Goal: Information Seeking & Learning: Learn about a topic

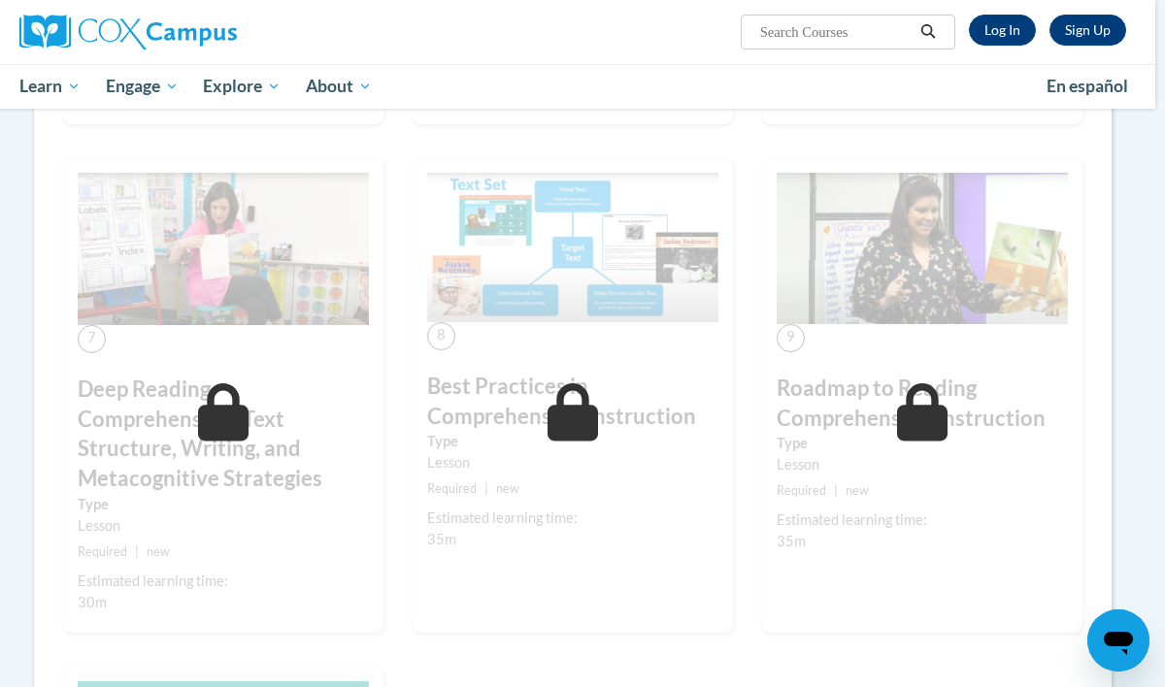
scroll to position [1272, 10]
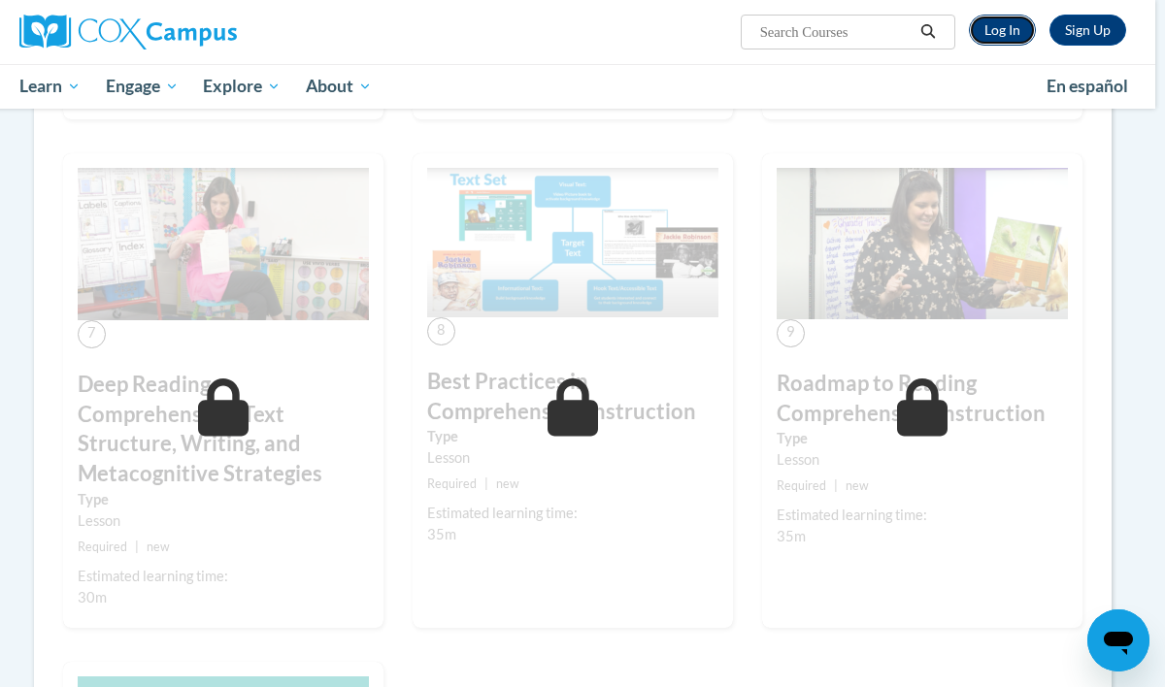
click at [1012, 43] on link "Log In" at bounding box center [1002, 30] width 67 height 31
click at [1012, 42] on link "Log In" at bounding box center [1002, 30] width 67 height 31
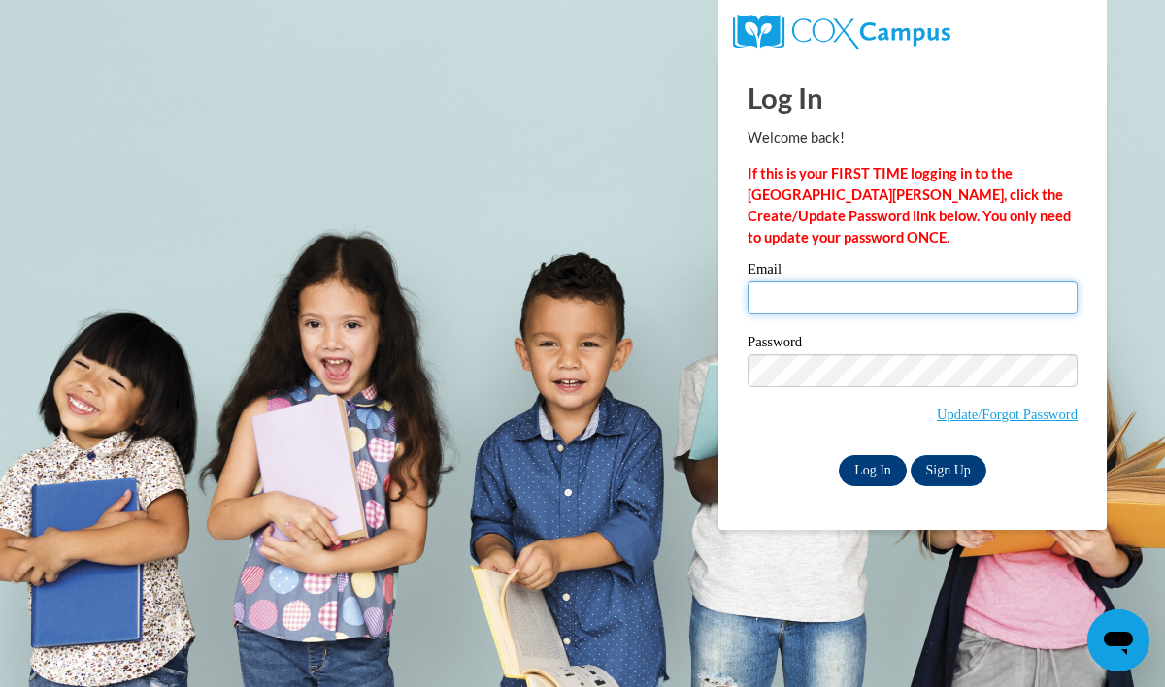
type input "[EMAIL_ADDRESS][DOMAIN_NAME]"
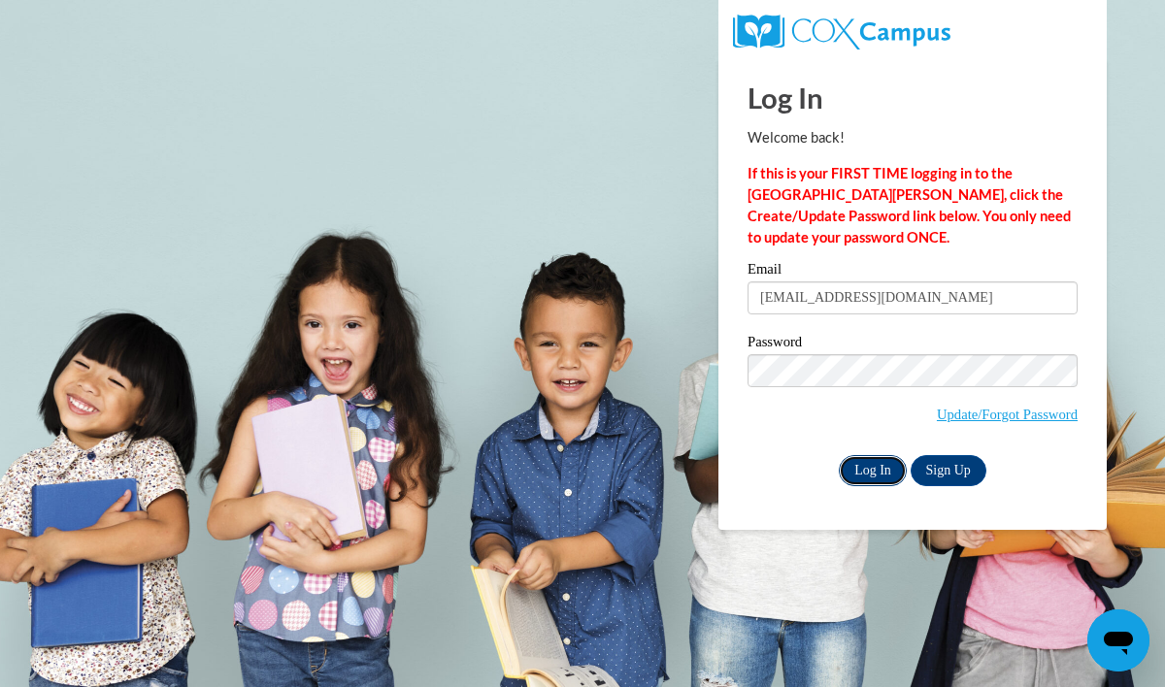
click at [881, 475] on input "Log In" at bounding box center [872, 470] width 68 height 31
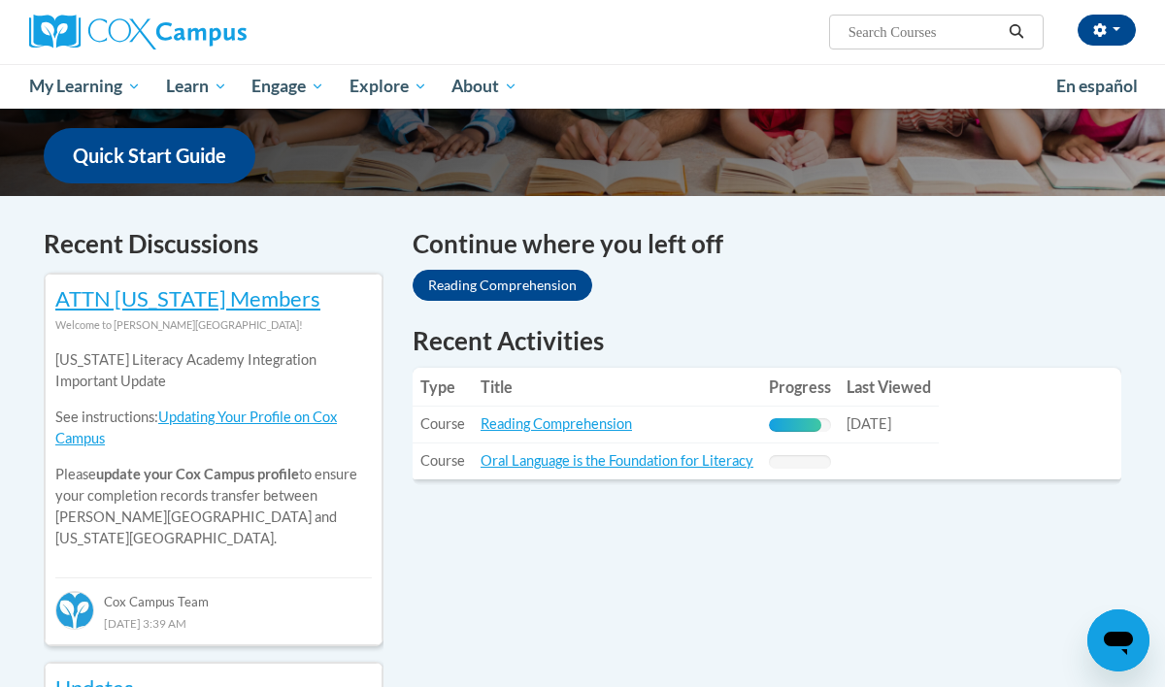
scroll to position [486, 0]
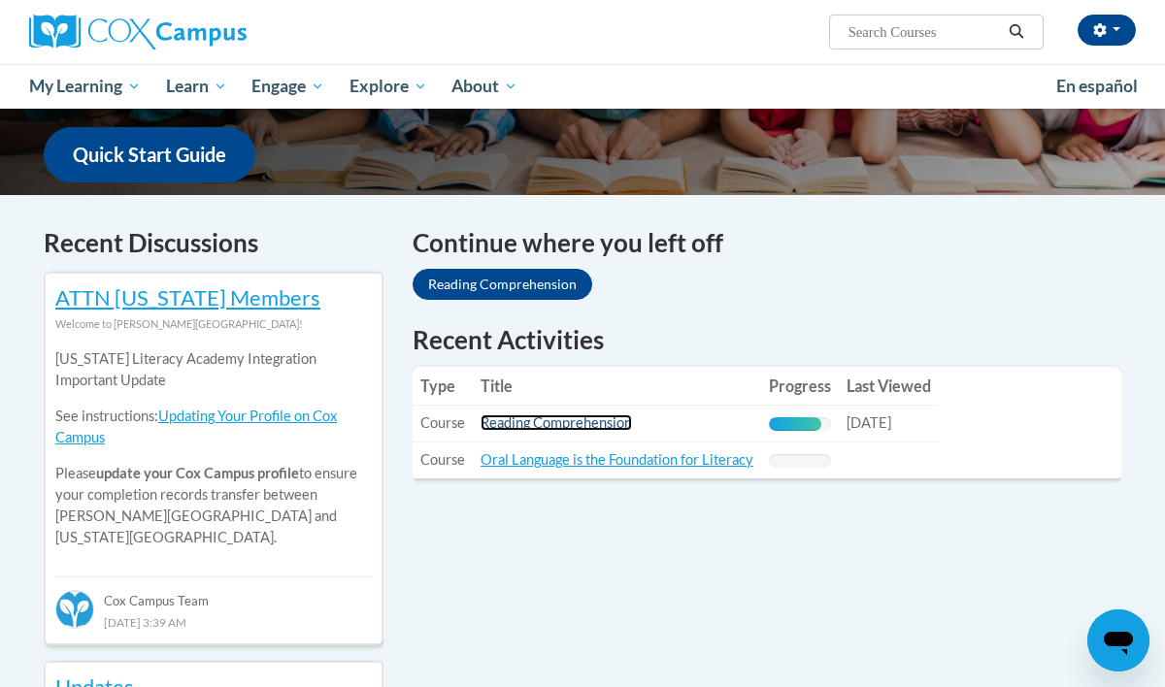
click at [591, 427] on link "Reading Comprehension" at bounding box center [555, 422] width 151 height 16
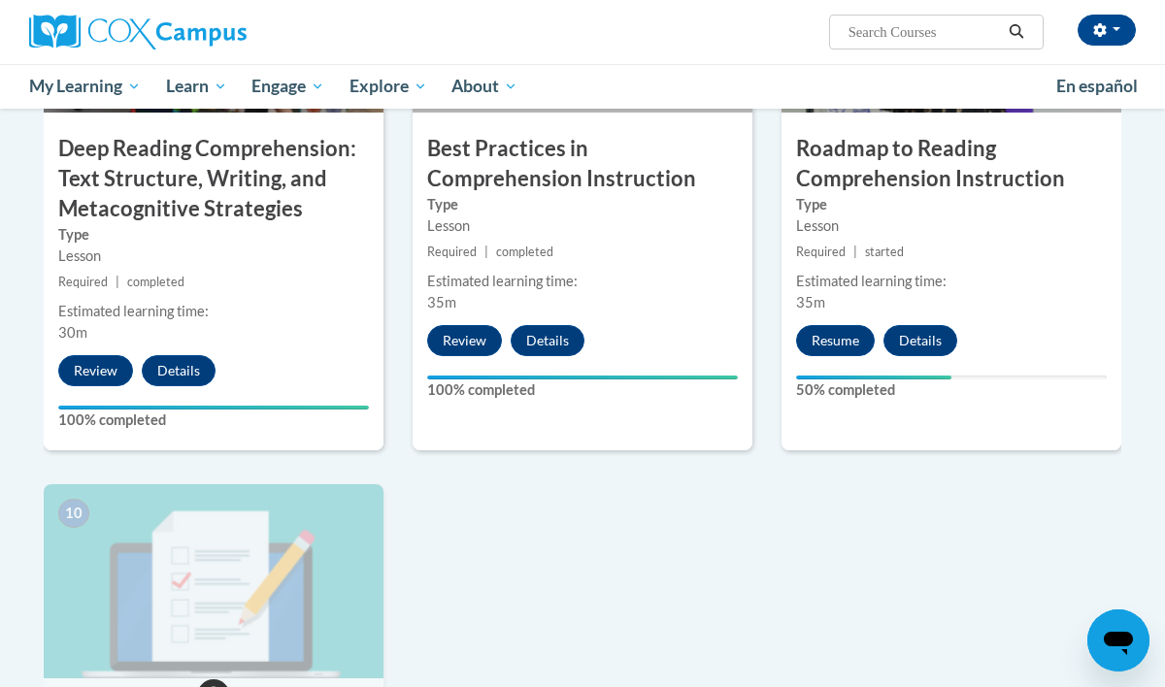
scroll to position [1674, 0]
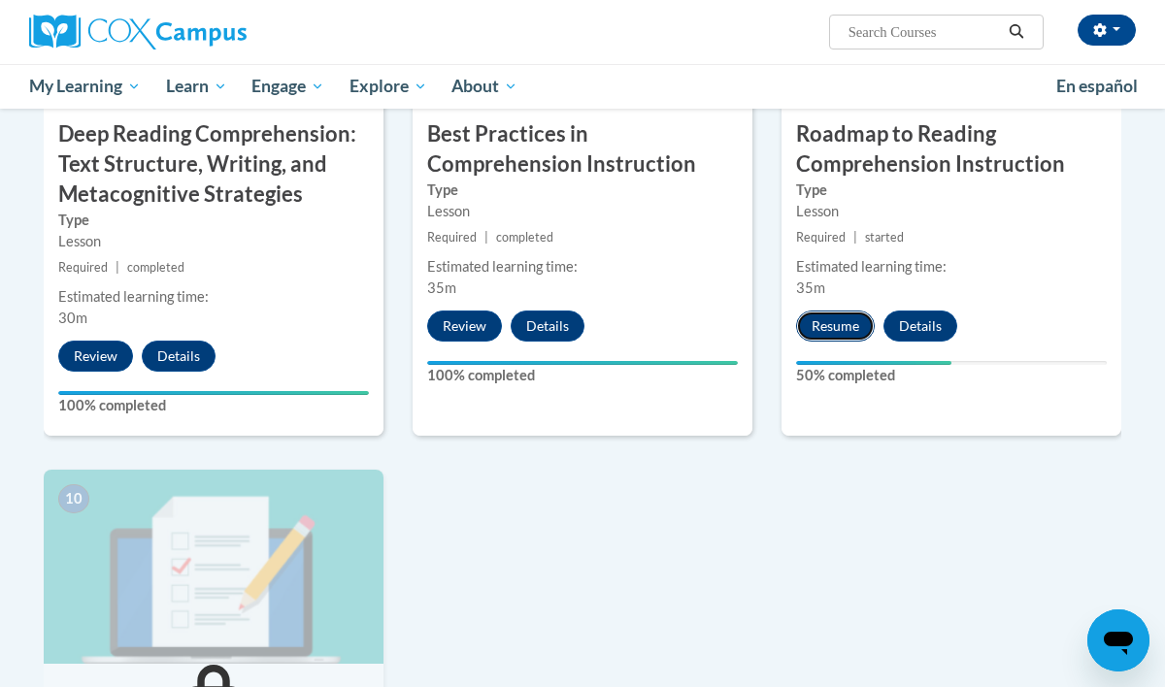
click at [825, 331] on button "Resume" at bounding box center [835, 326] width 79 height 31
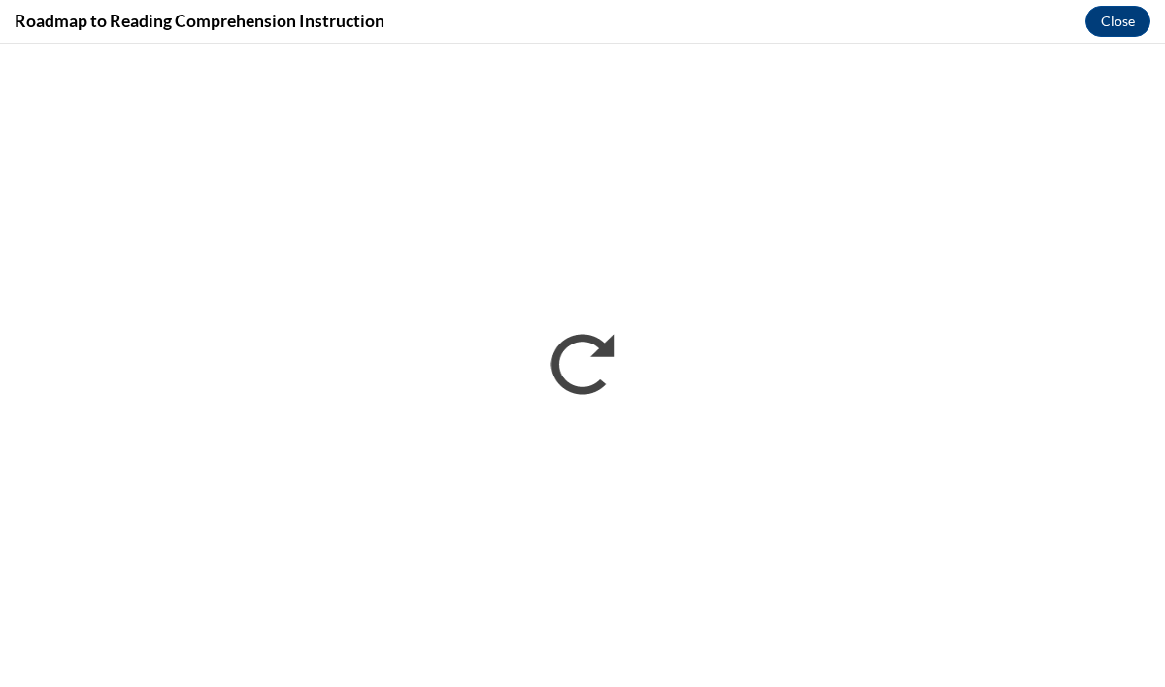
scroll to position [0, 0]
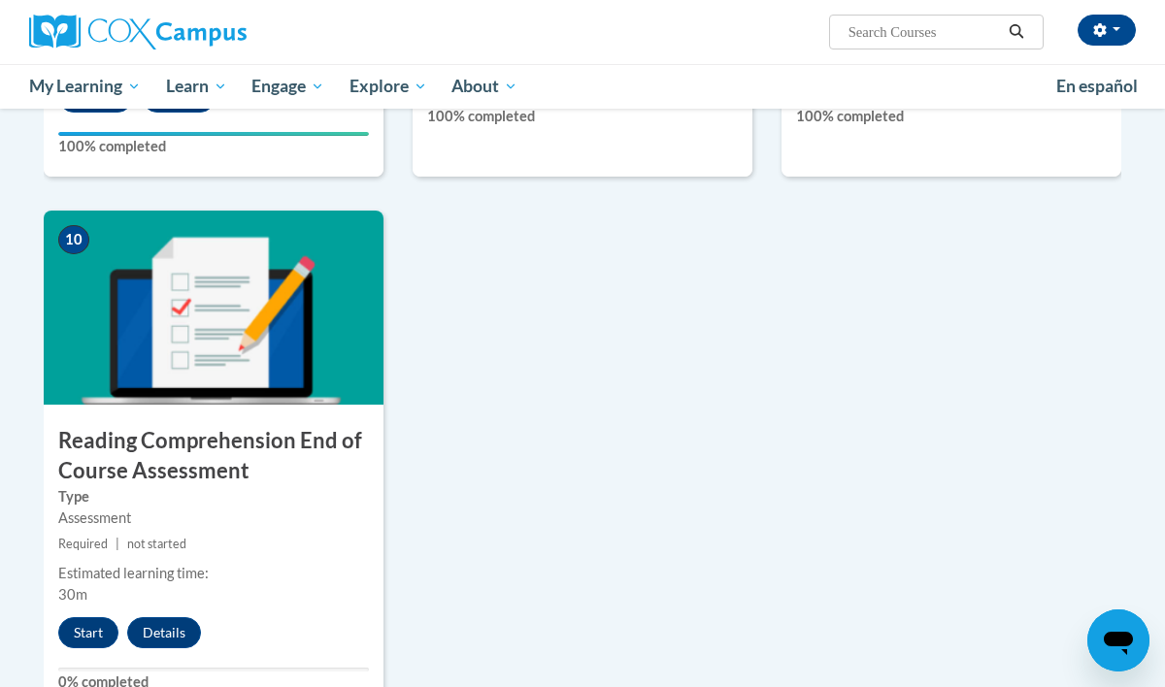
scroll to position [1946, 0]
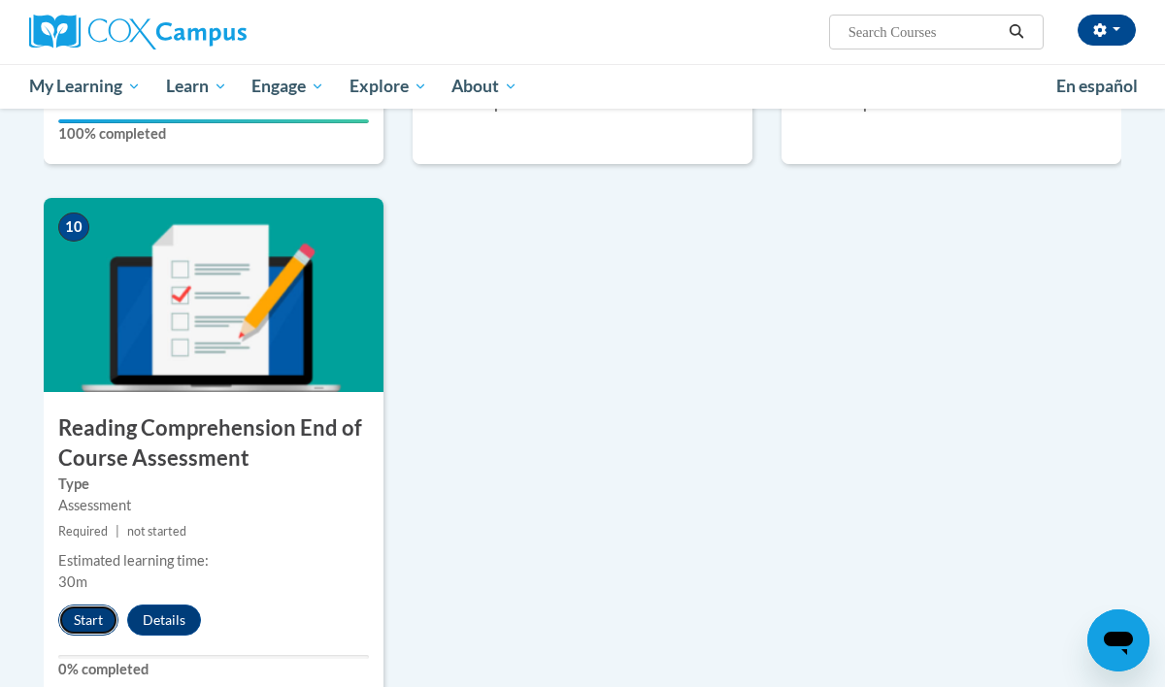
click at [102, 619] on button "Start" at bounding box center [88, 620] width 60 height 31
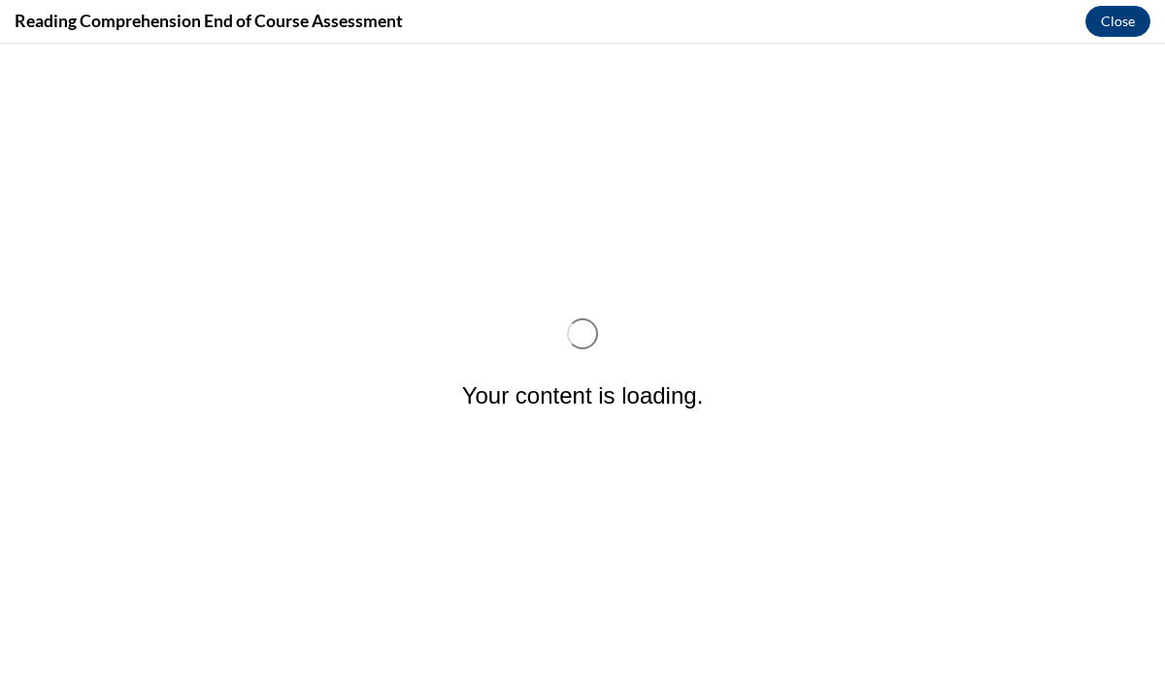
scroll to position [0, 0]
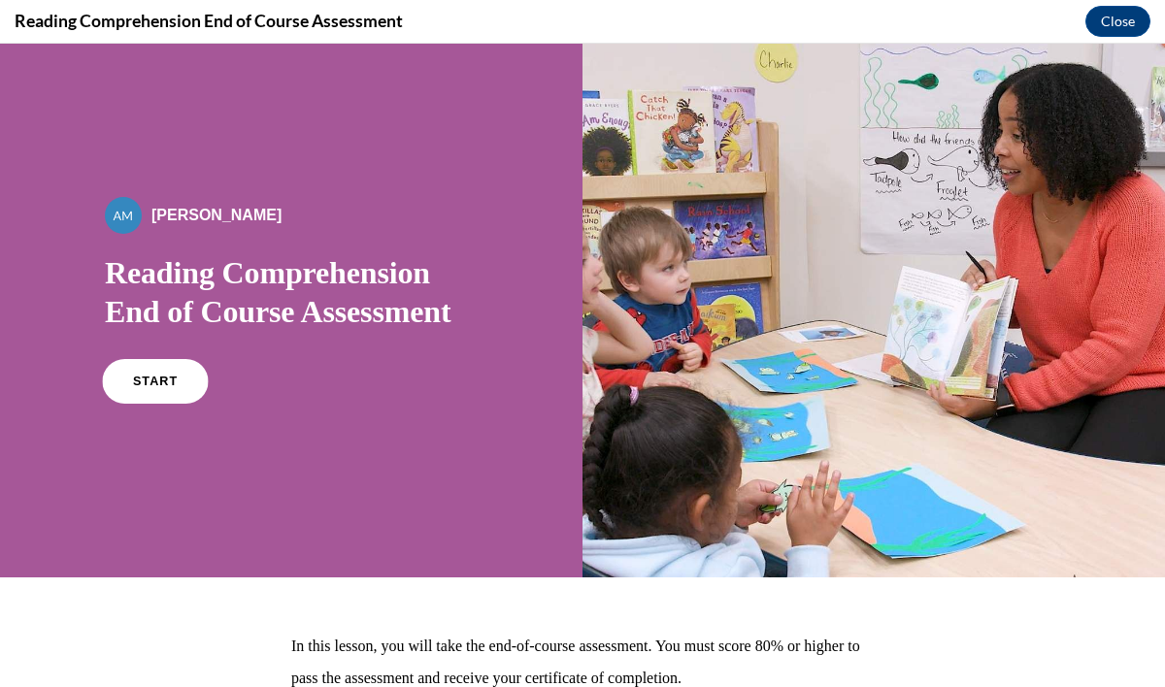
click at [148, 372] on link "START" at bounding box center [155, 381] width 106 height 45
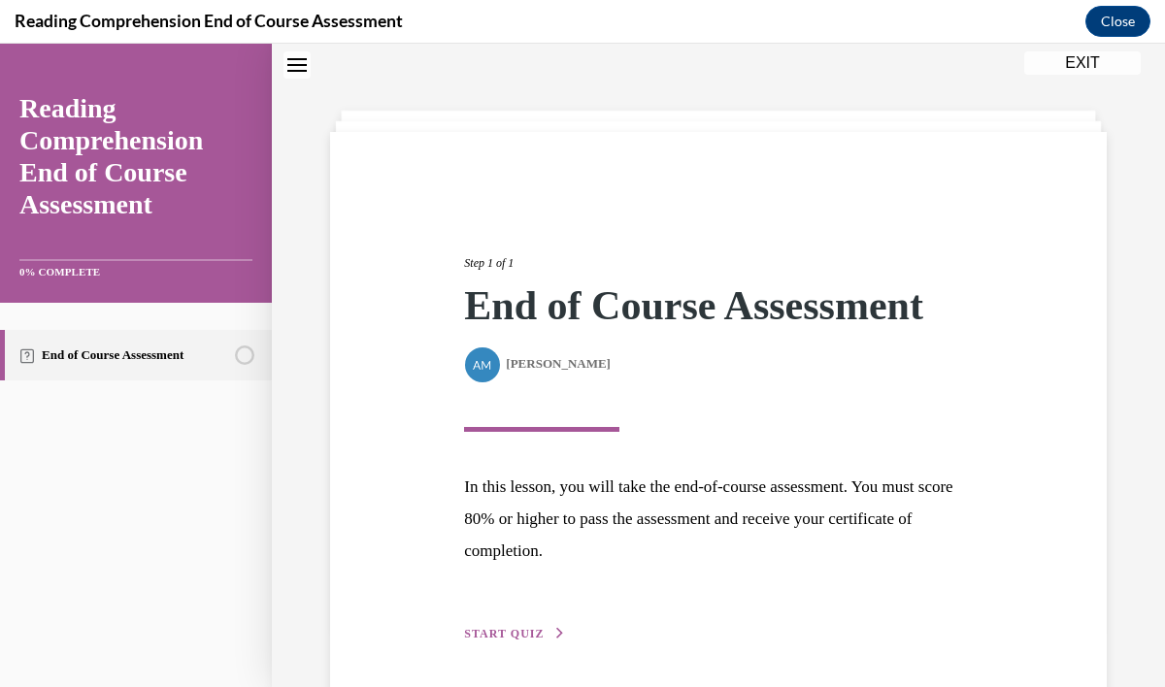
scroll to position [134, 0]
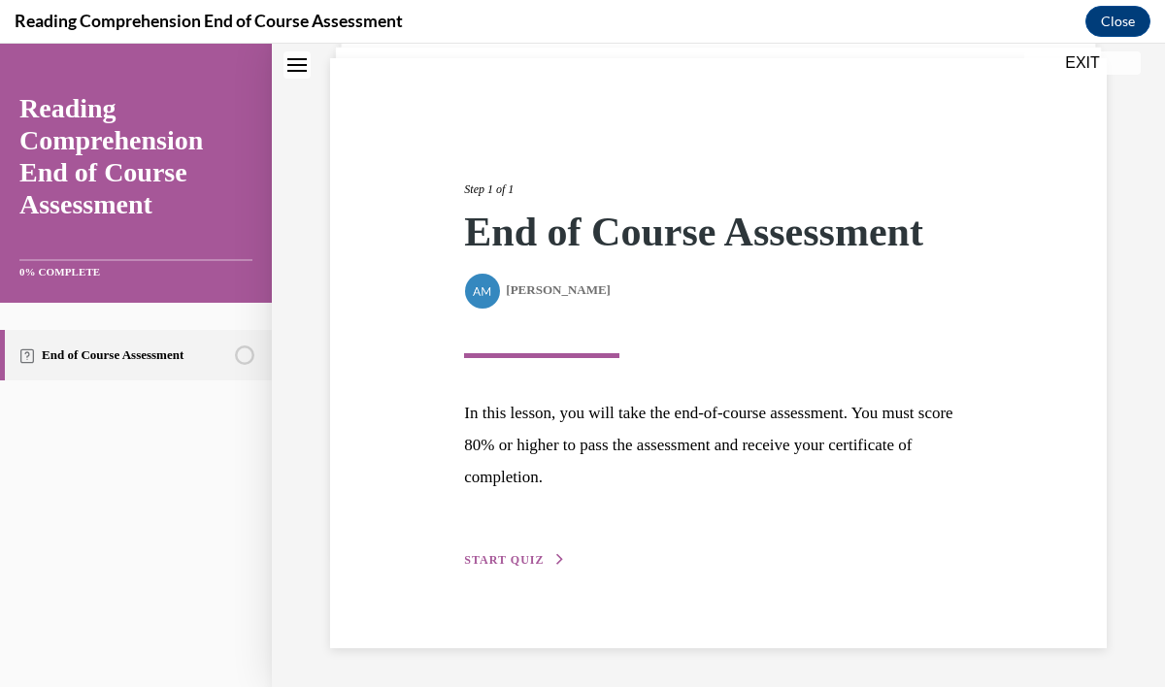
click at [502, 561] on span "START QUIZ" at bounding box center [504, 560] width 80 height 14
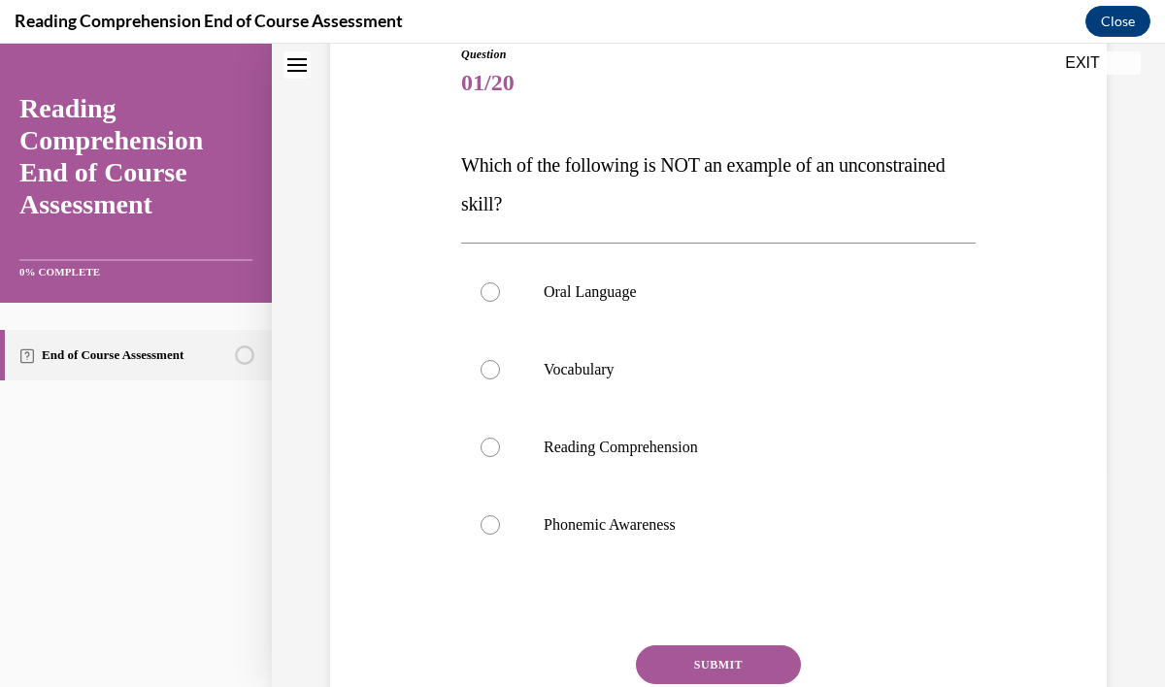
scroll to position [244, 0]
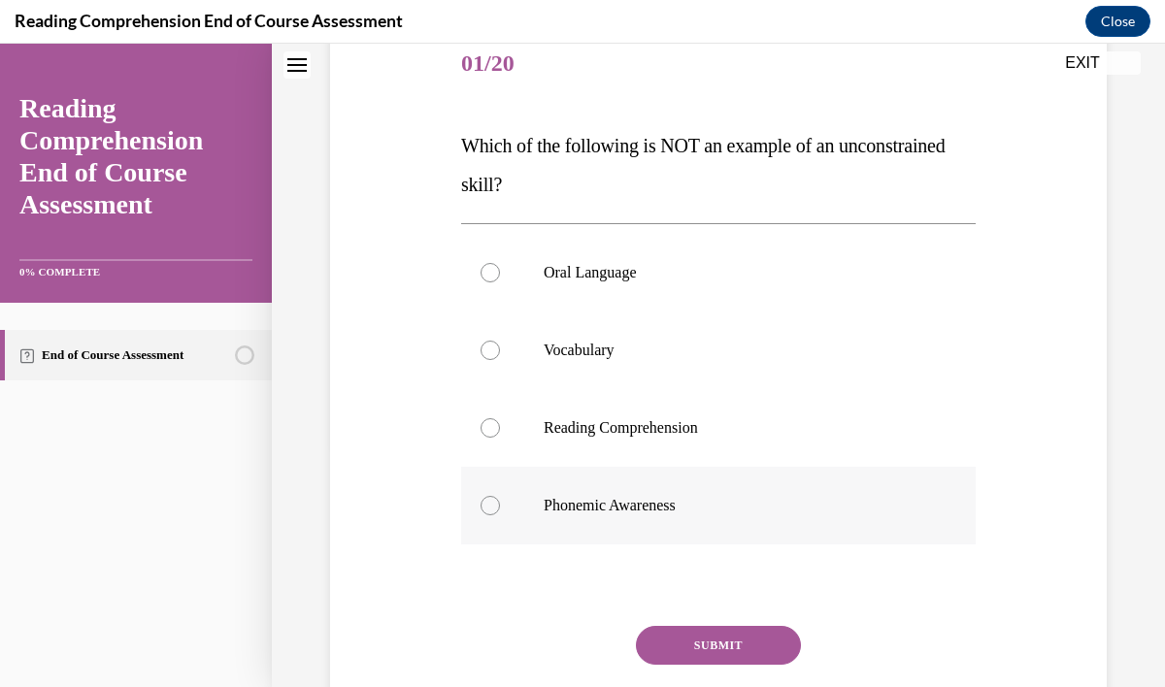
click at [584, 512] on p "Phonemic Awareness" at bounding box center [734, 505] width 383 height 19
click at [500, 512] on input "Phonemic Awareness" at bounding box center [489, 505] width 19 height 19
radio input "true"
click at [705, 654] on button "SUBMIT" at bounding box center [718, 645] width 165 height 39
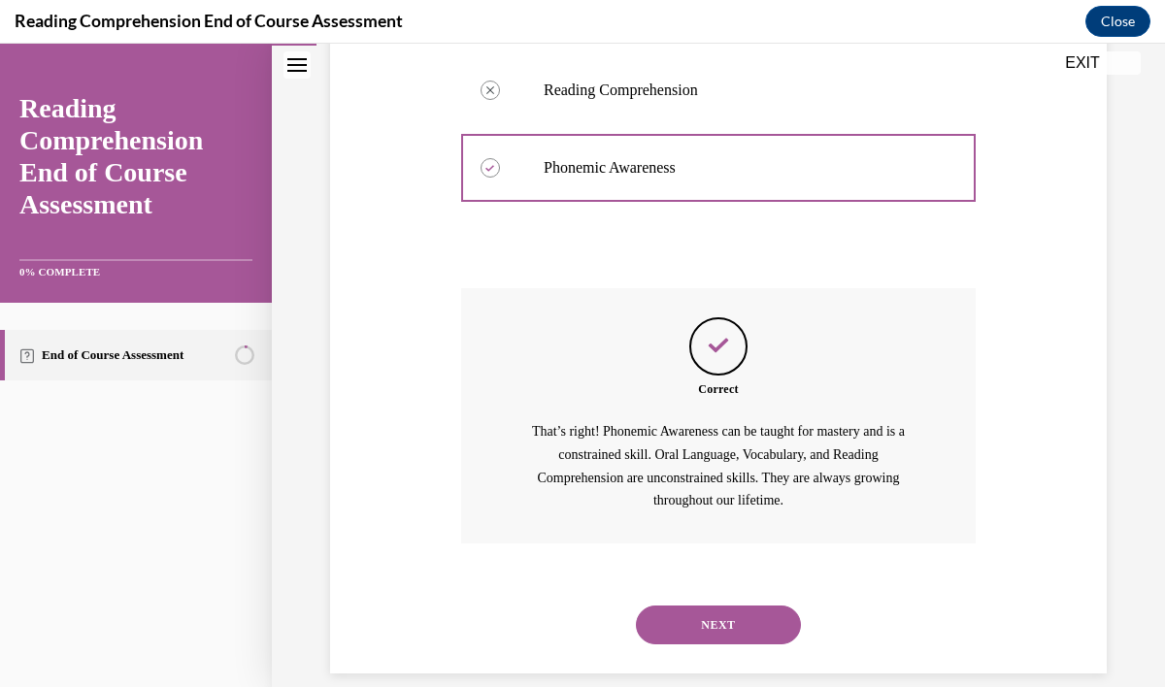
scroll to position [607, 0]
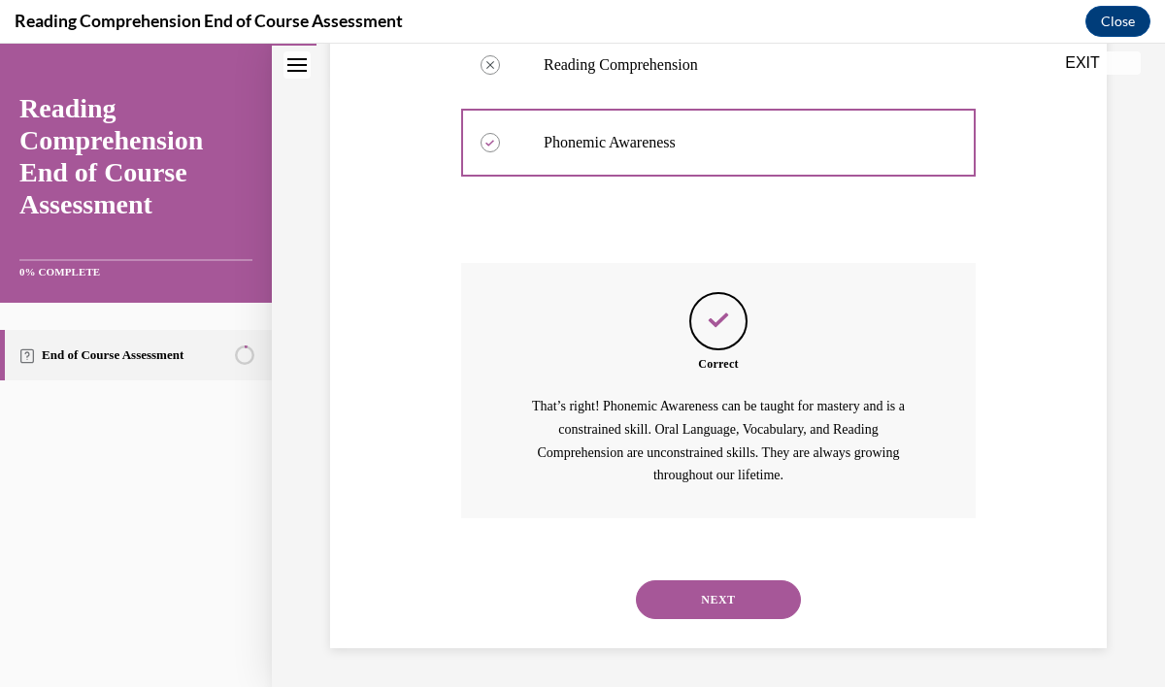
click at [721, 590] on button "NEXT" at bounding box center [718, 599] width 165 height 39
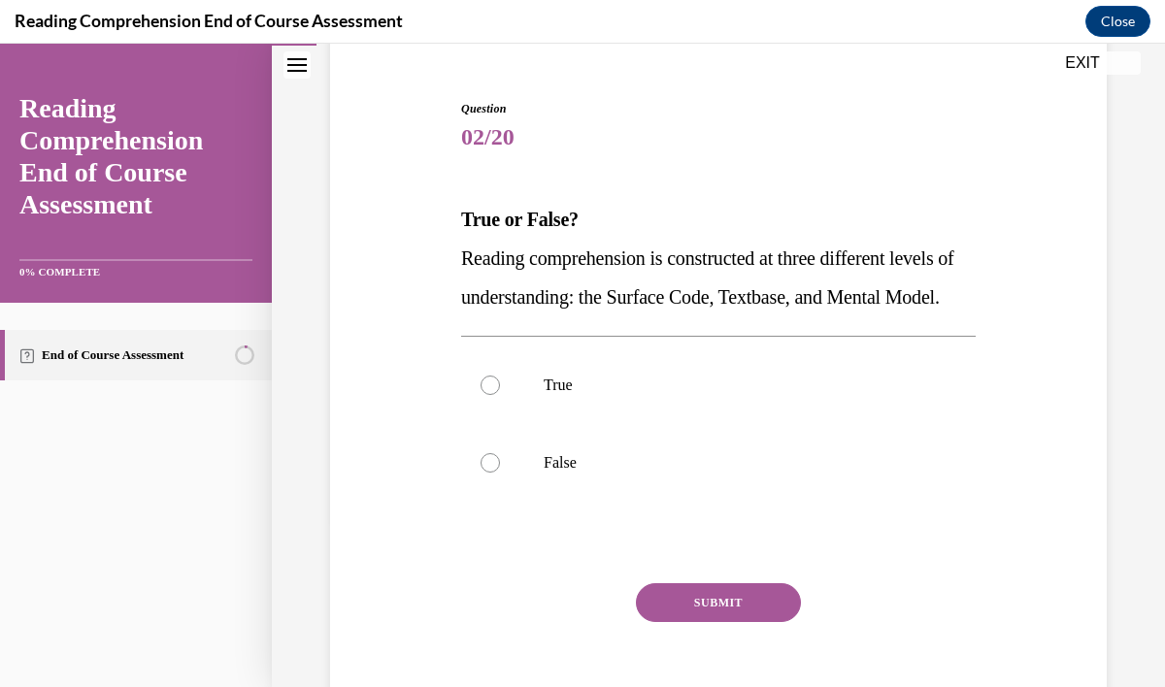
scroll to position [173, 0]
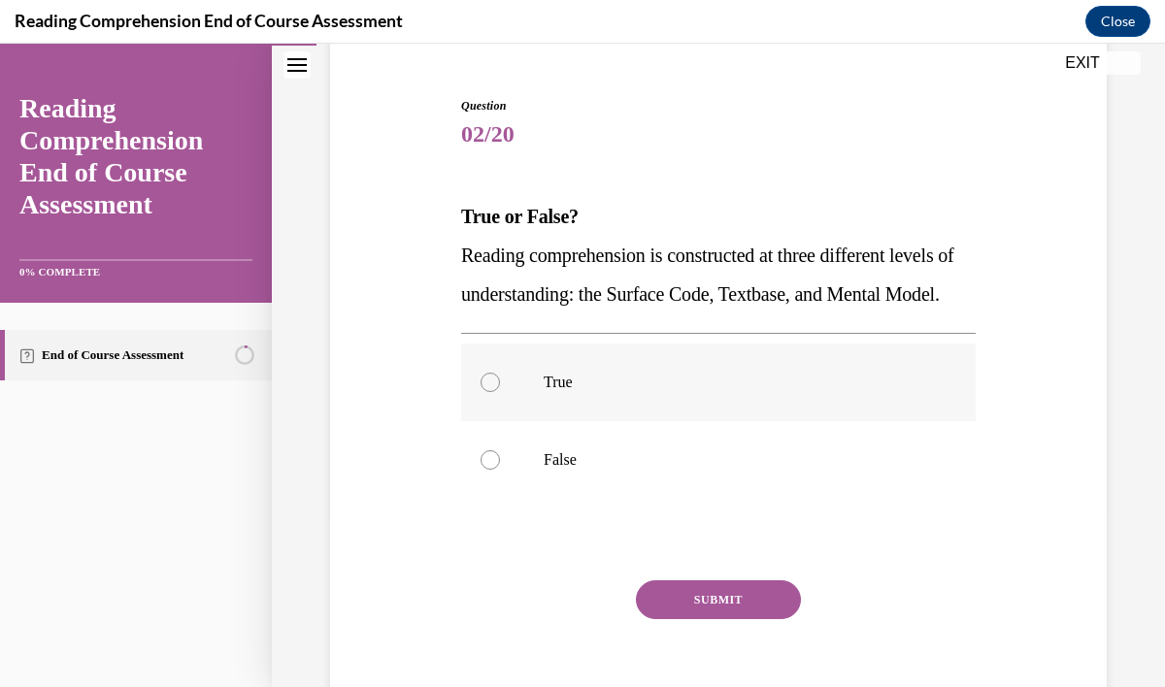
click at [558, 392] on p "True" at bounding box center [734, 382] width 383 height 19
click at [500, 392] on input "True" at bounding box center [489, 382] width 19 height 19
radio input "true"
click at [711, 619] on button "SUBMIT" at bounding box center [718, 599] width 165 height 39
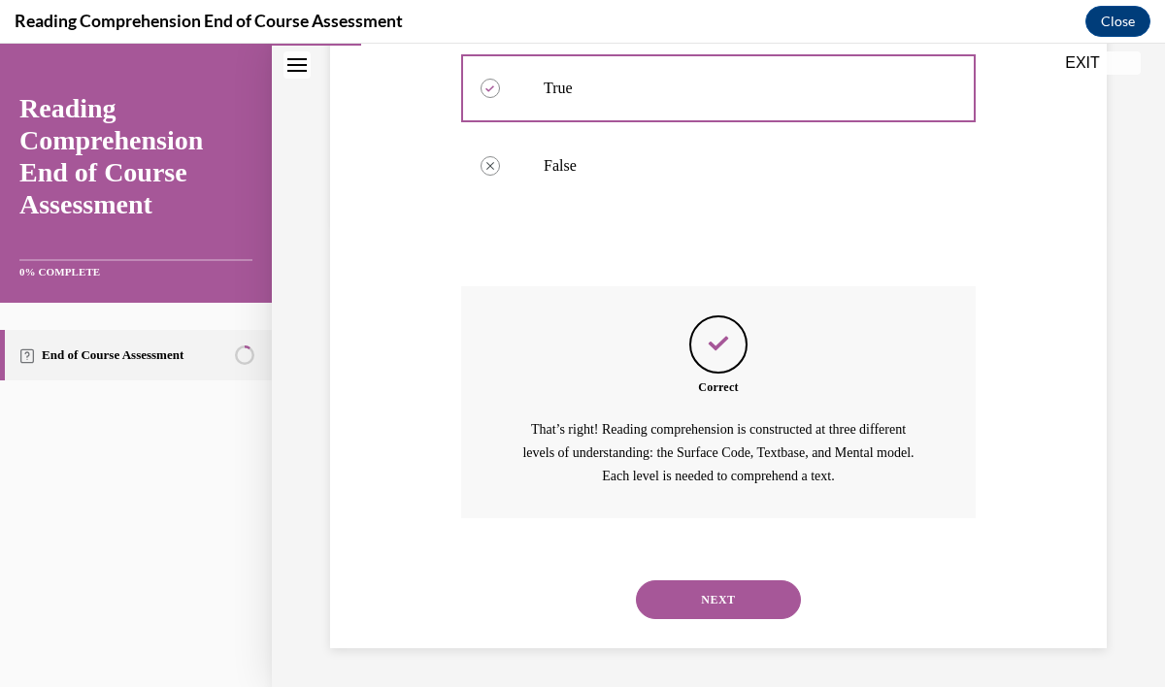
scroll to position [506, 0]
click at [726, 596] on button "NEXT" at bounding box center [718, 599] width 165 height 39
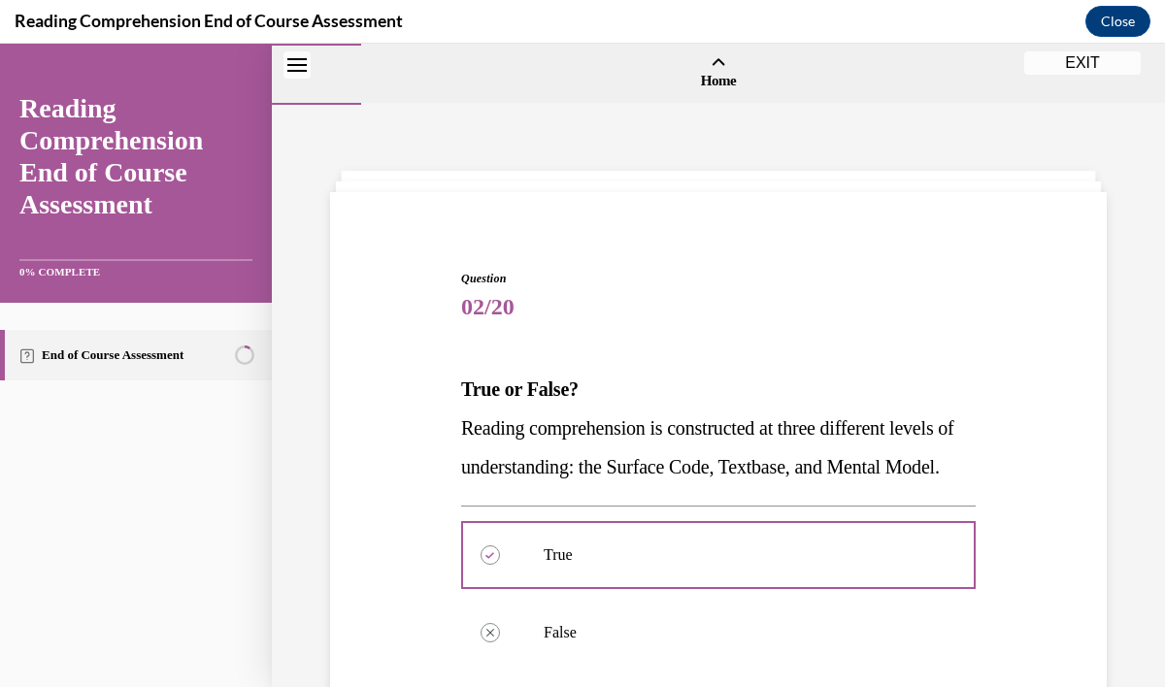
click at [0, 44] on p "Completing a graphic organizer comparing and contrasting butterflies and moths." at bounding box center [0, 44] width 0 height 0
click at [0, 44] on input "Completing a graphic organizer comparing and contrasting butterflies and moths." at bounding box center [0, 44] width 0 height 0
radio input "true"
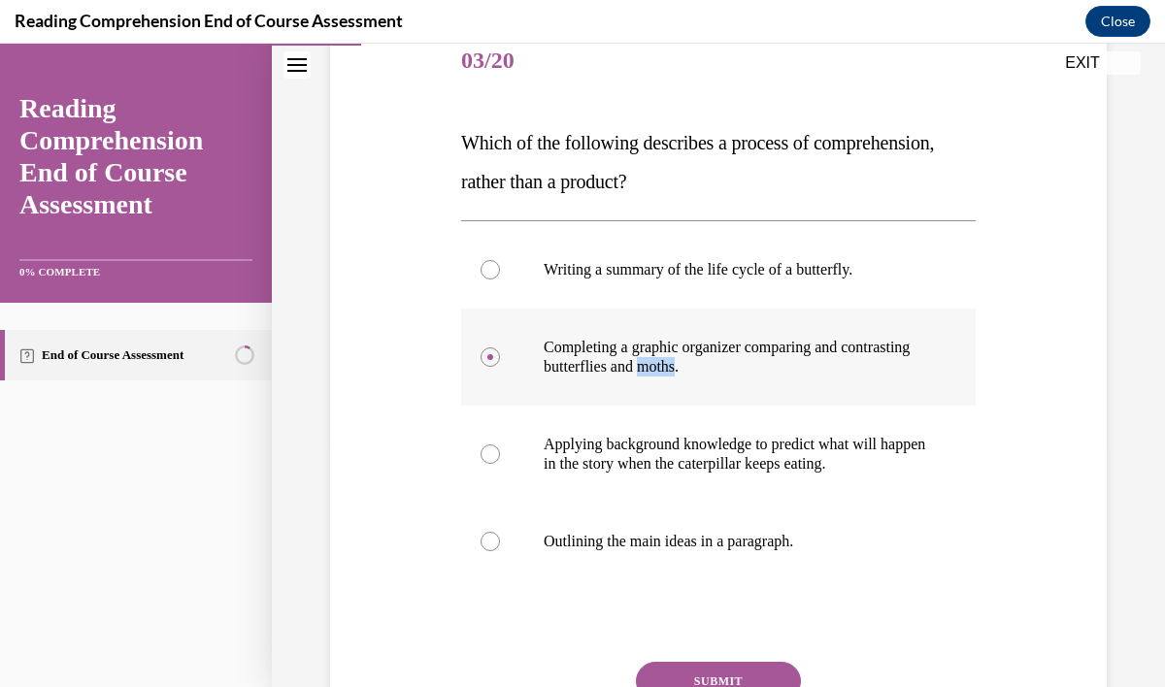
scroll to position [249, 0]
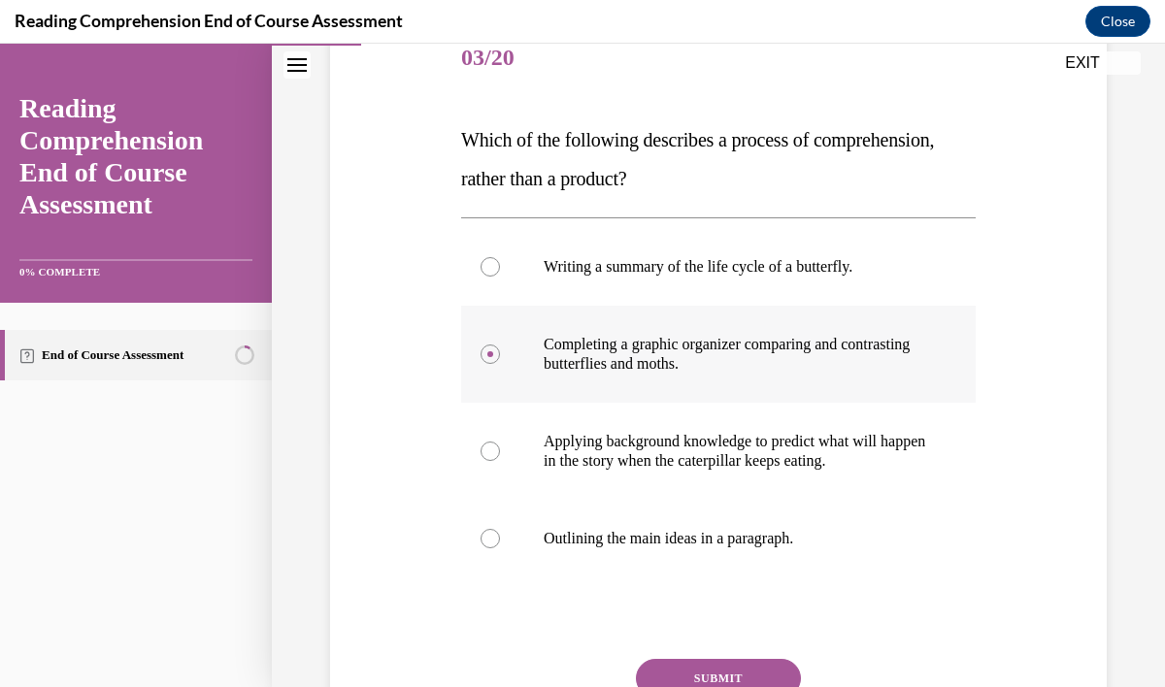
click at [489, 346] on div at bounding box center [489, 354] width 19 height 19
click at [489, 346] on input "Completing a graphic organizer comparing and contrasting butterflies and moths." at bounding box center [489, 354] width 19 height 19
click at [506, 458] on label "Applying background knowledge to predict what will happen in the story when the…" at bounding box center [718, 451] width 514 height 97
click at [500, 458] on input "Applying background knowledge to predict what will happen in the story when the…" at bounding box center [489, 451] width 19 height 19
radio input "true"
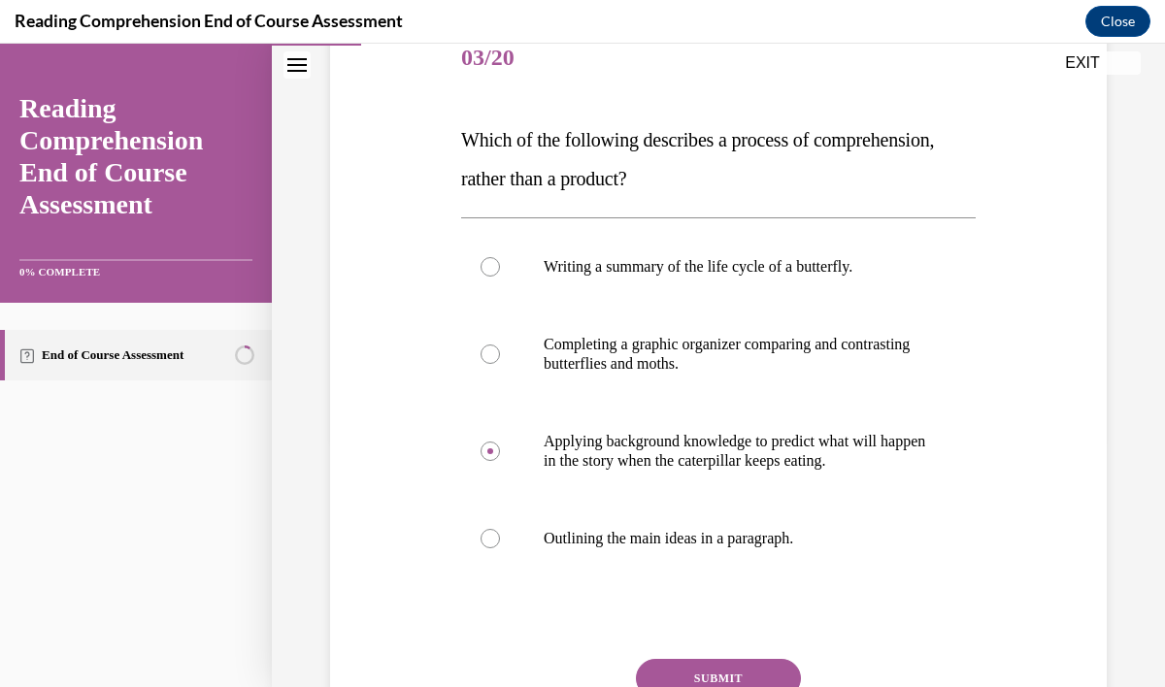
click at [708, 673] on button "SUBMIT" at bounding box center [718, 678] width 165 height 39
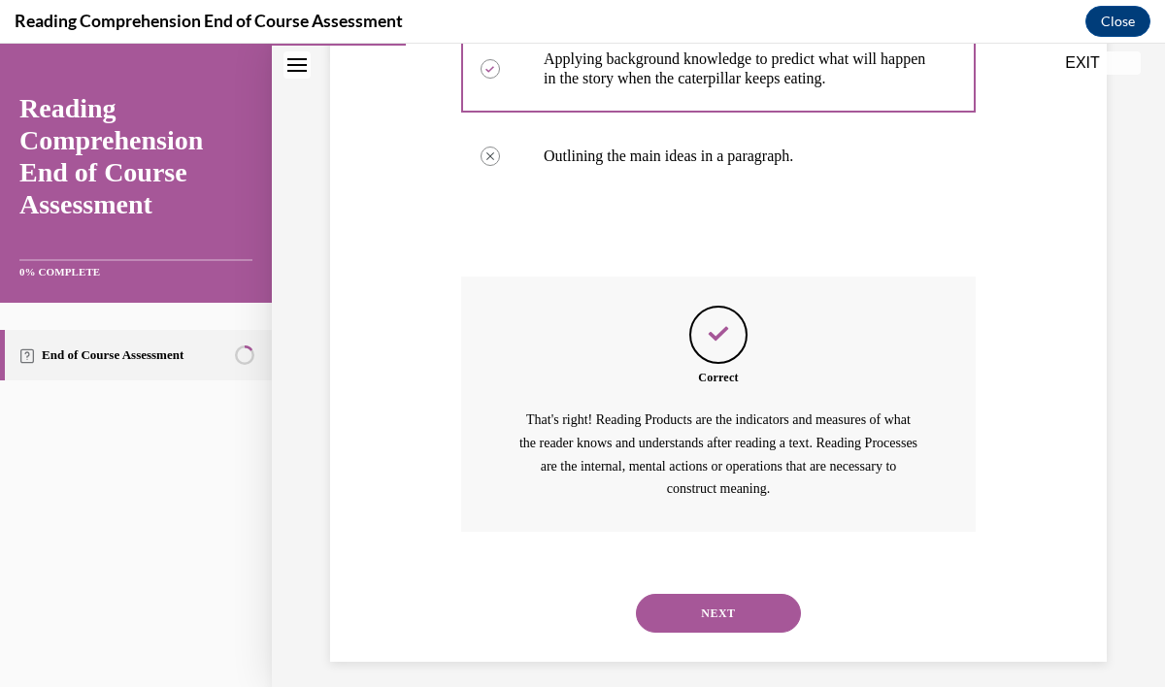
scroll to position [645, 0]
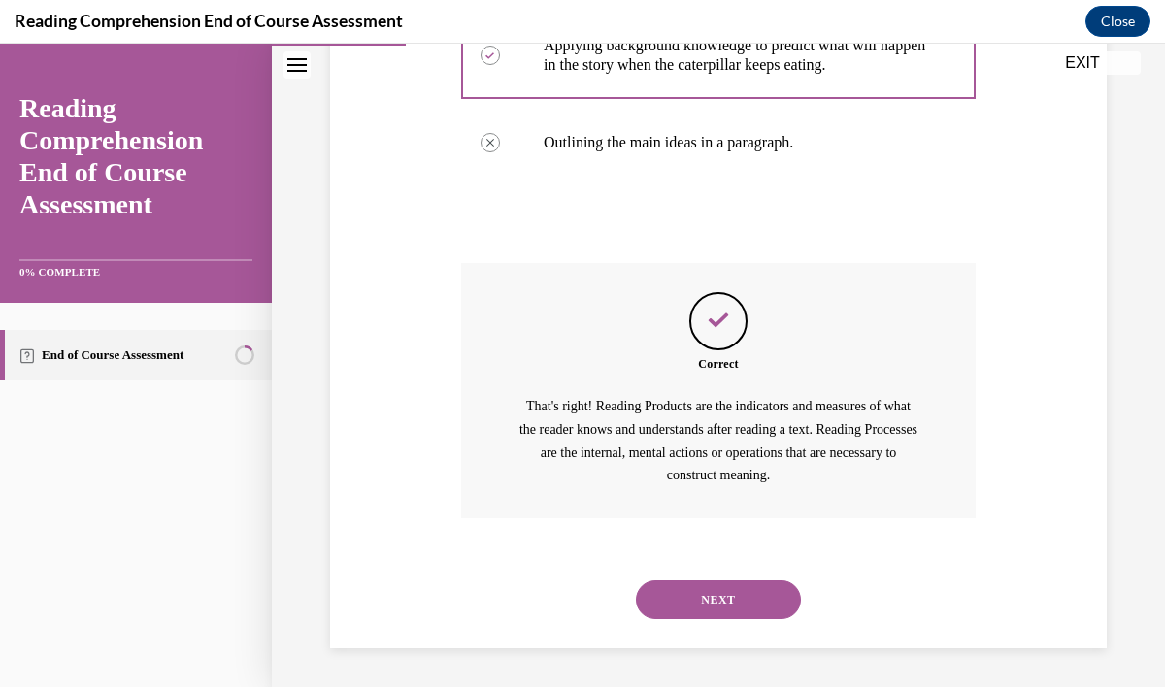
click at [713, 598] on button "NEXT" at bounding box center [718, 599] width 165 height 39
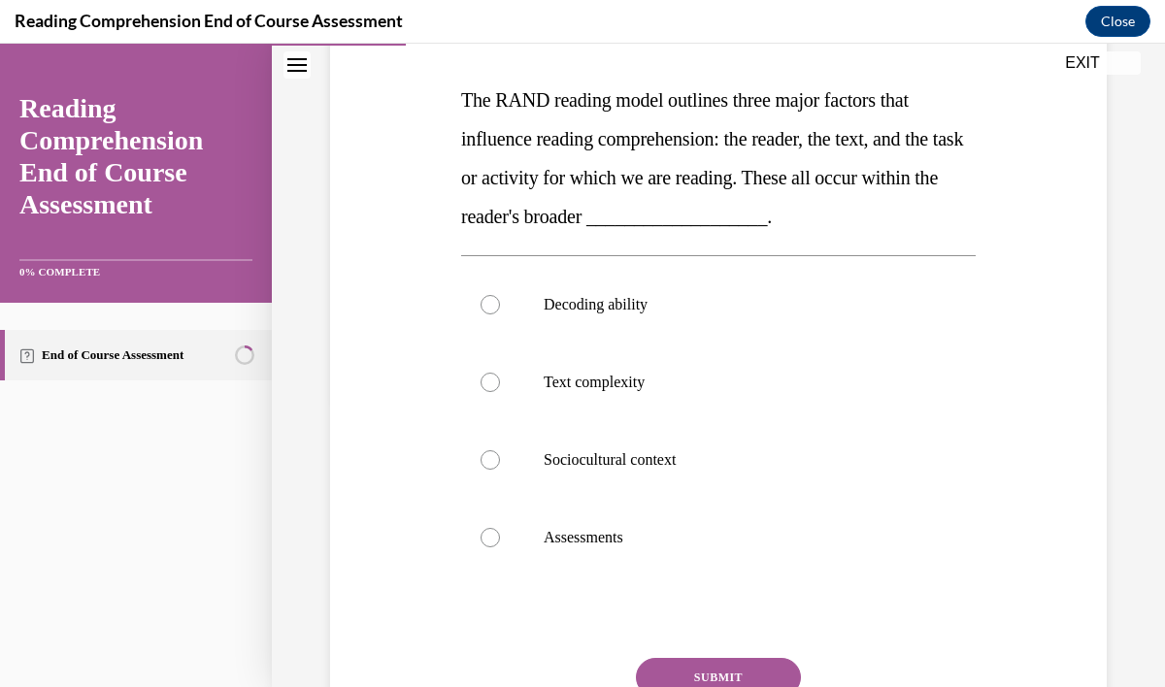
scroll to position [291, 0]
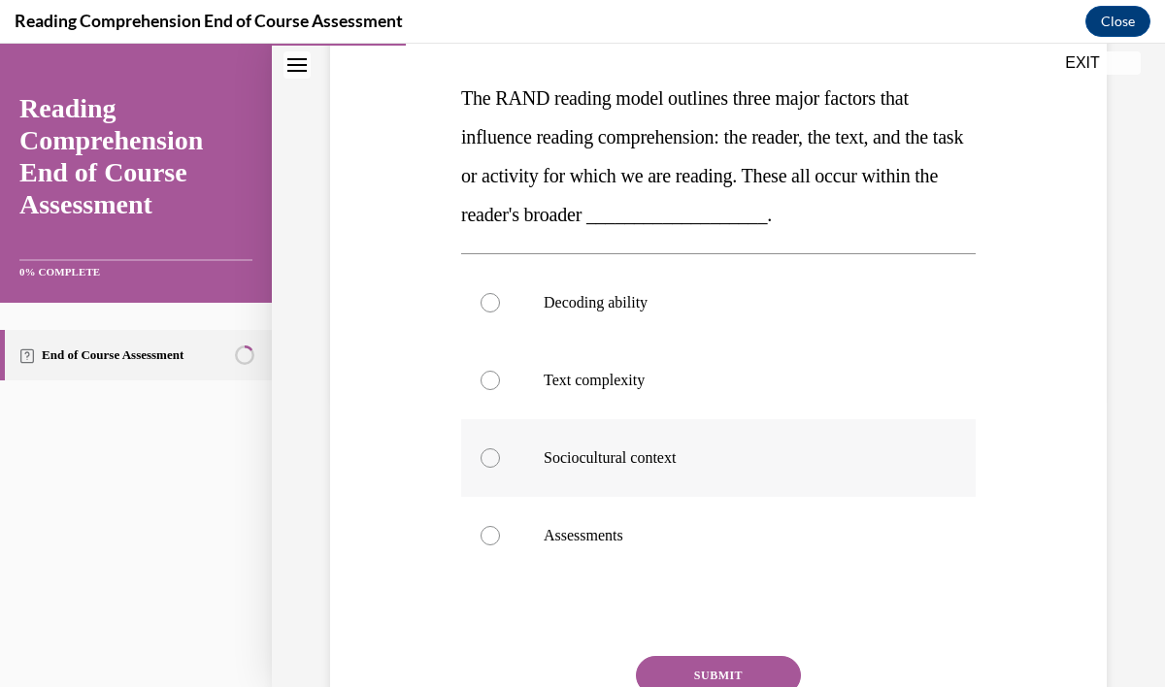
click at [676, 471] on label "Sociocultural context" at bounding box center [718, 458] width 514 height 78
click at [500, 468] on input "Sociocultural context" at bounding box center [489, 457] width 19 height 19
radio input "true"
click at [731, 673] on button "SUBMIT" at bounding box center [718, 675] width 165 height 39
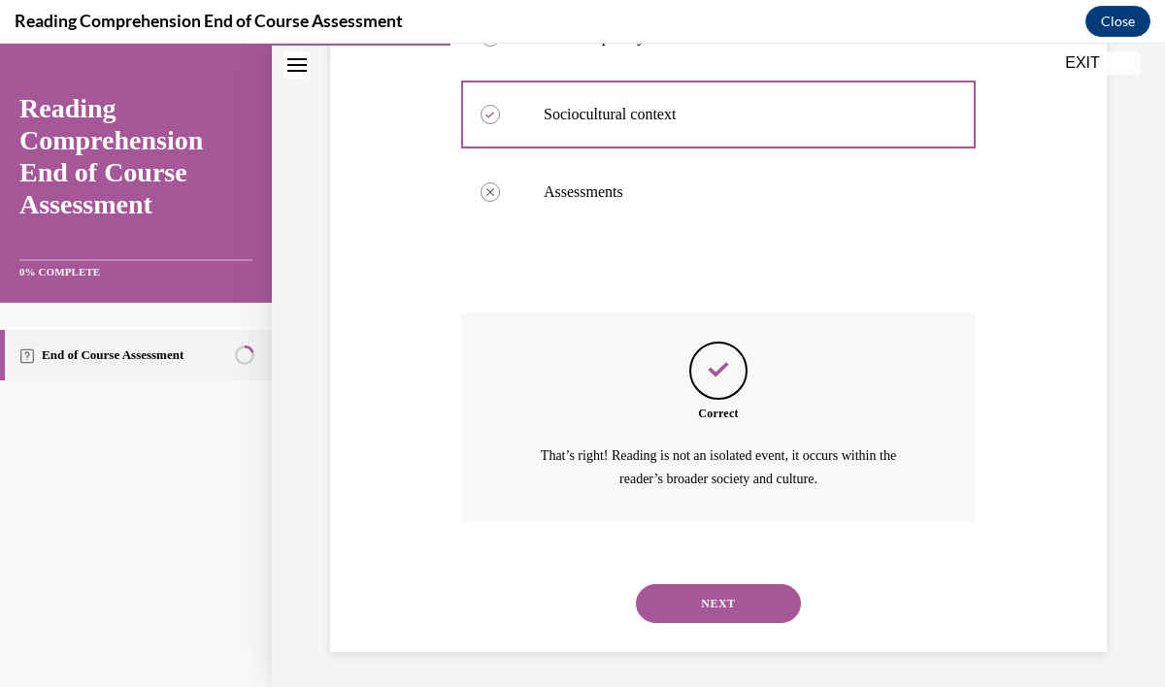
scroll to position [638, 0]
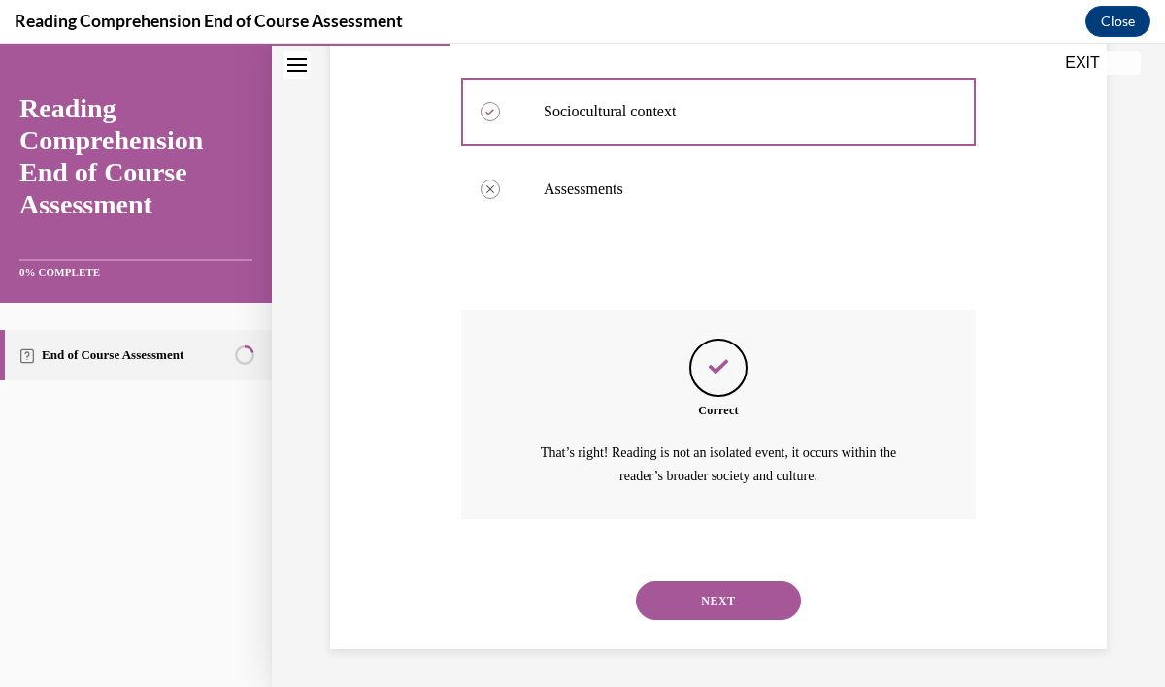
click at [724, 608] on button "NEXT" at bounding box center [718, 600] width 165 height 39
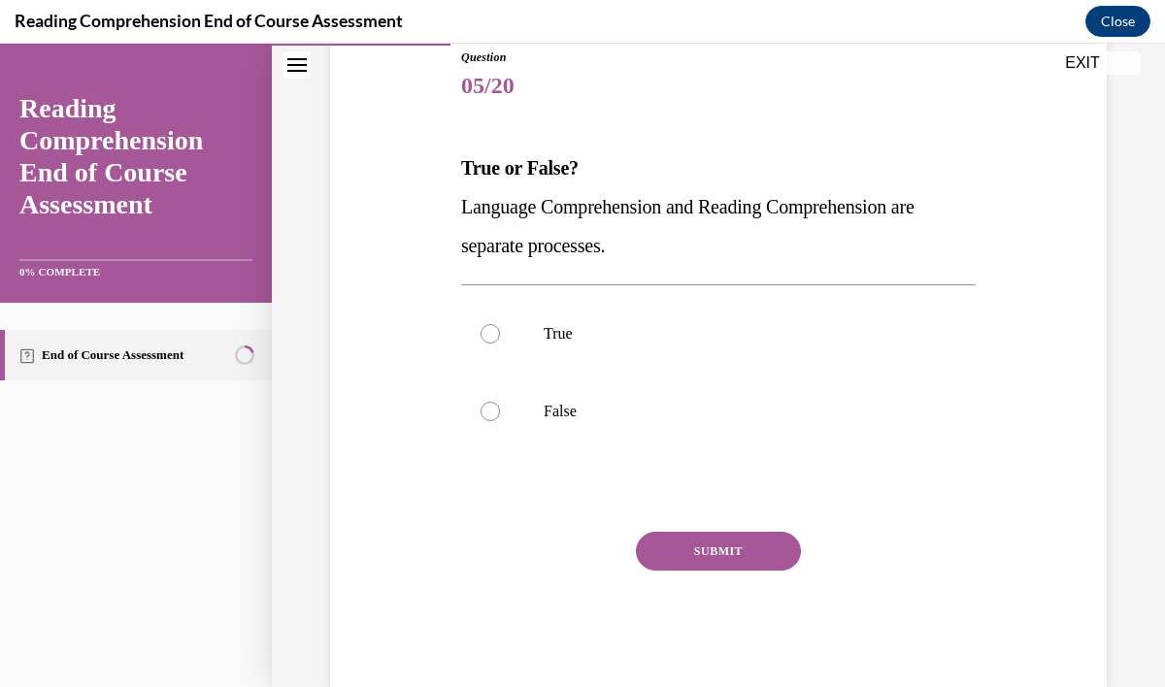
scroll to position [222, 0]
click at [538, 332] on label "True" at bounding box center [718, 333] width 514 height 78
click at [500, 332] on input "True" at bounding box center [489, 332] width 19 height 19
radio input "true"
click at [680, 558] on button "SUBMIT" at bounding box center [718, 550] width 165 height 39
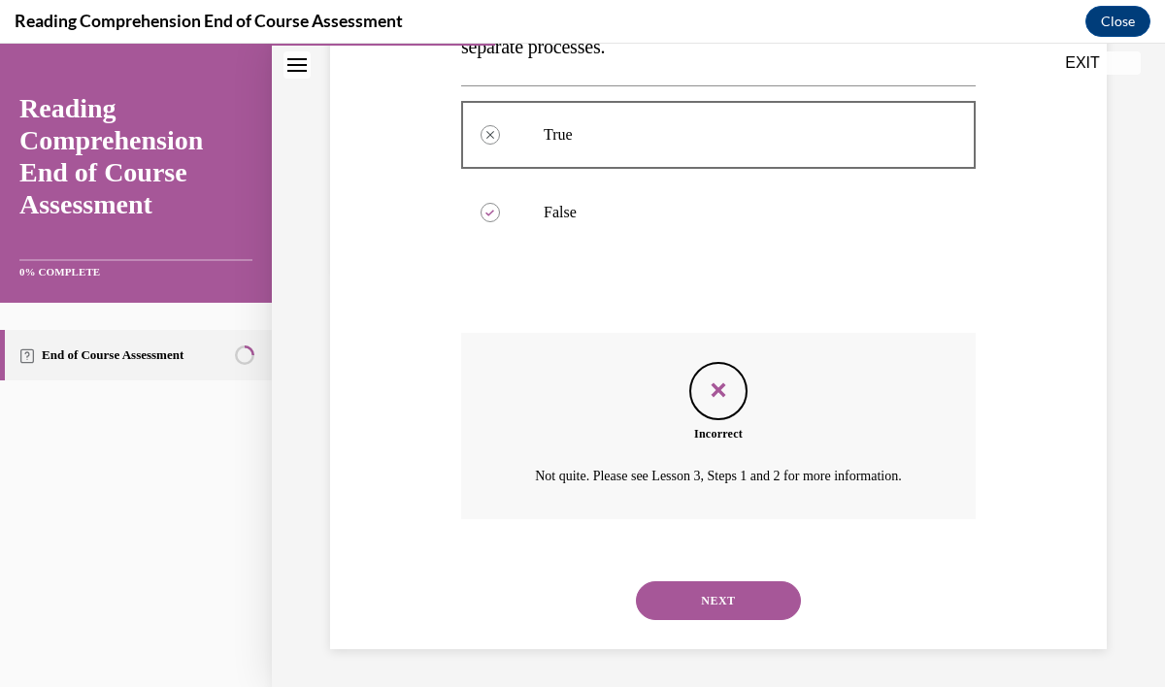
scroll to position [421, 0]
click at [543, 131] on p "True" at bounding box center [734, 133] width 383 height 19
click at [715, 594] on button "NEXT" at bounding box center [718, 599] width 165 height 39
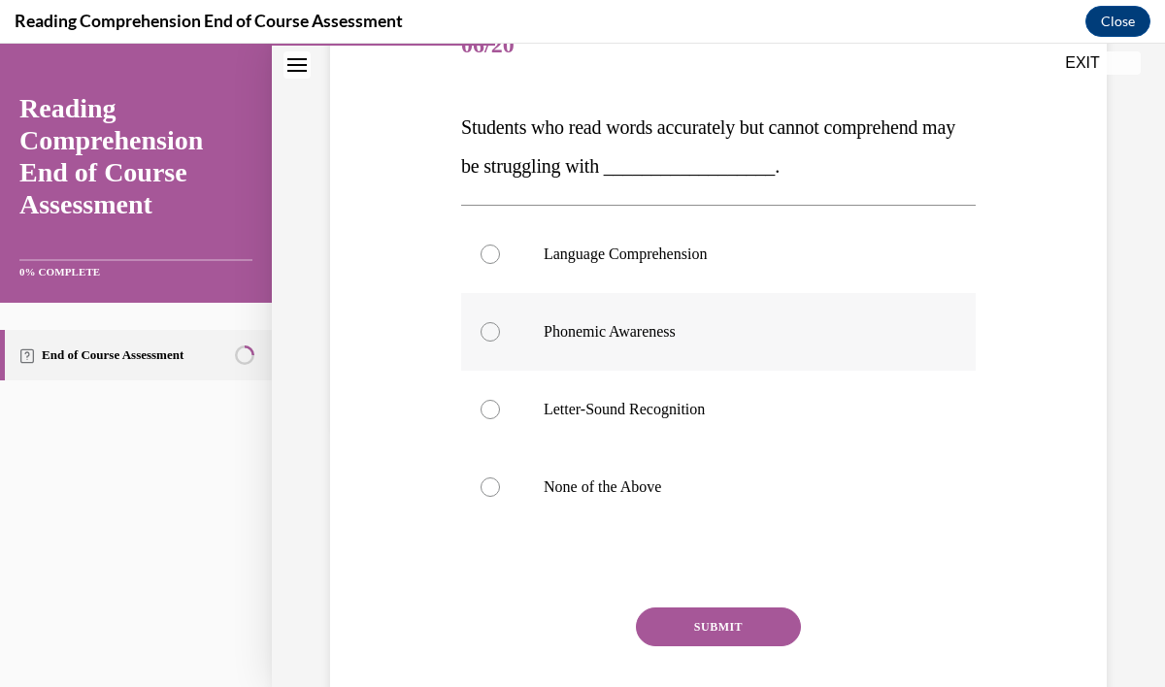
scroll to position [255, 0]
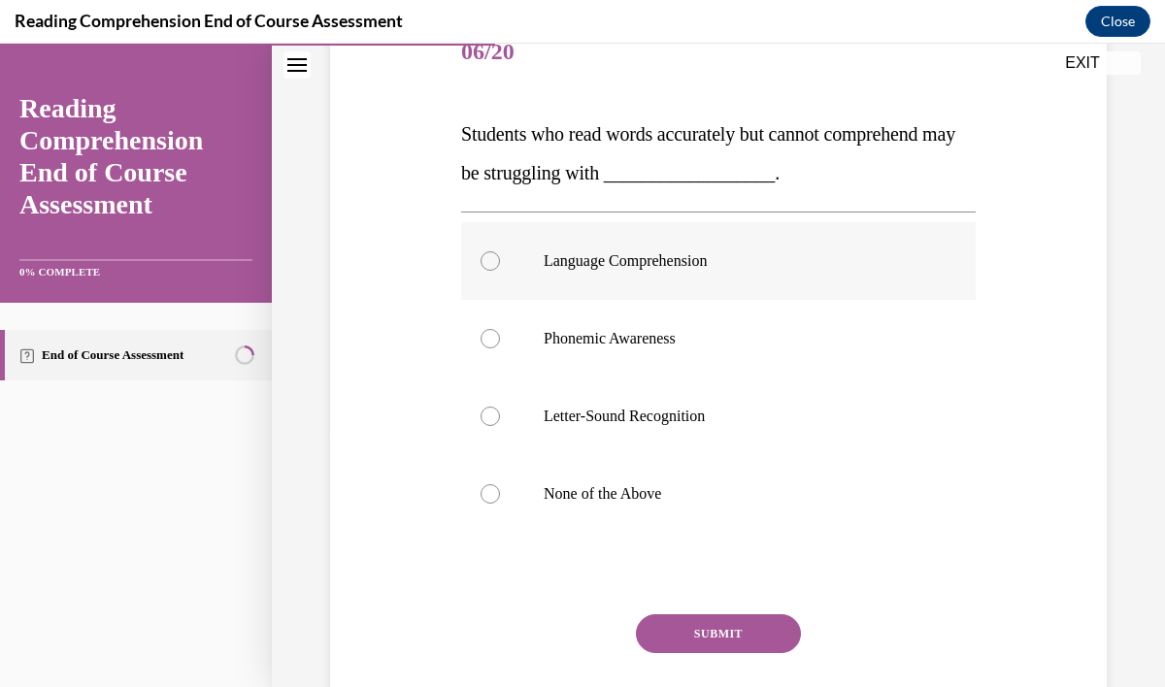
click at [614, 277] on label "Language Comprehension" at bounding box center [718, 261] width 514 height 78
click at [500, 271] on input "Language Comprehension" at bounding box center [489, 260] width 19 height 19
radio input "true"
click at [700, 631] on button "SUBMIT" at bounding box center [718, 633] width 165 height 39
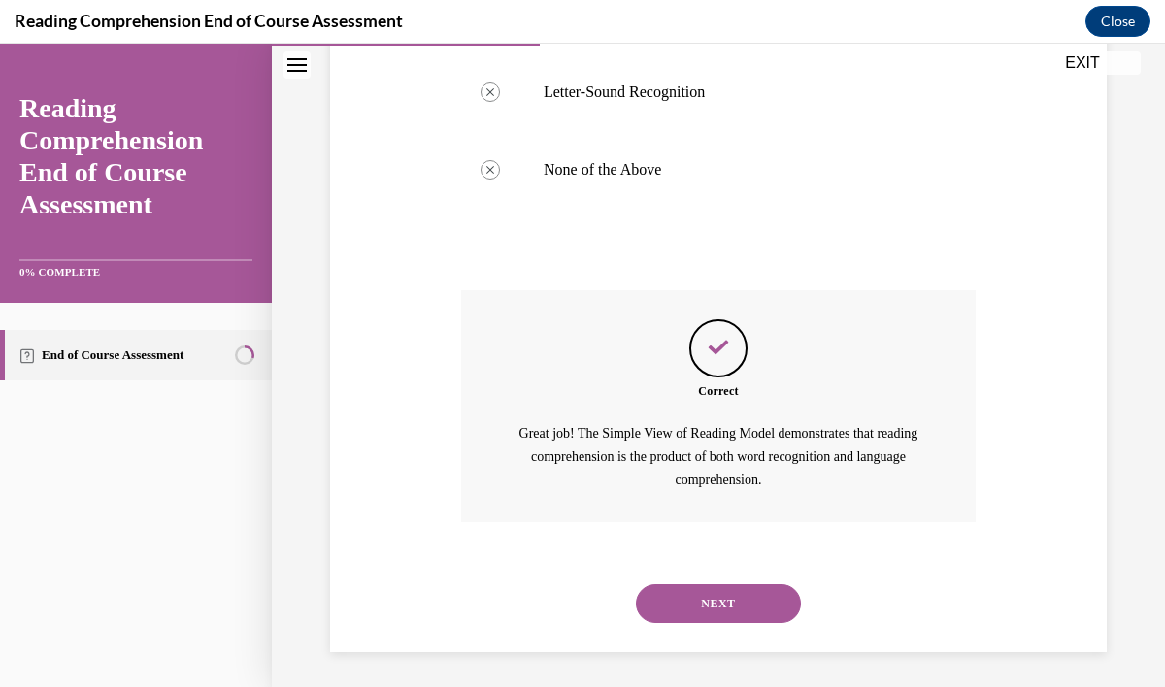
scroll to position [583, 0]
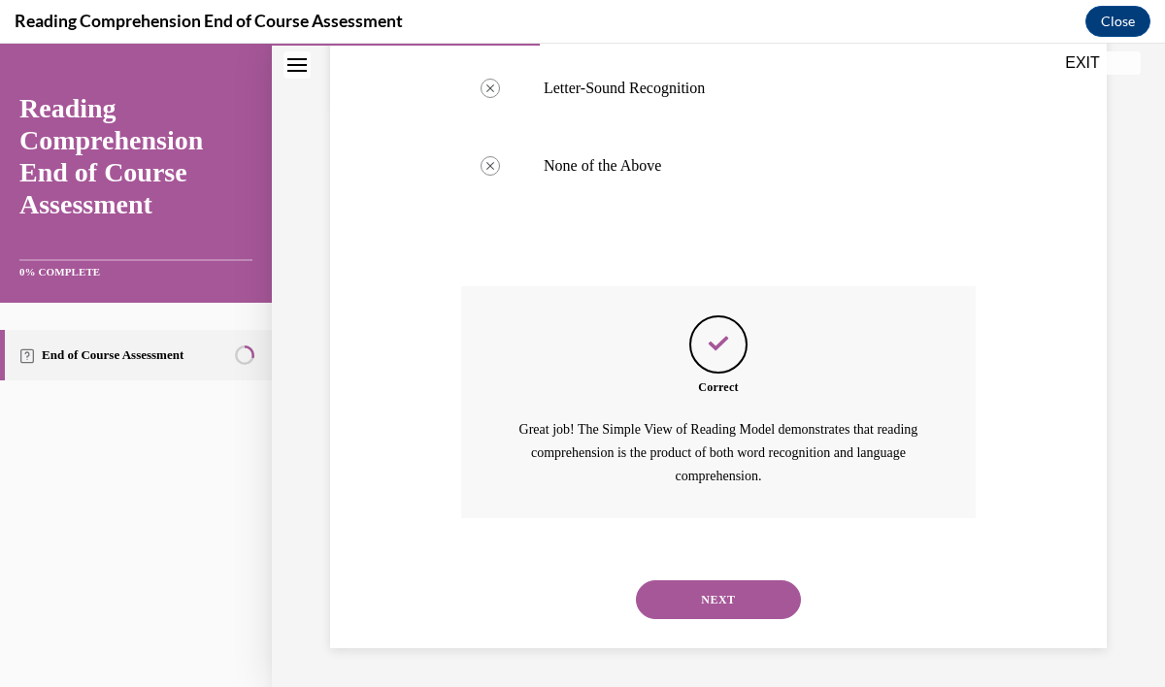
click at [703, 600] on button "NEXT" at bounding box center [718, 599] width 165 height 39
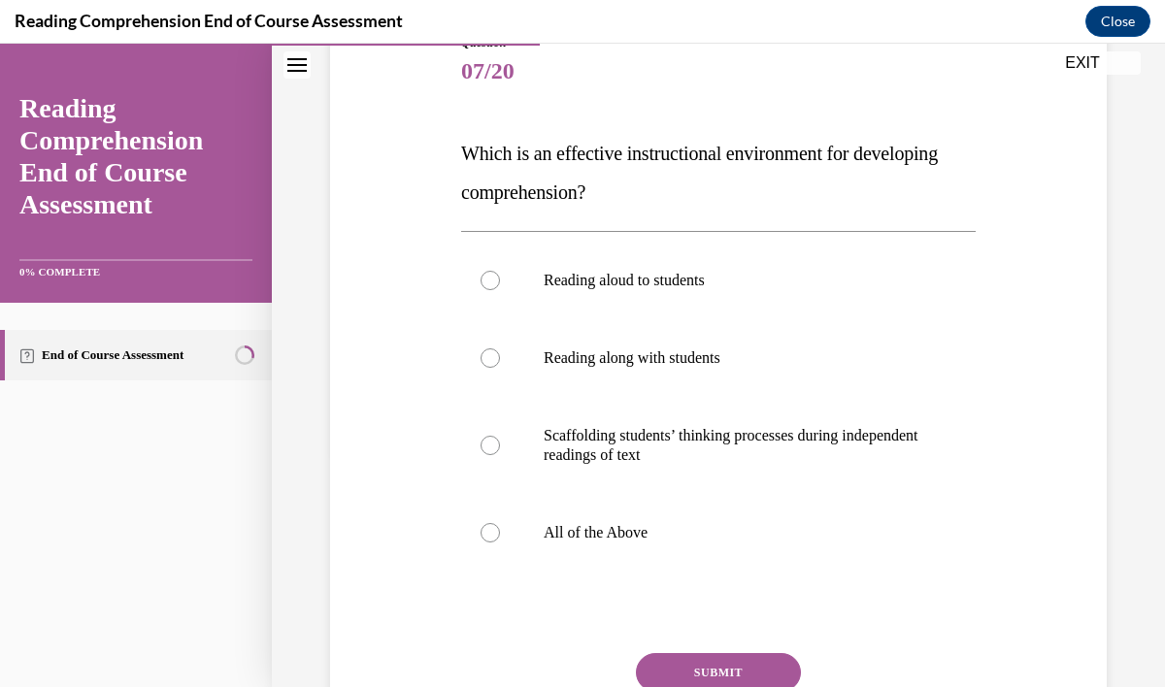
scroll to position [248, 0]
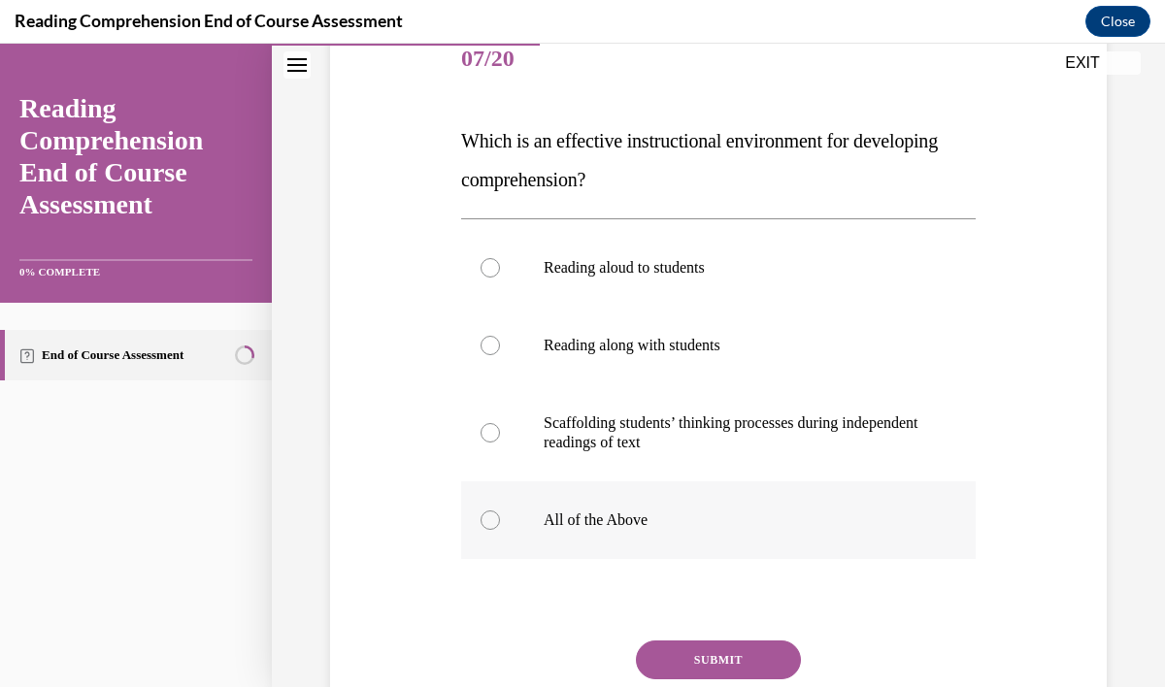
click at [616, 514] on p "All of the Above" at bounding box center [734, 519] width 383 height 19
click at [500, 514] on input "All of the Above" at bounding box center [489, 519] width 19 height 19
radio input "true"
click at [712, 664] on button "SUBMIT" at bounding box center [718, 660] width 165 height 39
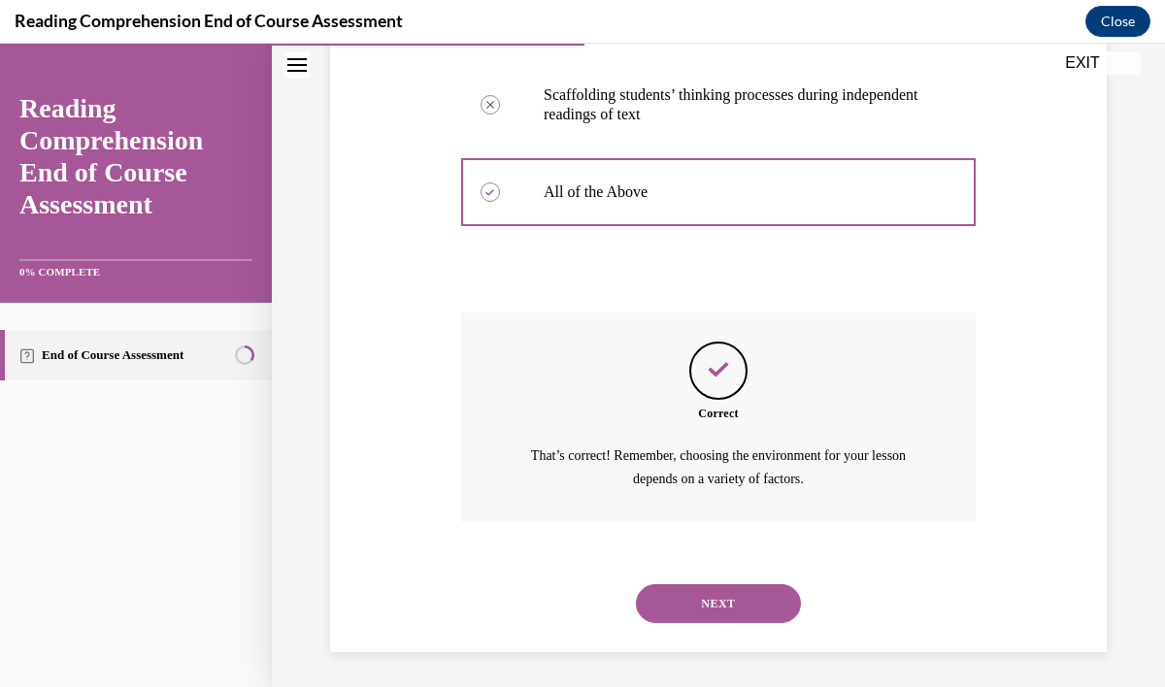
scroll to position [579, 0]
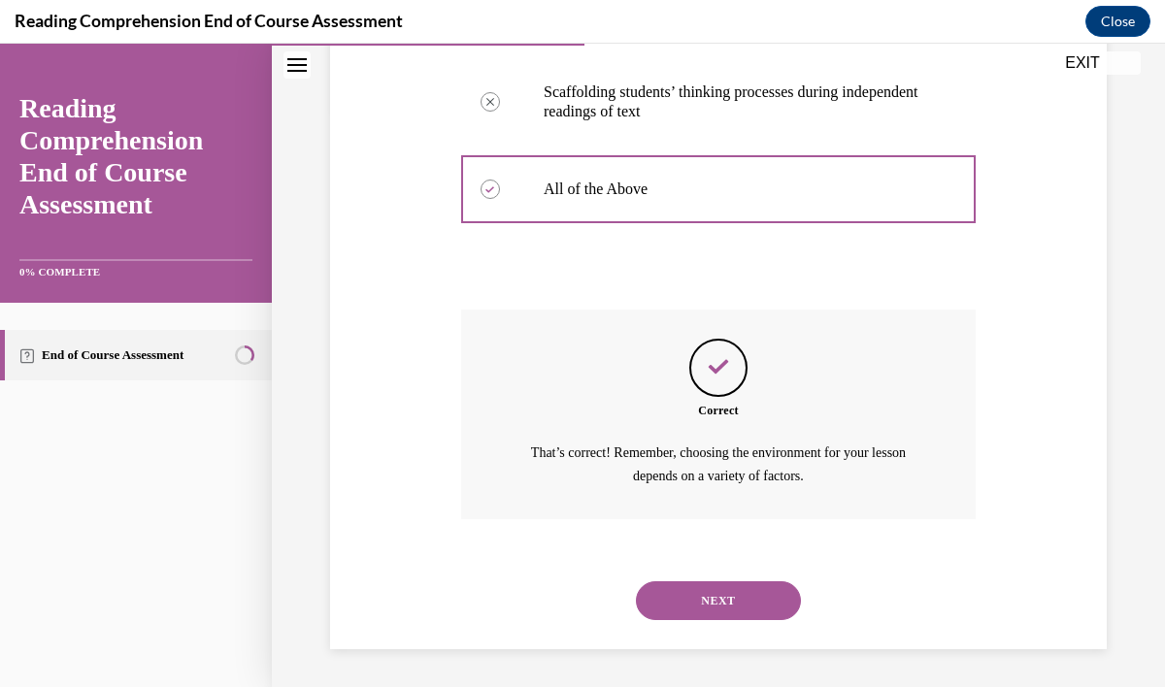
click at [733, 599] on button "NEXT" at bounding box center [718, 600] width 165 height 39
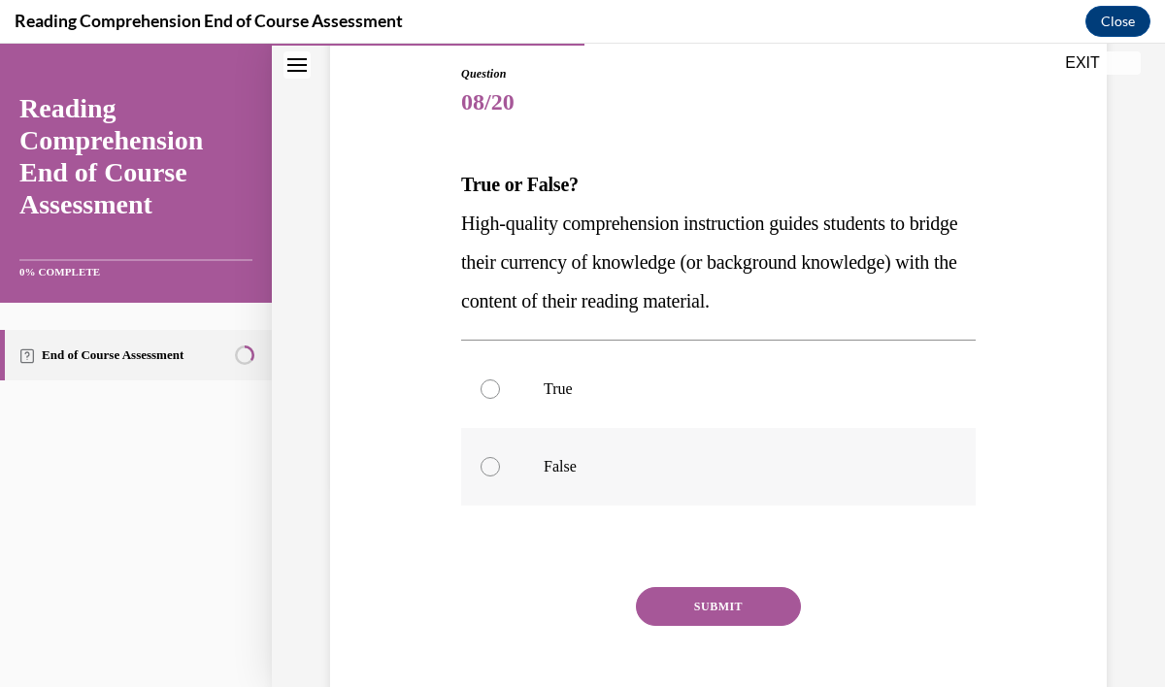
scroll to position [213, 0]
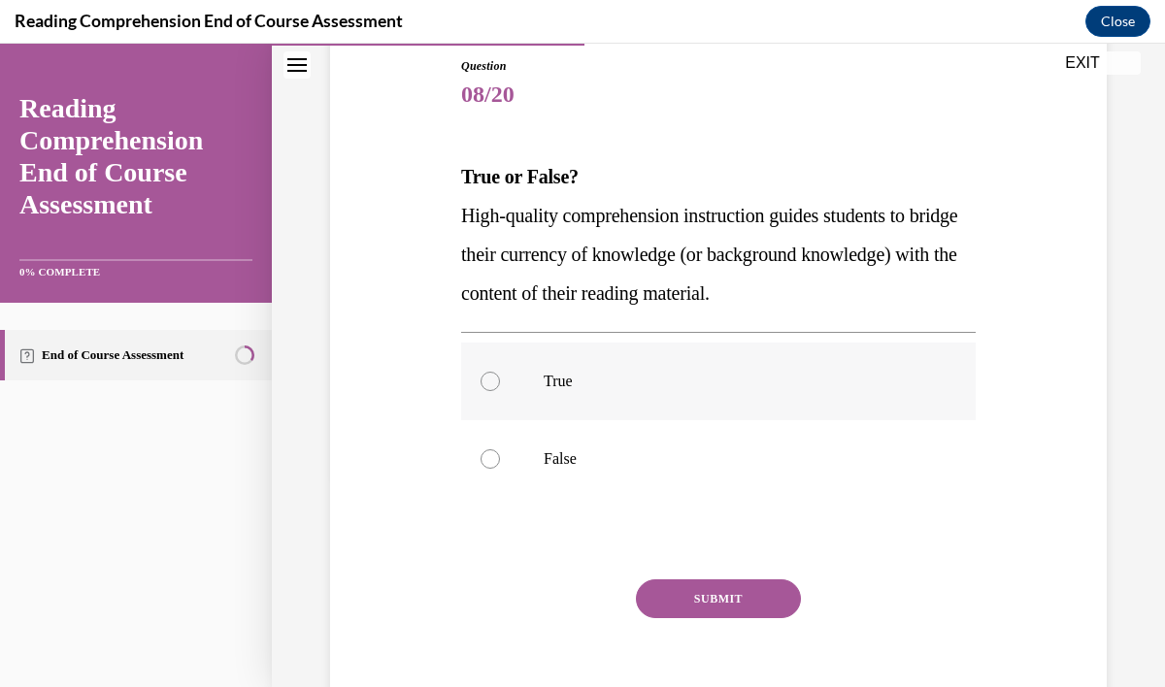
click at [553, 375] on p "True" at bounding box center [734, 381] width 383 height 19
click at [500, 375] on input "True" at bounding box center [489, 381] width 19 height 19
radio input "true"
click at [682, 599] on button "SUBMIT" at bounding box center [718, 598] width 165 height 39
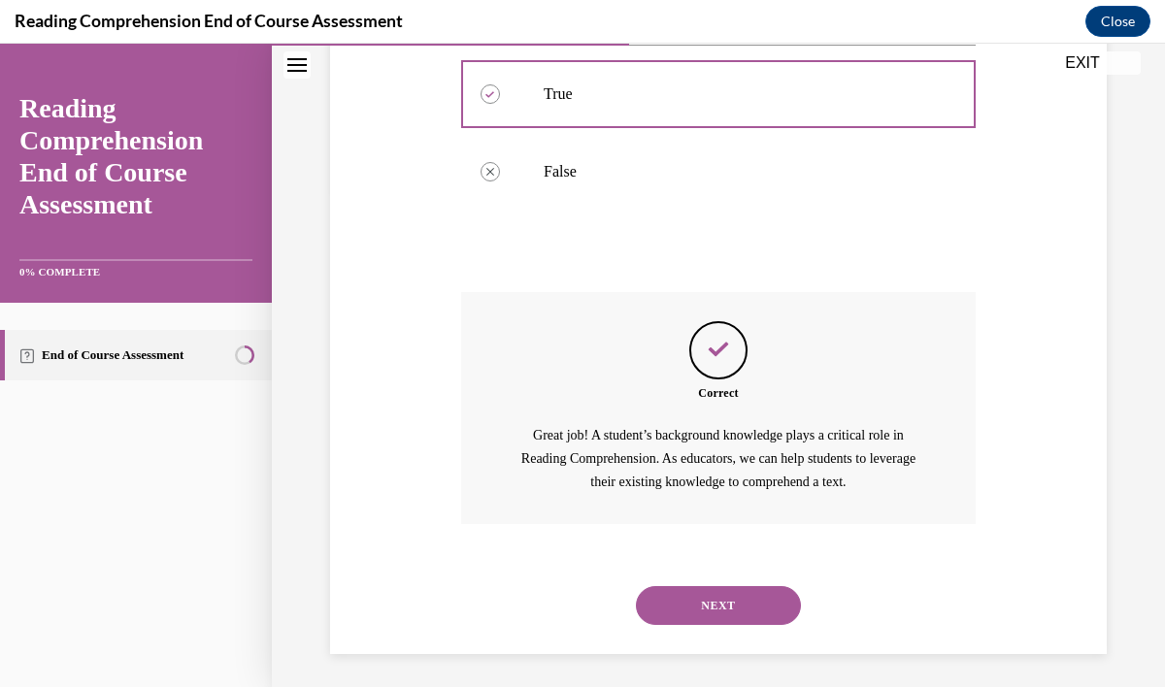
scroll to position [506, 0]
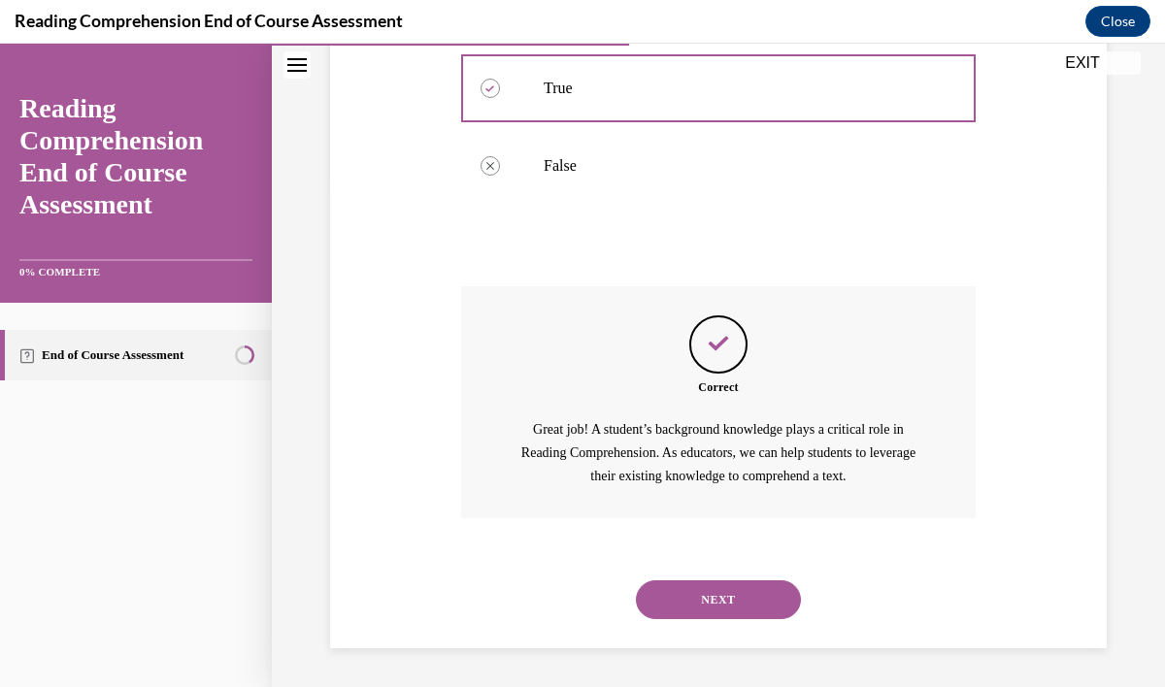
click at [692, 603] on button "NEXT" at bounding box center [718, 599] width 165 height 39
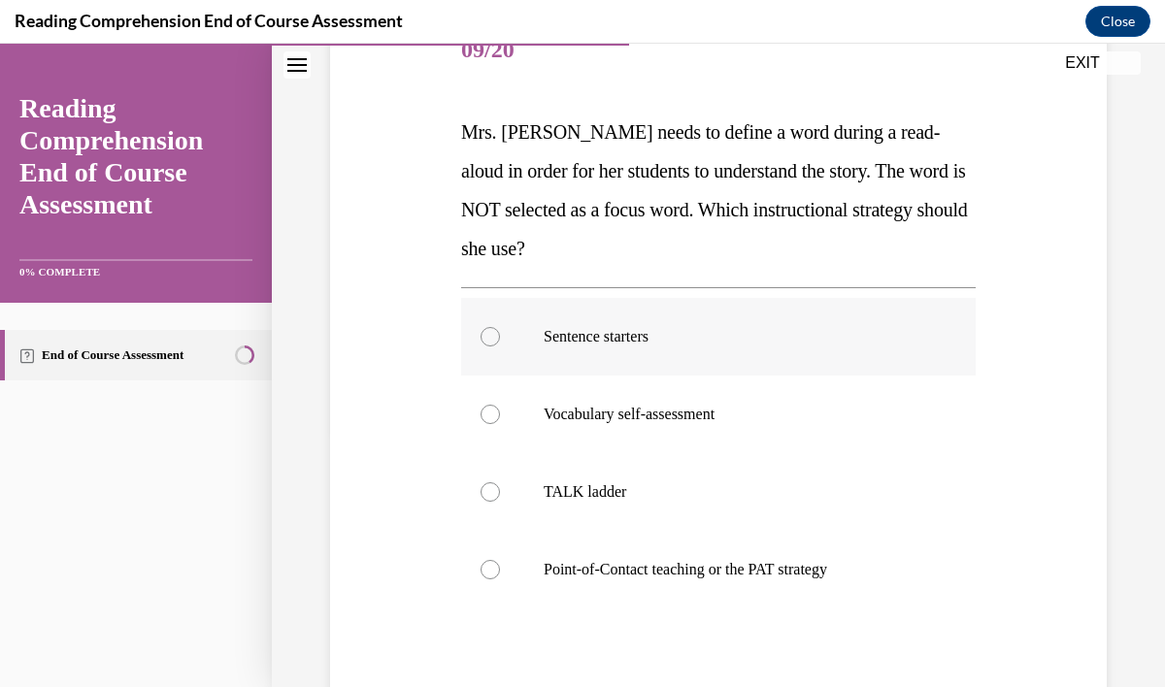
scroll to position [260, 0]
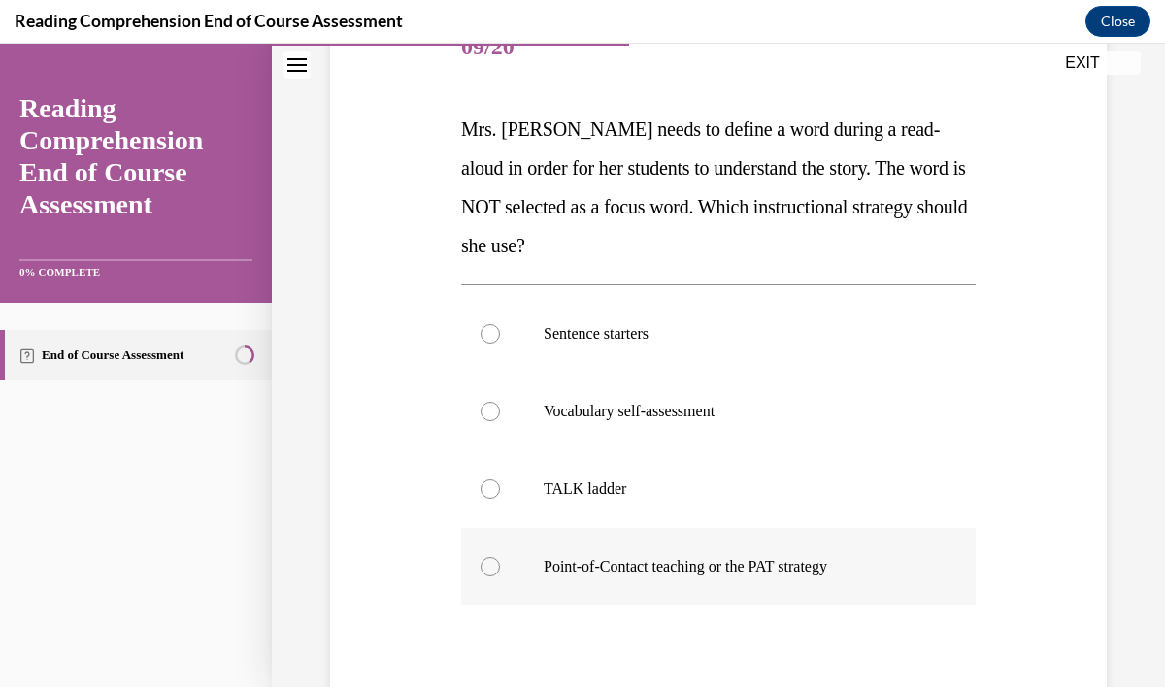
click at [646, 573] on p "Point-of-Contact teaching or the PAT strategy" at bounding box center [734, 566] width 383 height 19
click at [500, 573] on input "Point-of-Contact teaching or the PAT strategy" at bounding box center [489, 566] width 19 height 19
radio input "true"
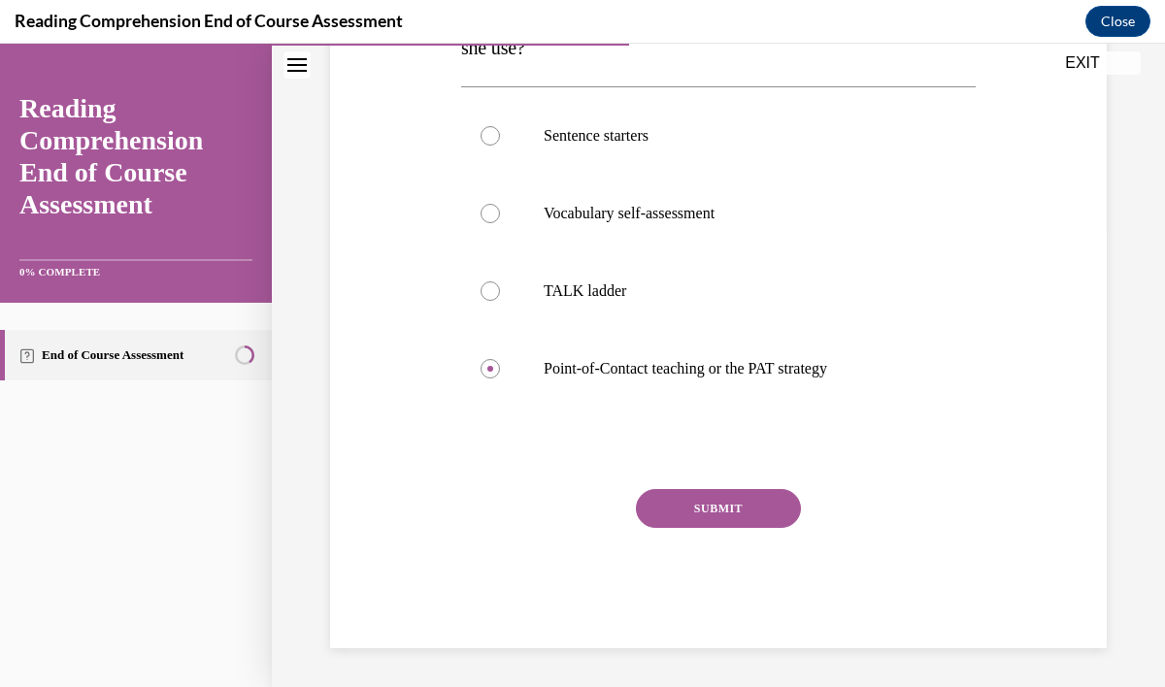
click at [700, 513] on button "SUBMIT" at bounding box center [718, 508] width 165 height 39
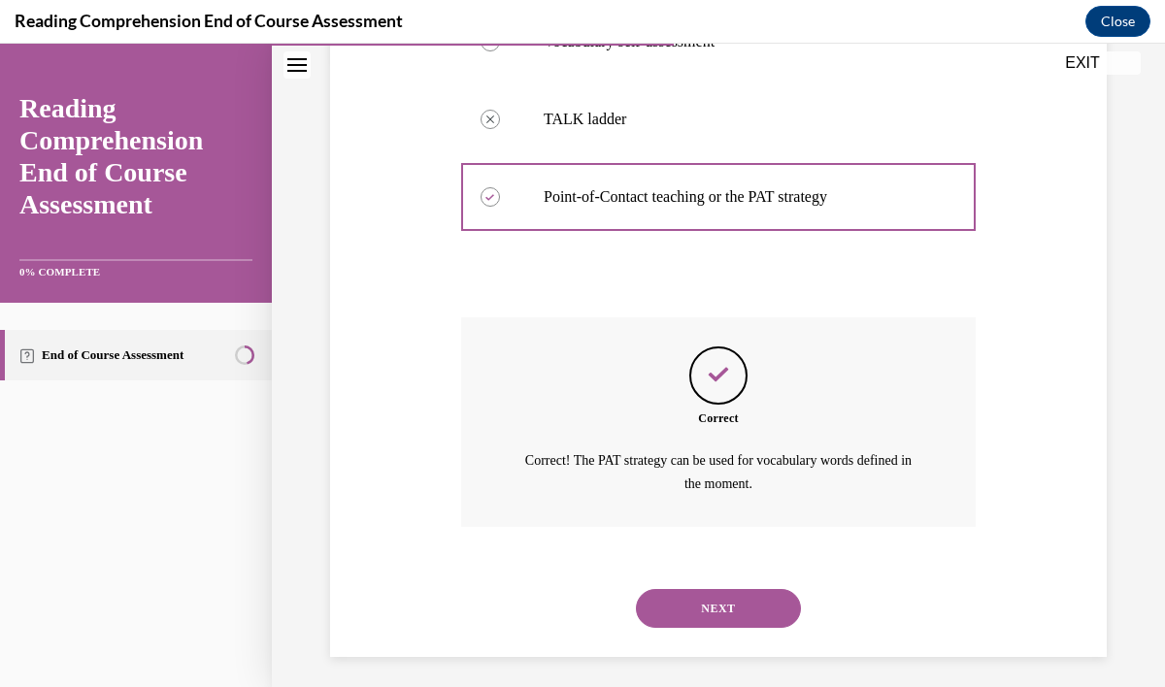
scroll to position [638, 0]
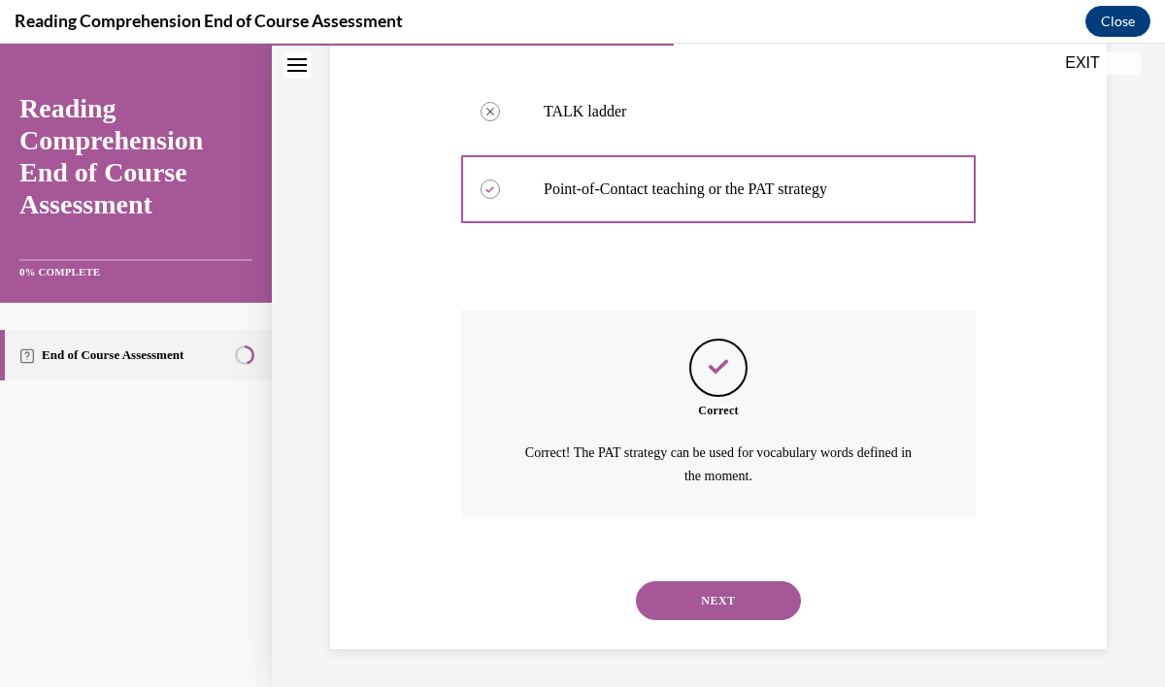
click at [717, 603] on button "NEXT" at bounding box center [718, 600] width 165 height 39
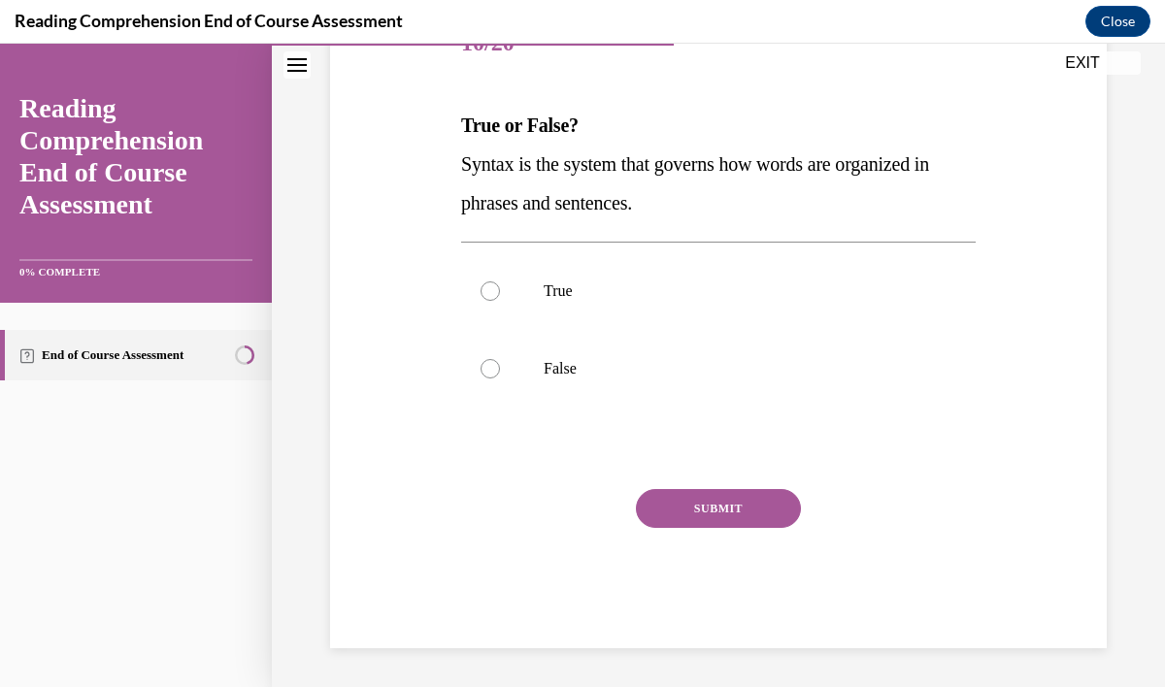
scroll to position [215, 0]
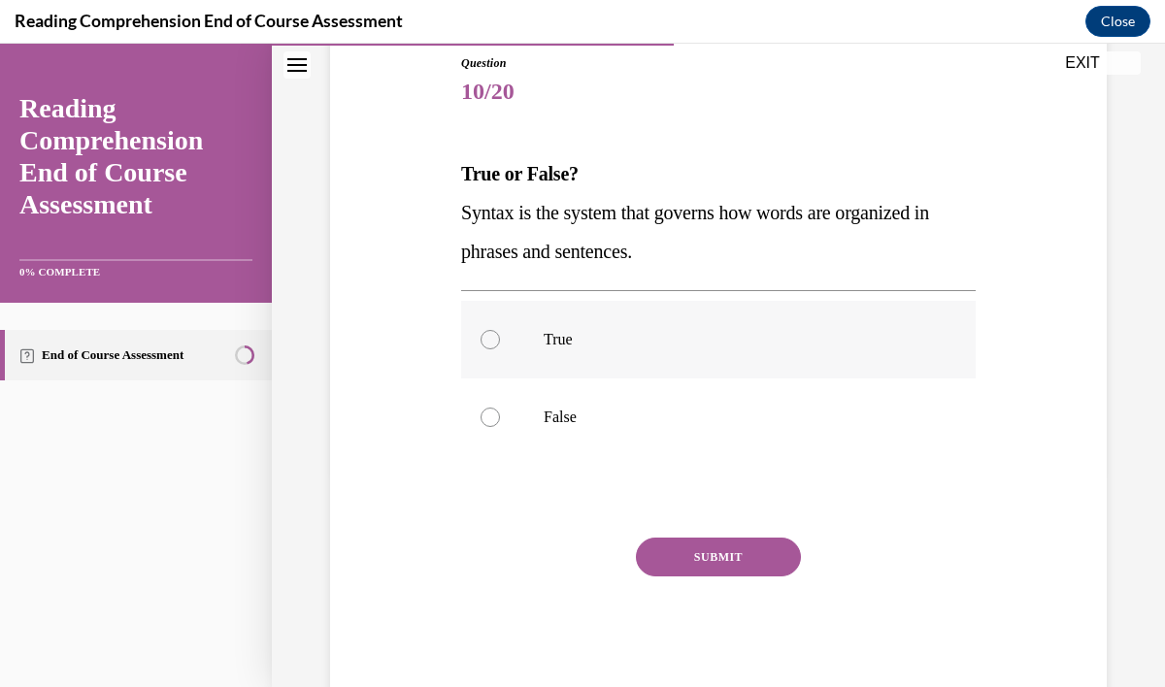
click at [540, 346] on label "True" at bounding box center [718, 340] width 514 height 78
click at [500, 346] on input "True" at bounding box center [489, 339] width 19 height 19
radio input "true"
click at [704, 563] on button "SUBMIT" at bounding box center [718, 557] width 165 height 39
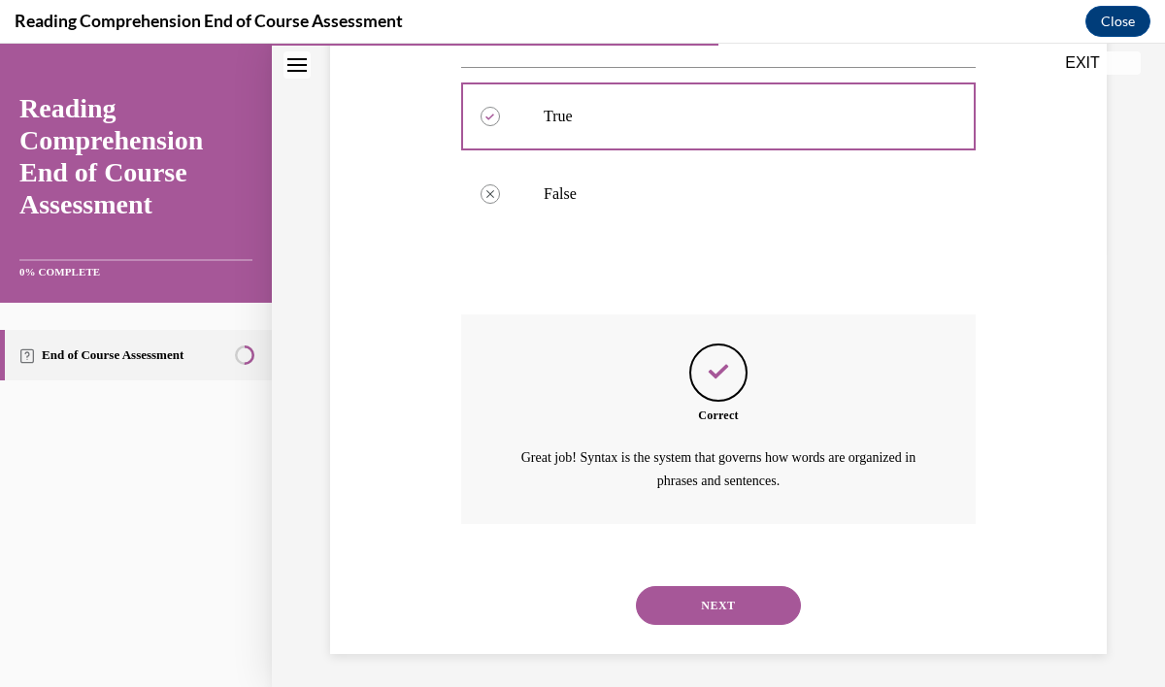
scroll to position [443, 0]
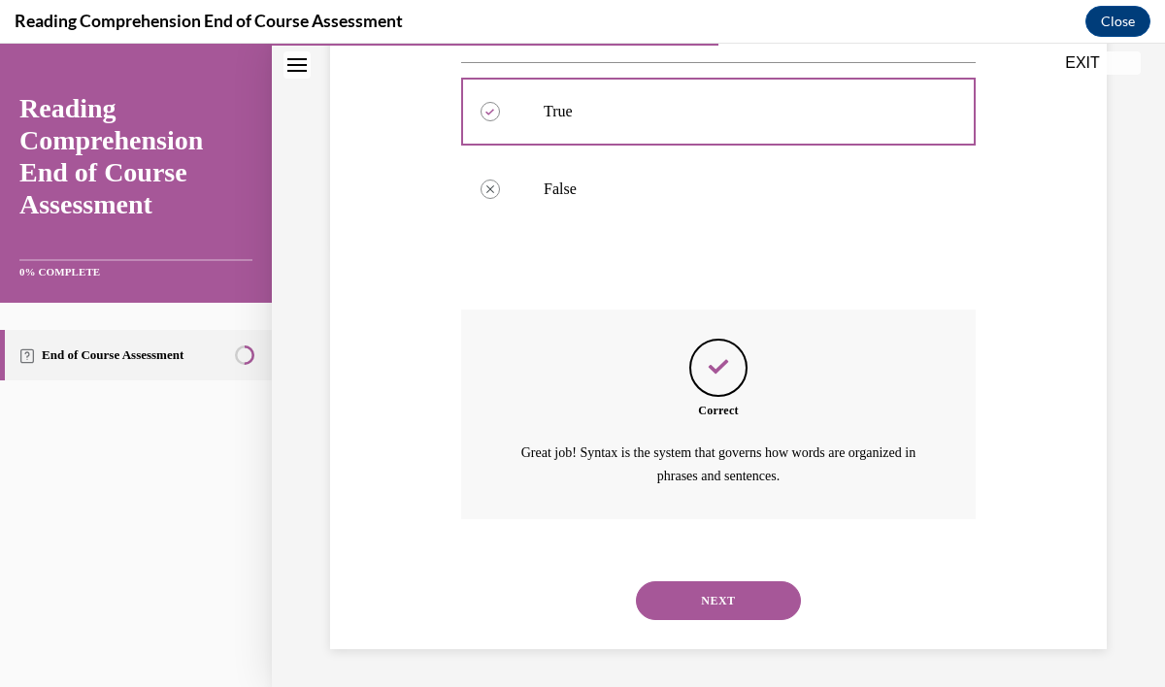
click at [718, 598] on button "NEXT" at bounding box center [718, 600] width 165 height 39
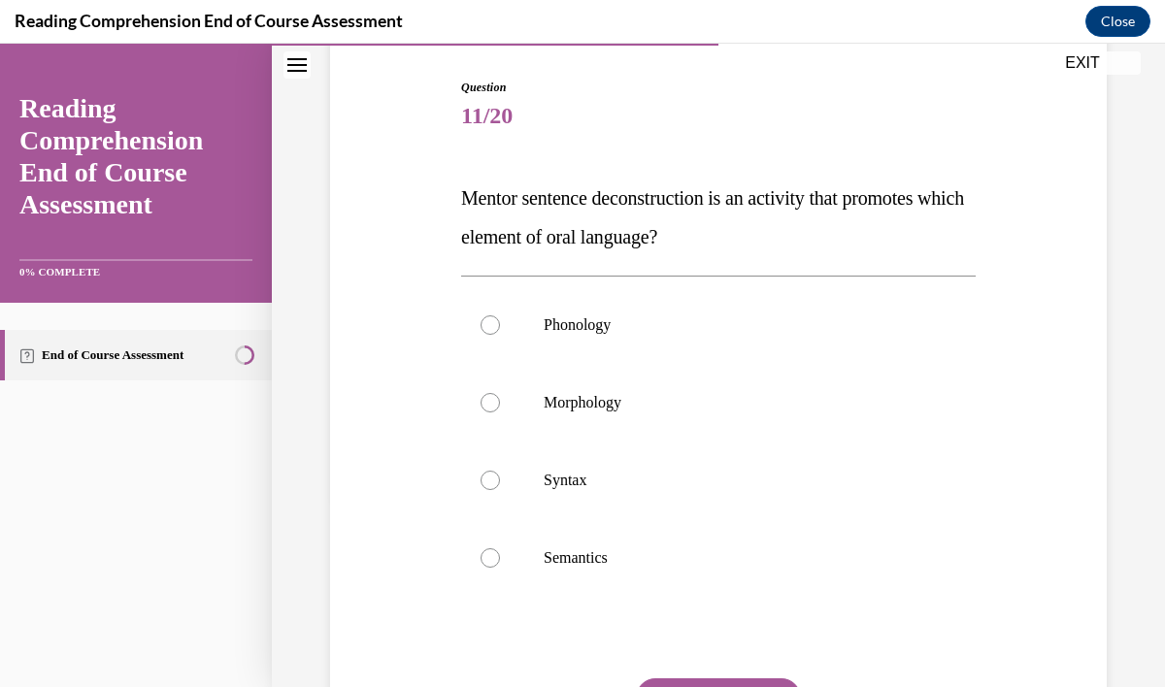
scroll to position [192, 0]
click at [574, 471] on p "Syntax" at bounding box center [734, 479] width 383 height 19
click at [500, 471] on input "Syntax" at bounding box center [489, 479] width 19 height 19
radio input "true"
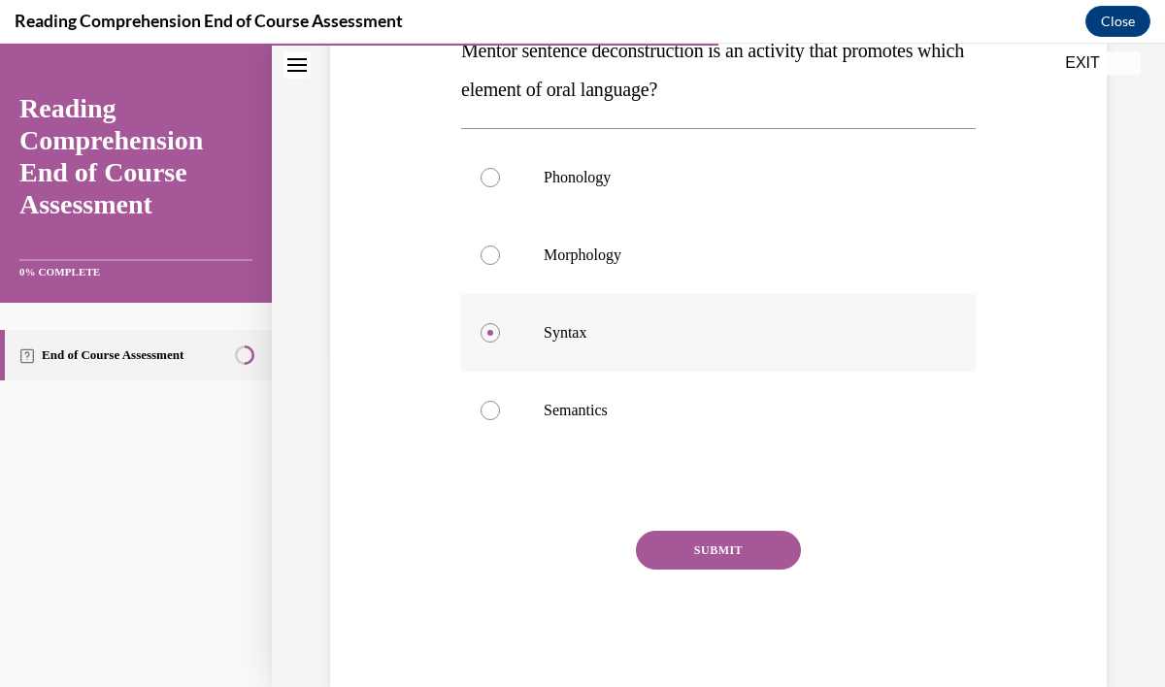
scroll to position [380, 0]
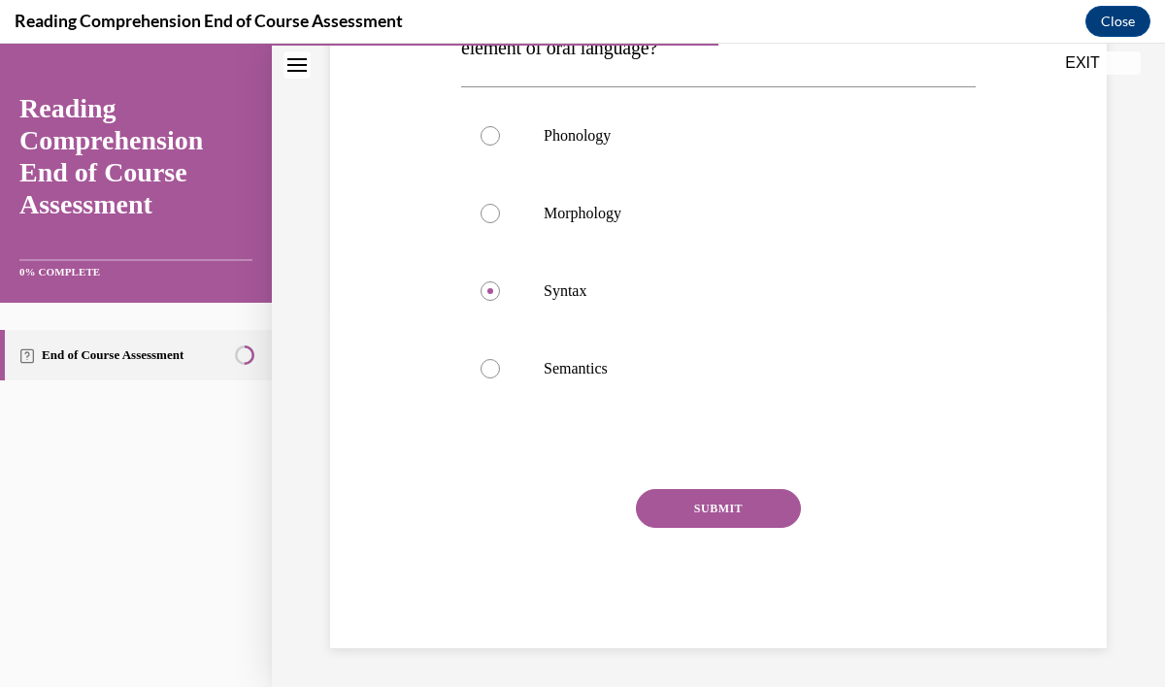
click at [700, 505] on button "SUBMIT" at bounding box center [718, 508] width 165 height 39
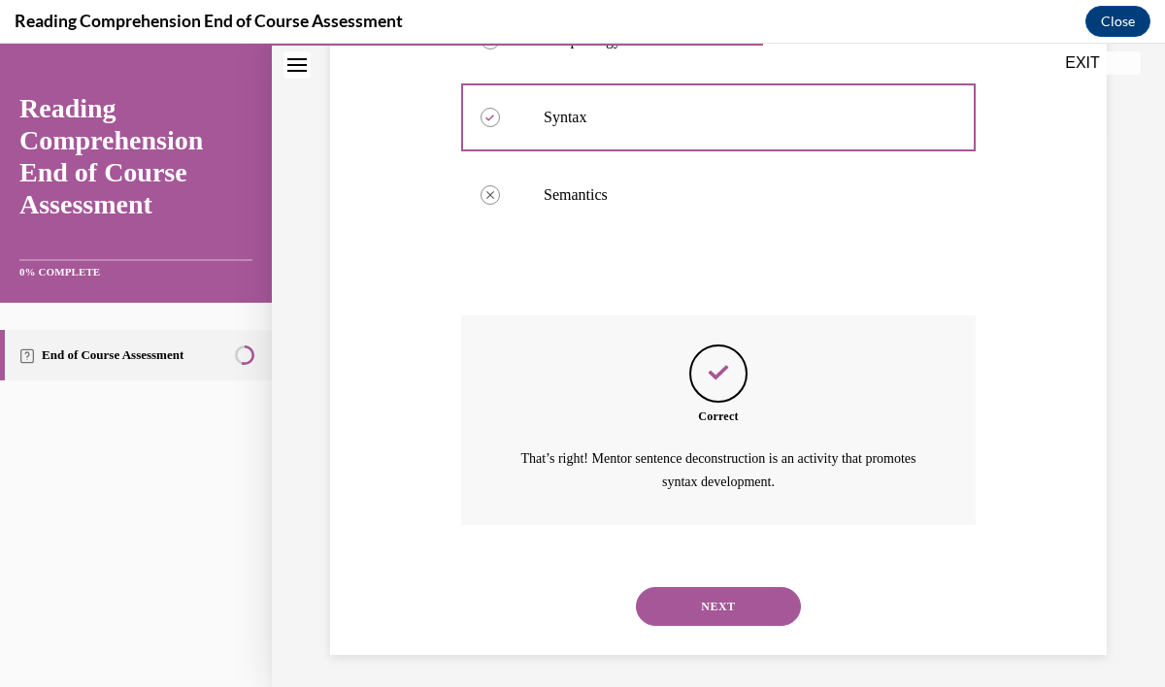
scroll to position [560, 0]
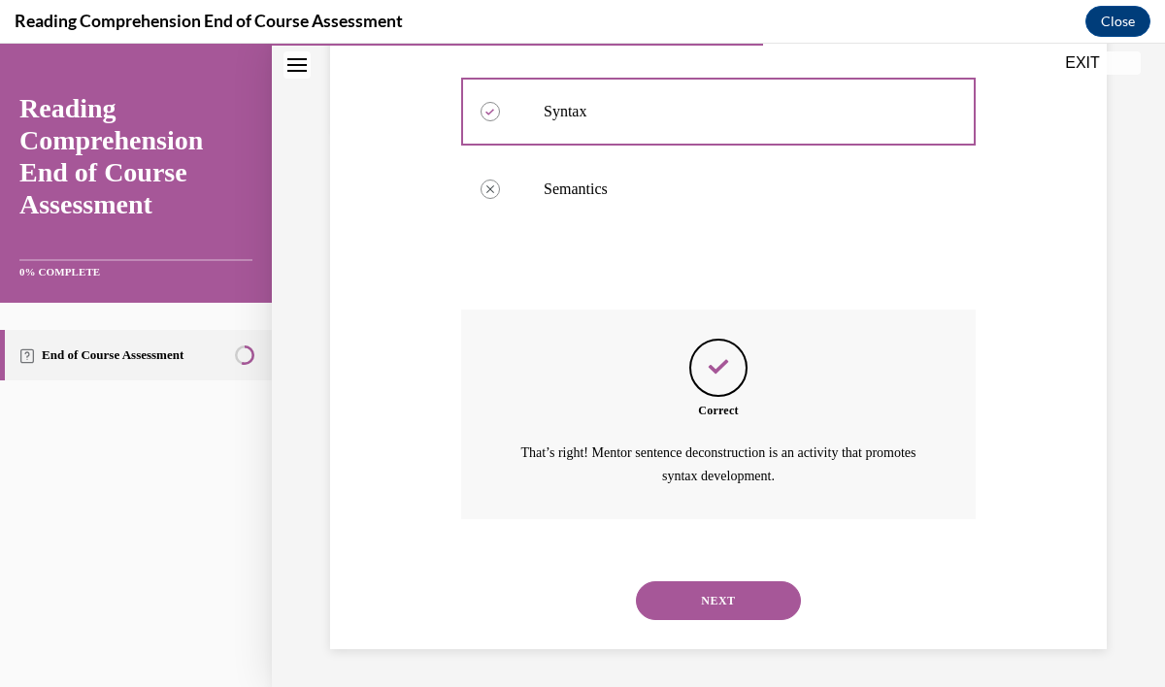
click at [723, 608] on button "NEXT" at bounding box center [718, 600] width 165 height 39
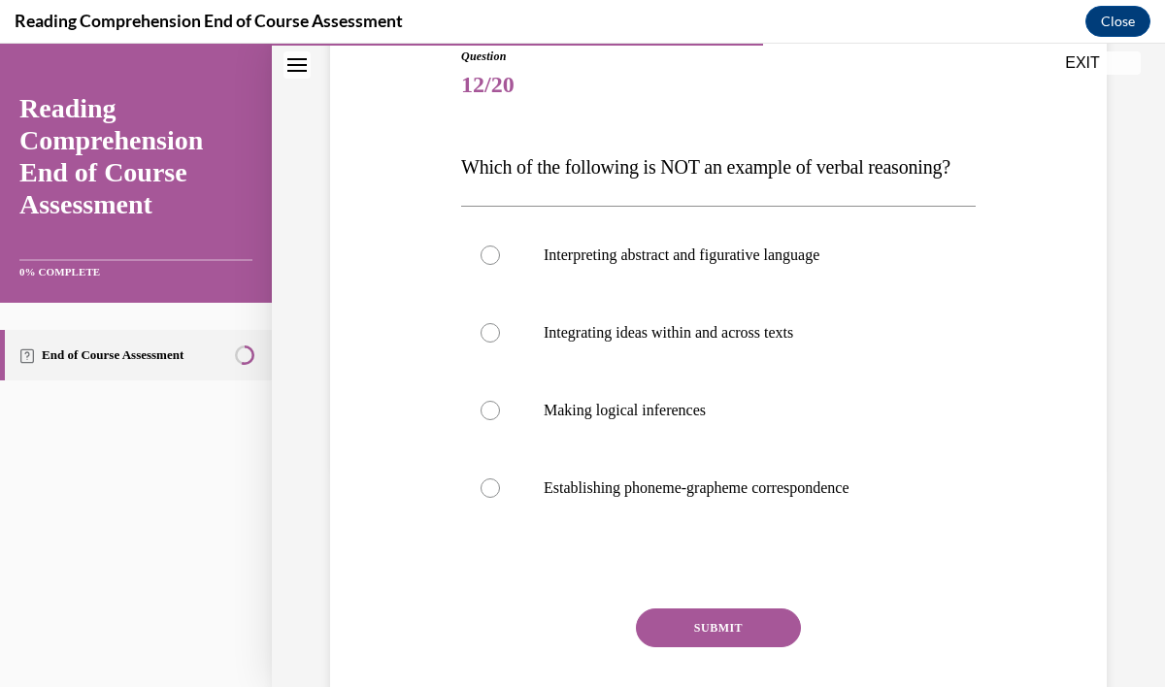
scroll to position [224, 0]
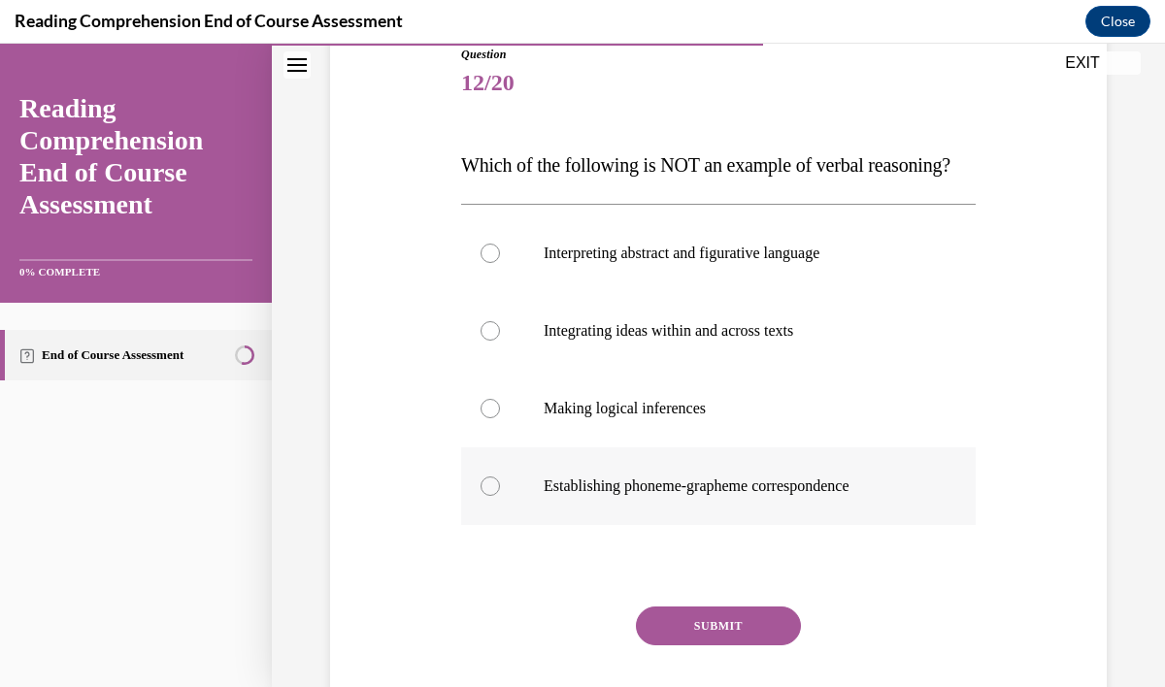
click at [816, 496] on p "Establishing phoneme-grapheme correspondence" at bounding box center [734, 485] width 383 height 19
click at [500, 496] on input "Establishing phoneme-grapheme correspondence" at bounding box center [489, 485] width 19 height 19
radio input "true"
click at [751, 645] on button "SUBMIT" at bounding box center [718, 626] width 165 height 39
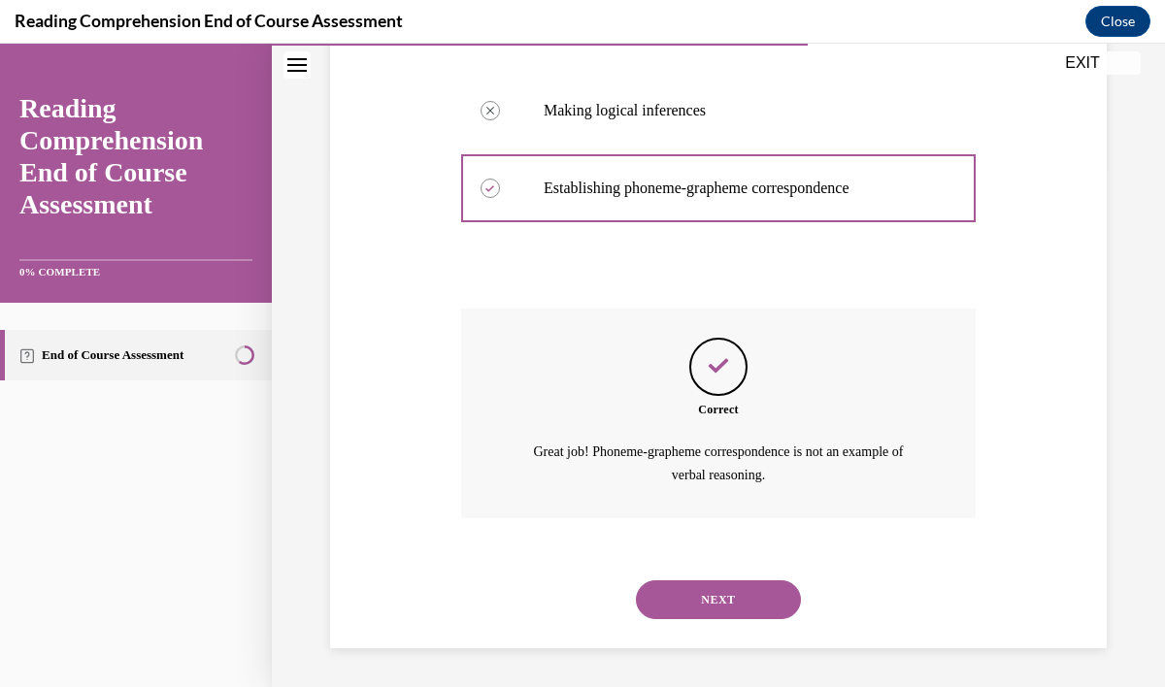
scroll to position [560, 0]
click at [737, 606] on button "NEXT" at bounding box center [718, 599] width 165 height 39
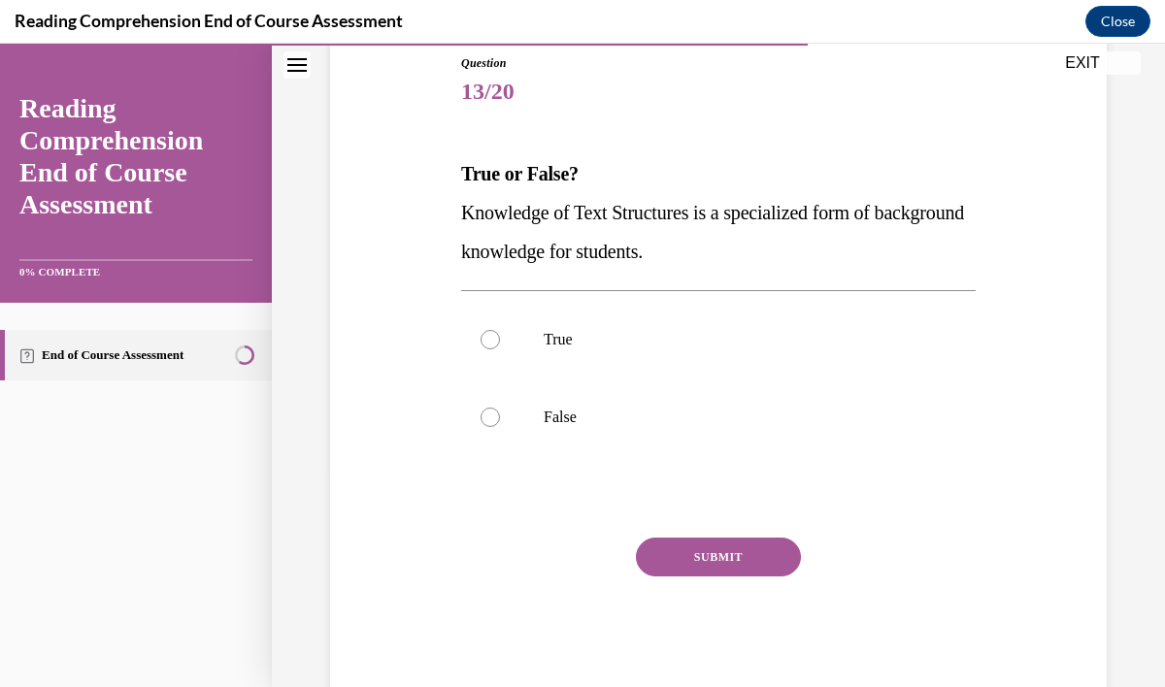
click at [711, 564] on button "SUBMIT" at bounding box center [718, 557] width 165 height 39
click at [543, 345] on p "True" at bounding box center [734, 339] width 383 height 19
click at [500, 345] on input "True" at bounding box center [489, 339] width 19 height 19
radio input "true"
click at [697, 551] on button "SUBMIT" at bounding box center [718, 557] width 165 height 39
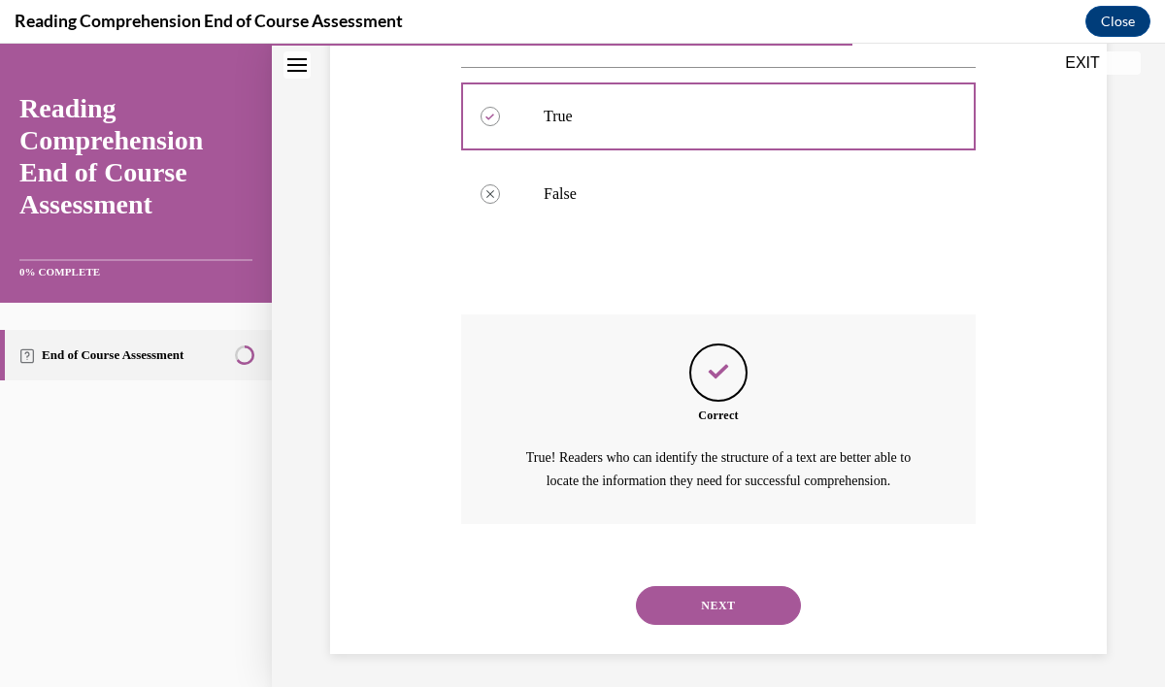
scroll to position [443, 0]
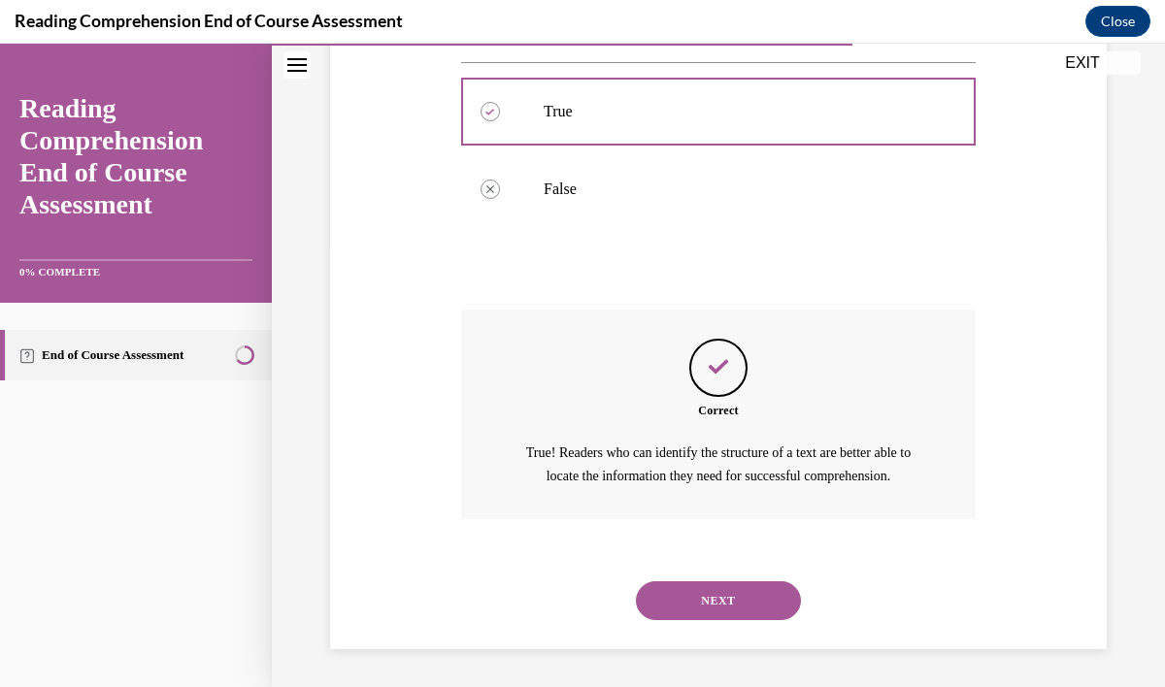
click at [723, 600] on button "NEXT" at bounding box center [718, 600] width 165 height 39
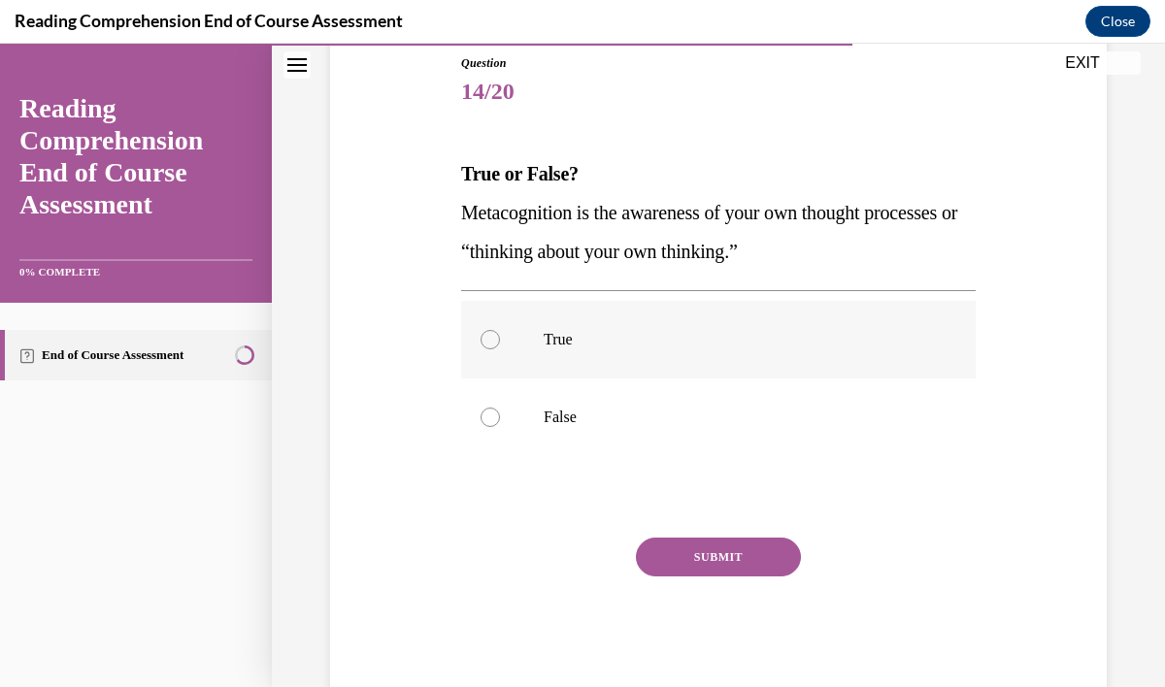
click at [549, 338] on p "True" at bounding box center [734, 339] width 383 height 19
click at [500, 338] on input "True" at bounding box center [489, 339] width 19 height 19
radio input "true"
click at [746, 567] on button "SUBMIT" at bounding box center [718, 557] width 165 height 39
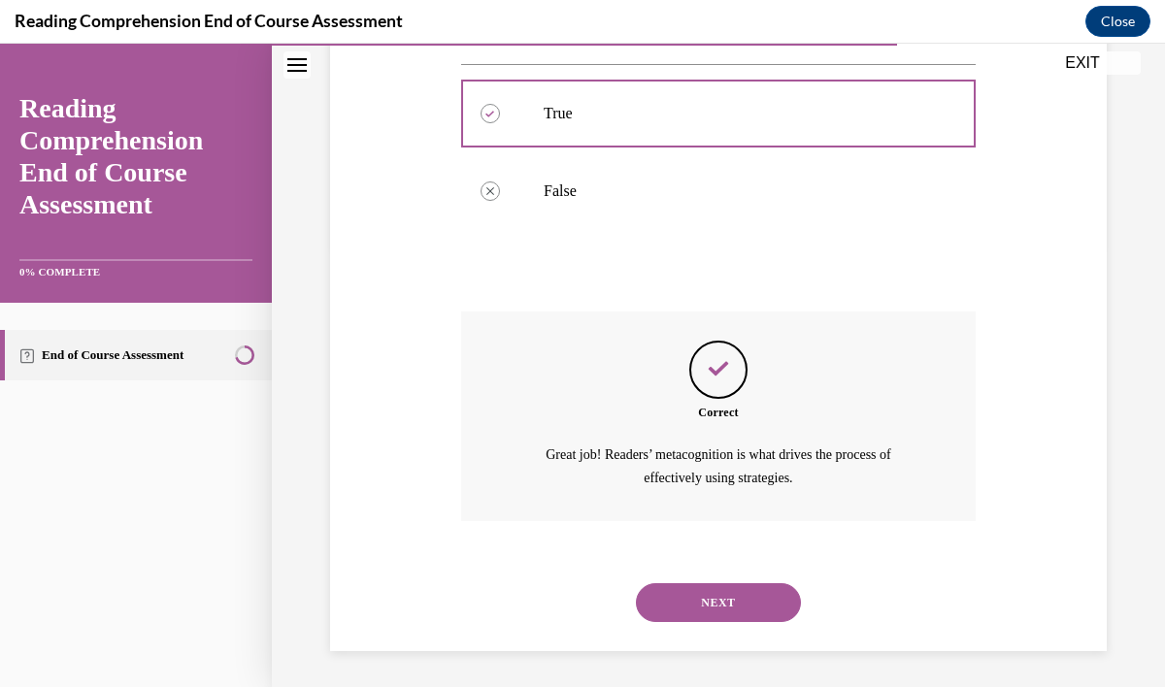
scroll to position [443, 0]
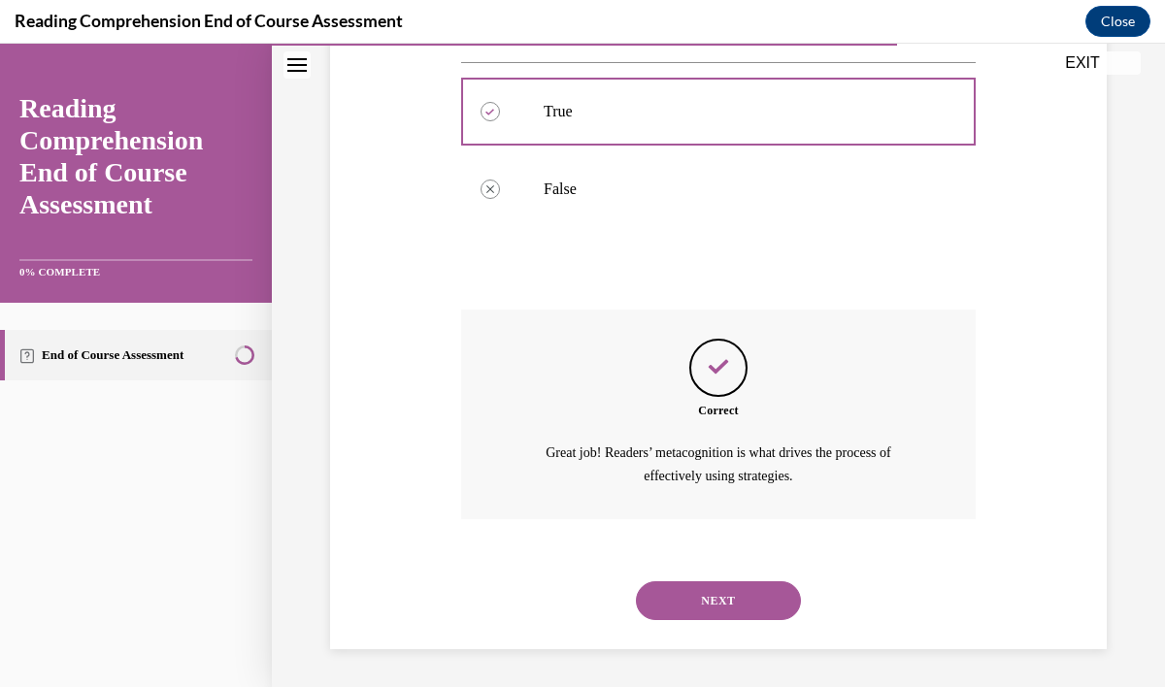
click at [747, 605] on button "NEXT" at bounding box center [718, 600] width 165 height 39
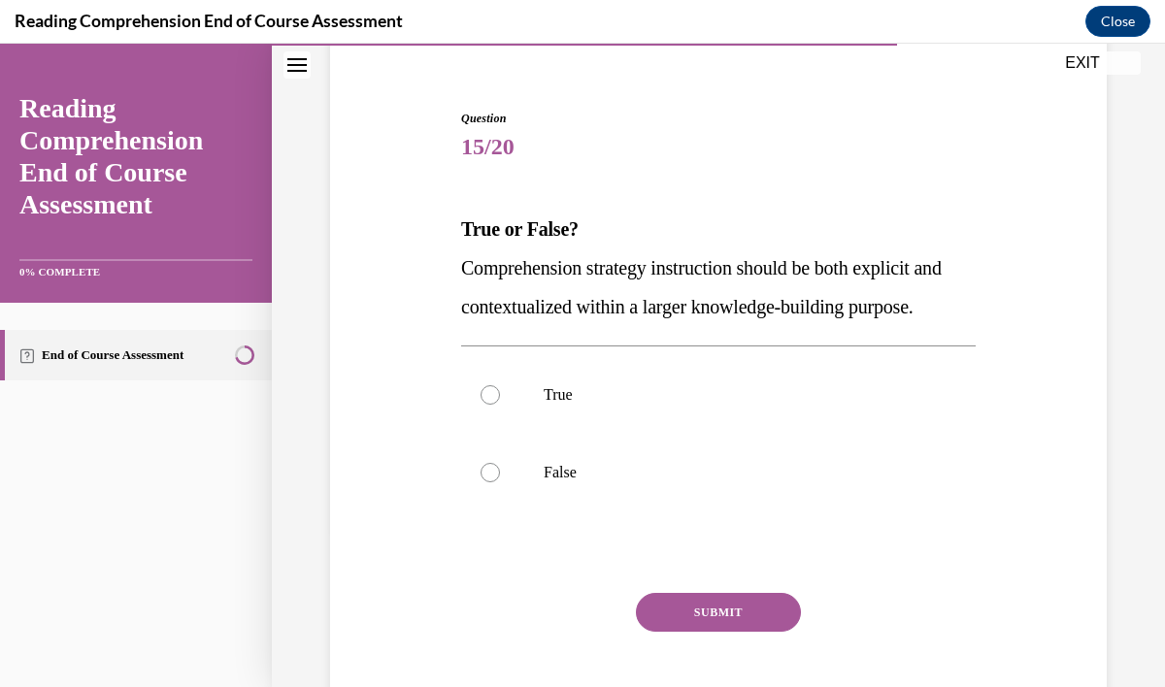
scroll to position [161, 0]
click at [515, 429] on label "True" at bounding box center [718, 394] width 514 height 78
click at [500, 404] on input "True" at bounding box center [489, 393] width 19 height 19
radio input "true"
click at [716, 631] on button "SUBMIT" at bounding box center [718, 611] width 165 height 39
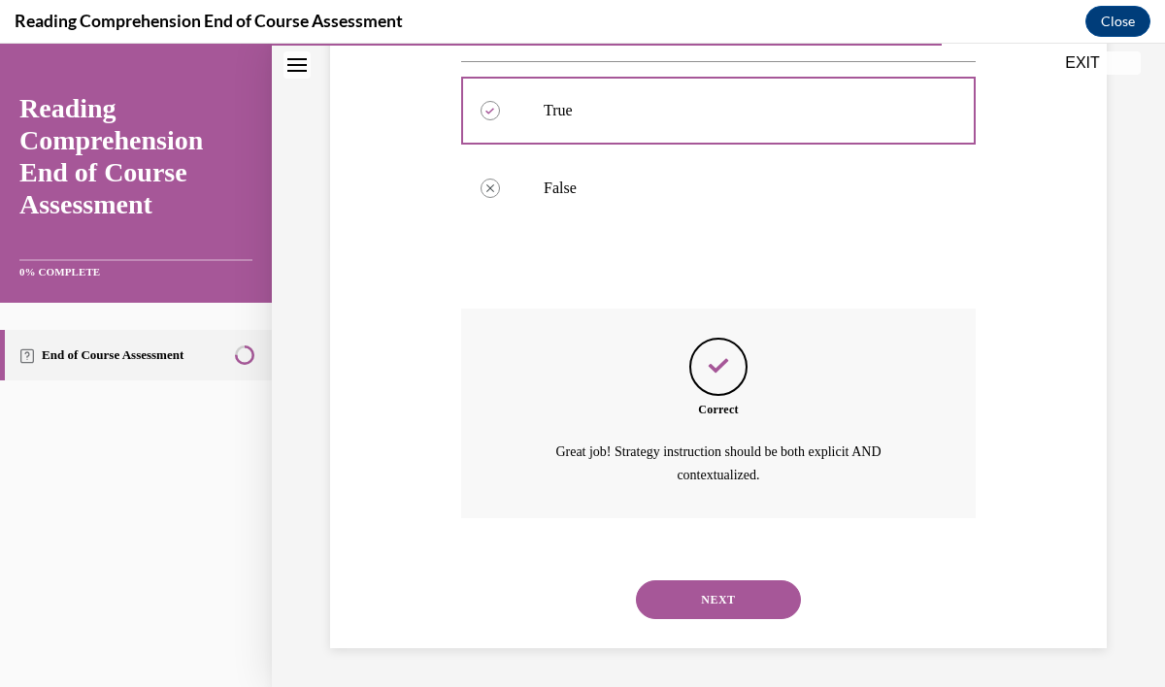
scroll to position [482, 0]
click at [742, 588] on button "NEXT" at bounding box center [718, 599] width 165 height 39
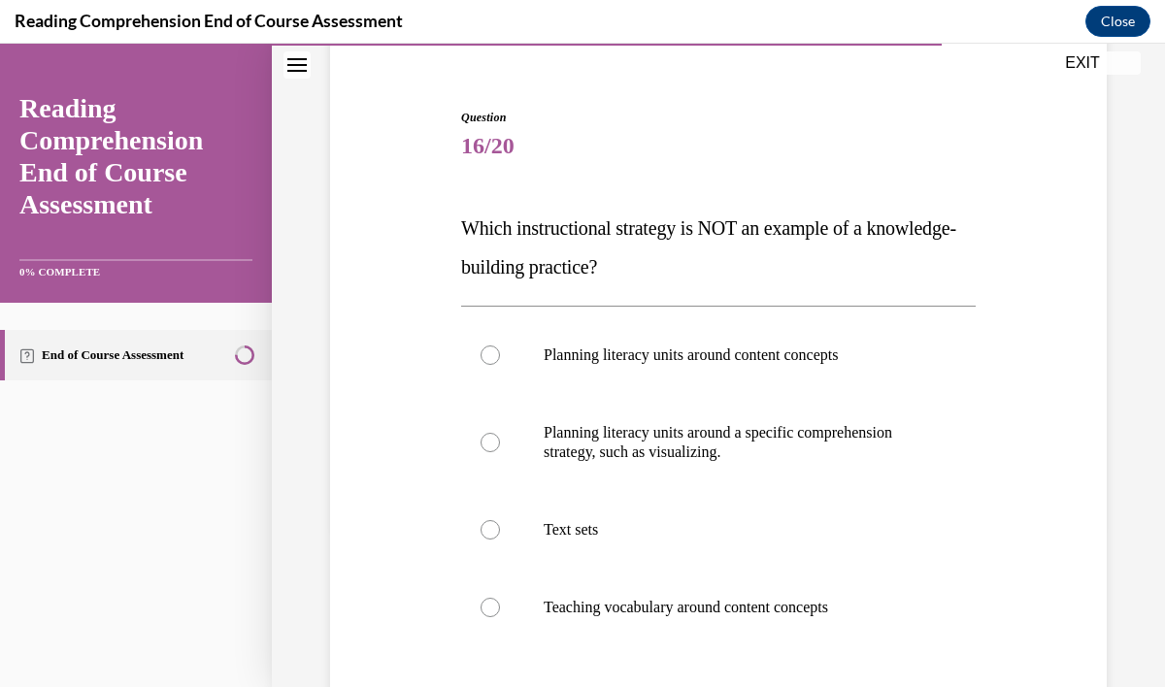
scroll to position [227, 0]
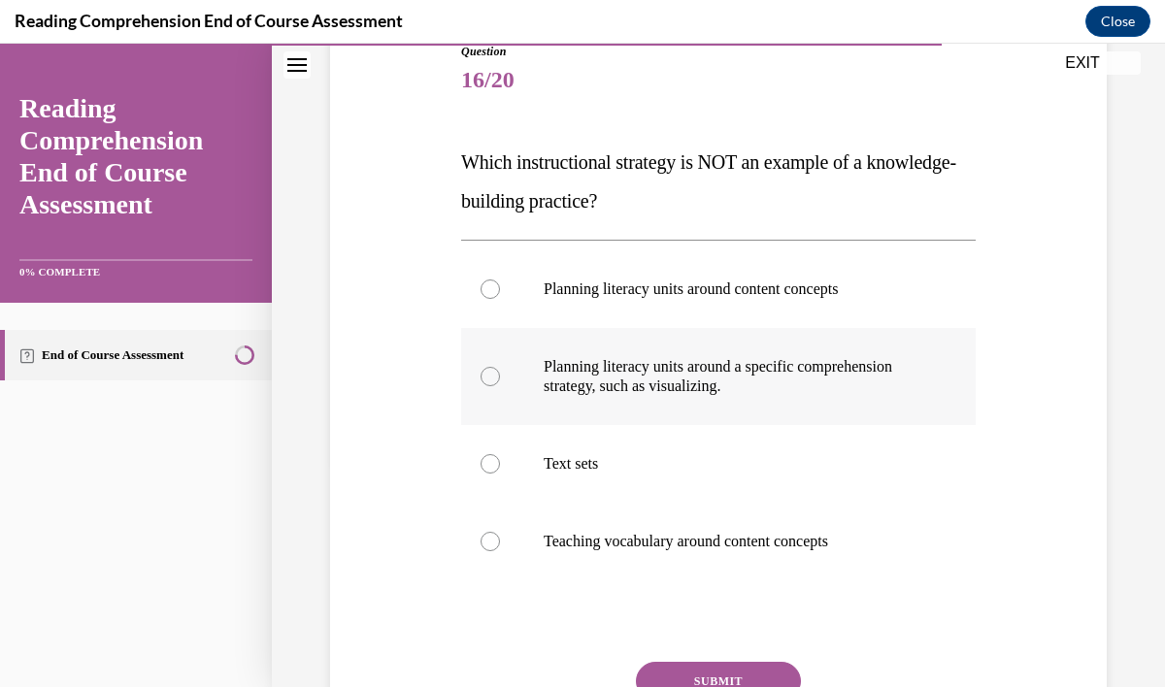
click at [846, 398] on label "Planning literacy units around a specific comprehension strategy, such as visua…" at bounding box center [718, 376] width 514 height 97
click at [500, 386] on input "Planning literacy units around a specific comprehension strategy, such as visua…" at bounding box center [489, 376] width 19 height 19
radio input "true"
click at [781, 674] on button "SUBMIT" at bounding box center [718, 681] width 165 height 39
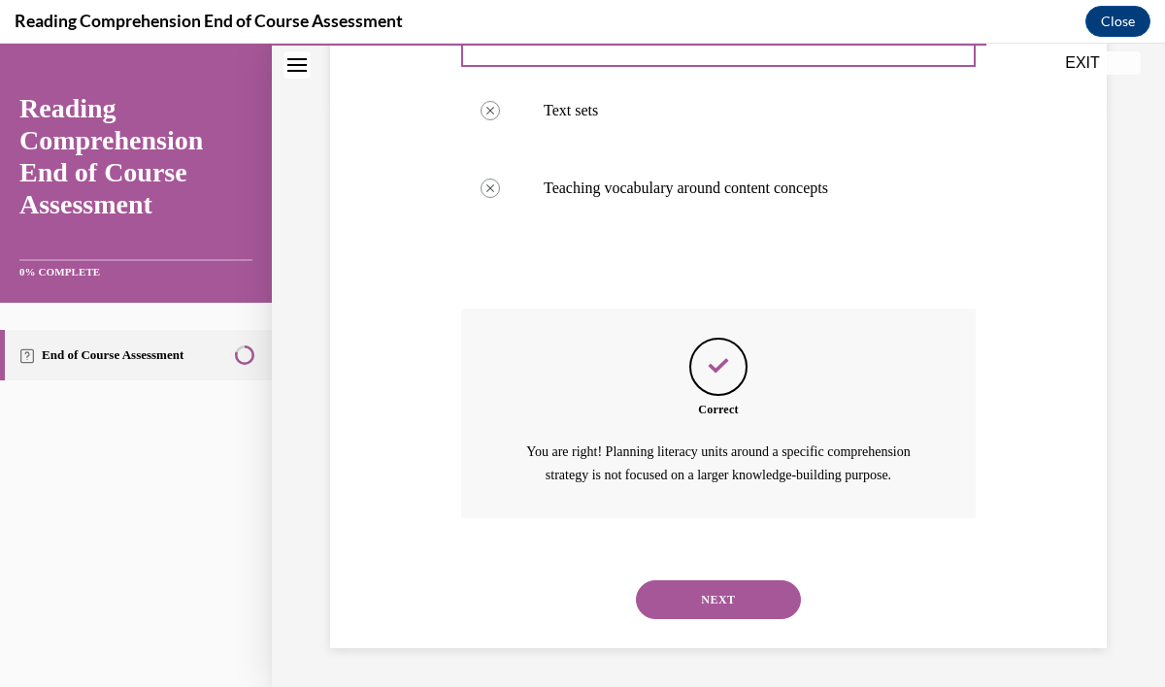
scroll to position [603, 0]
click at [740, 605] on button "NEXT" at bounding box center [718, 599] width 165 height 39
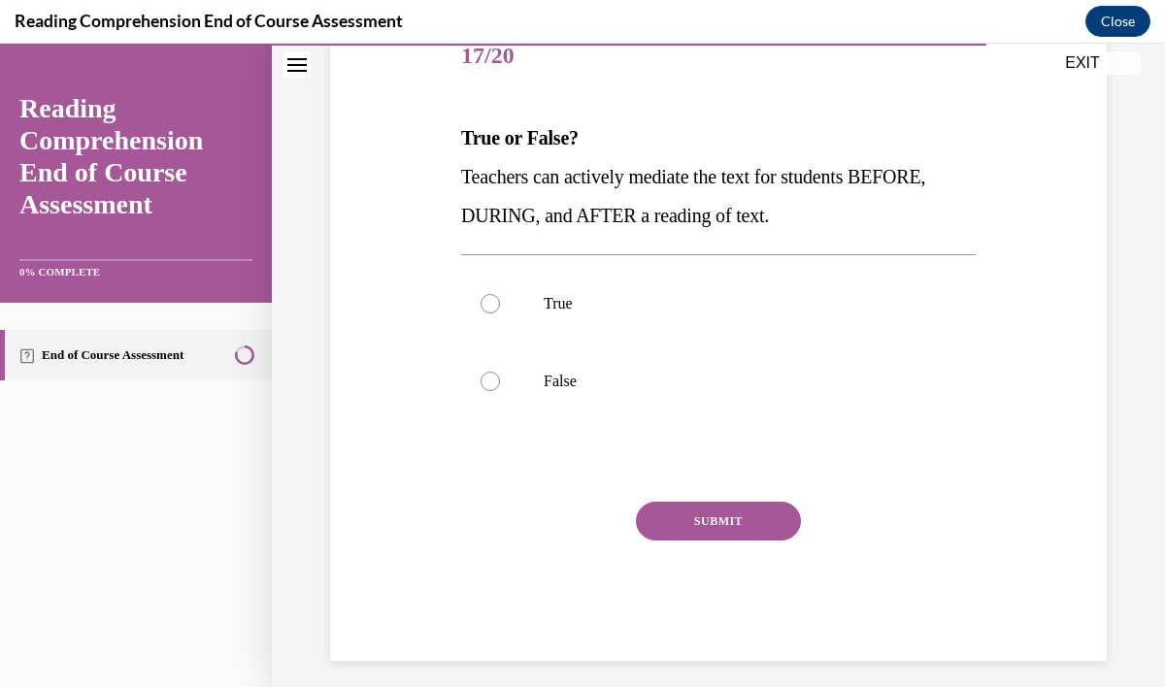
scroll to position [264, 0]
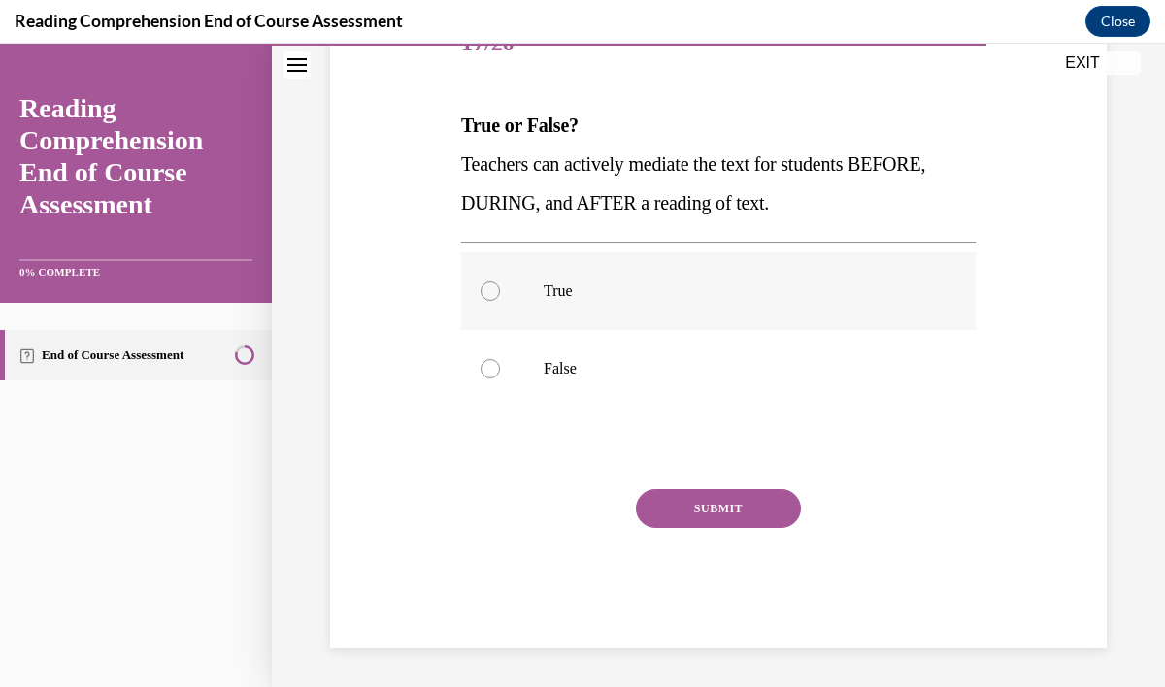
click at [487, 287] on div at bounding box center [489, 290] width 19 height 19
click at [487, 287] on input "True" at bounding box center [489, 290] width 19 height 19
radio input "true"
click at [717, 520] on button "SUBMIT" at bounding box center [718, 508] width 165 height 39
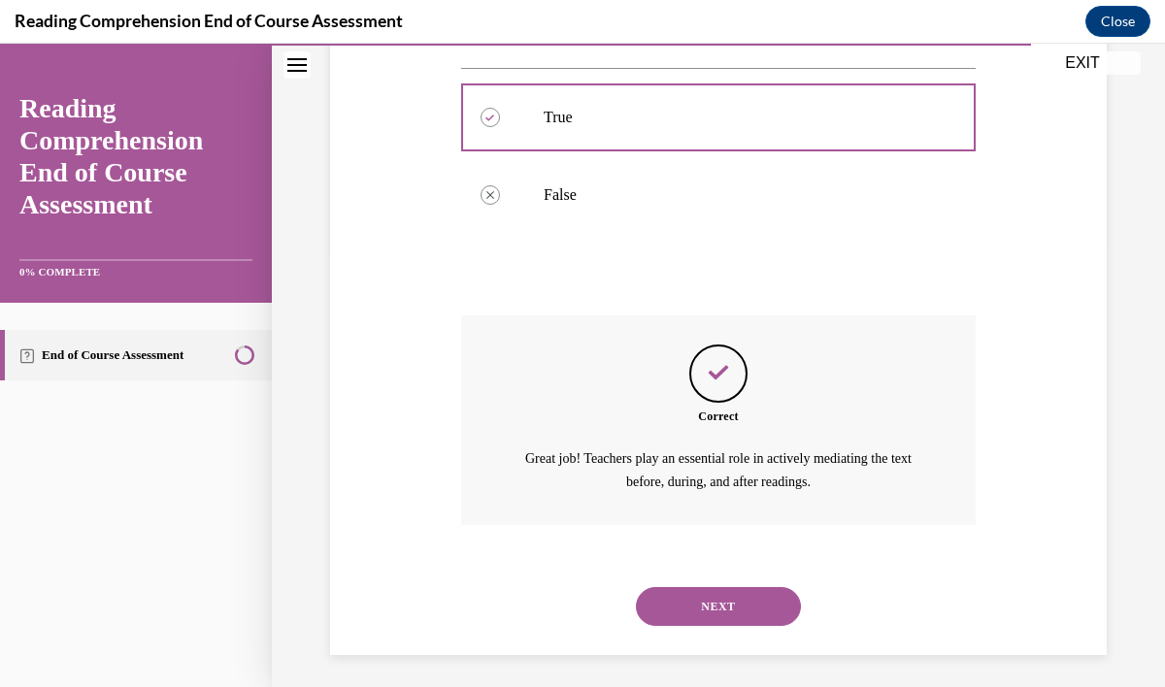
scroll to position [443, 0]
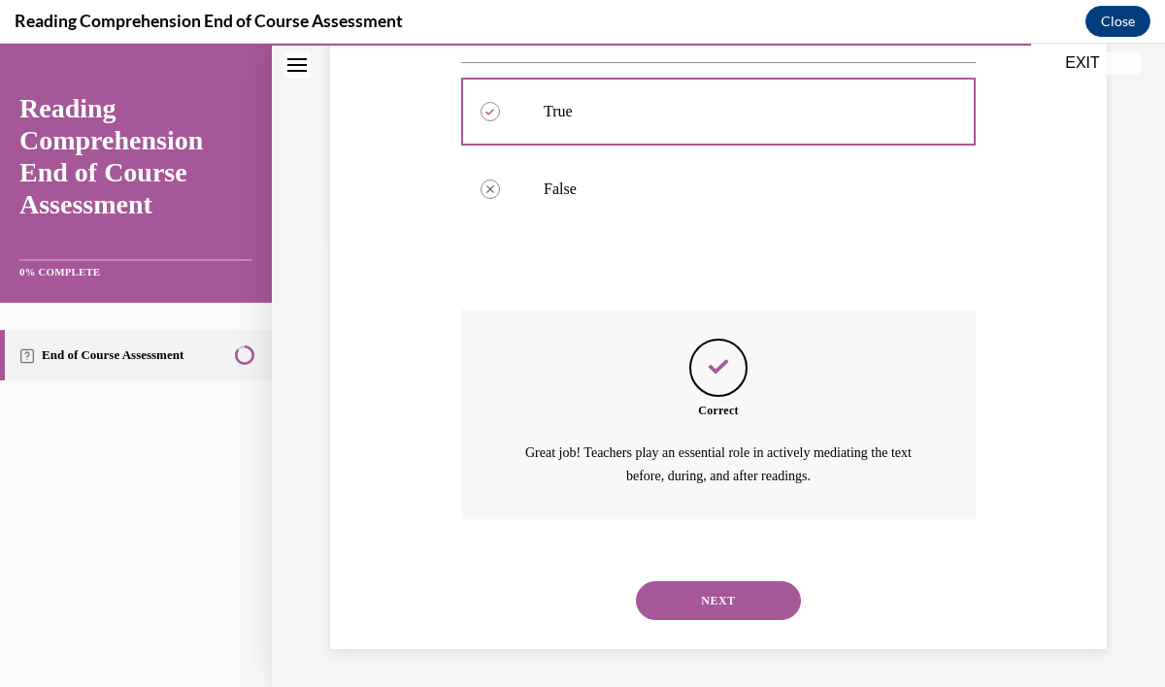
click at [725, 602] on button "NEXT" at bounding box center [718, 600] width 165 height 39
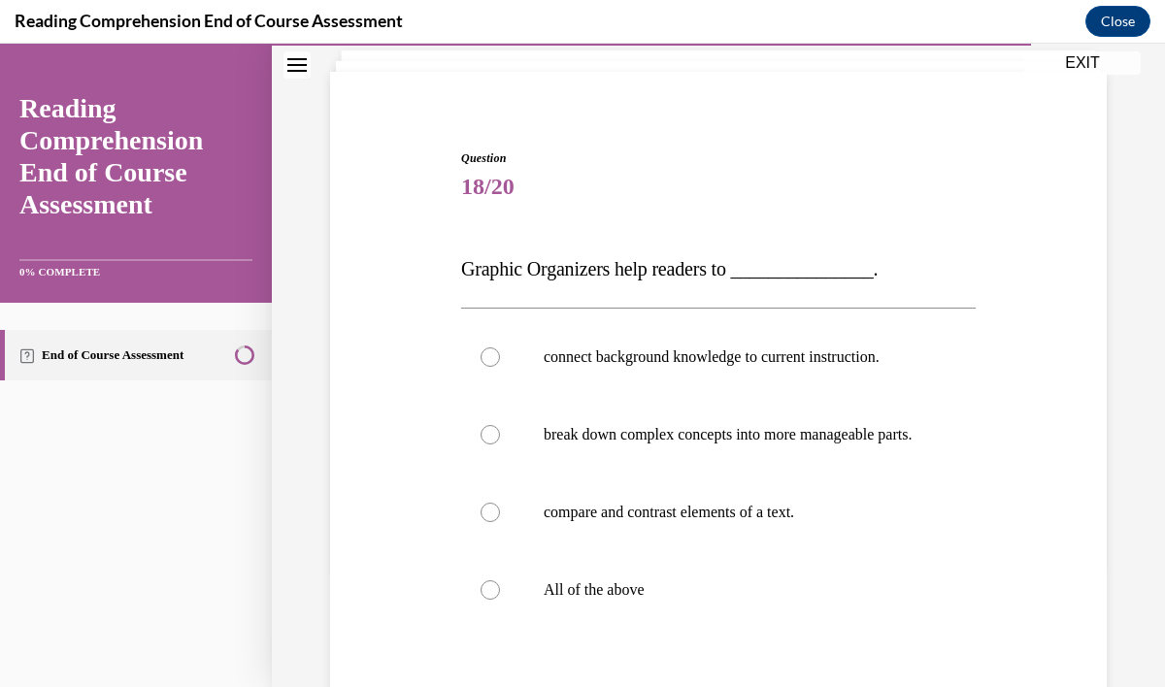
scroll to position [159, 0]
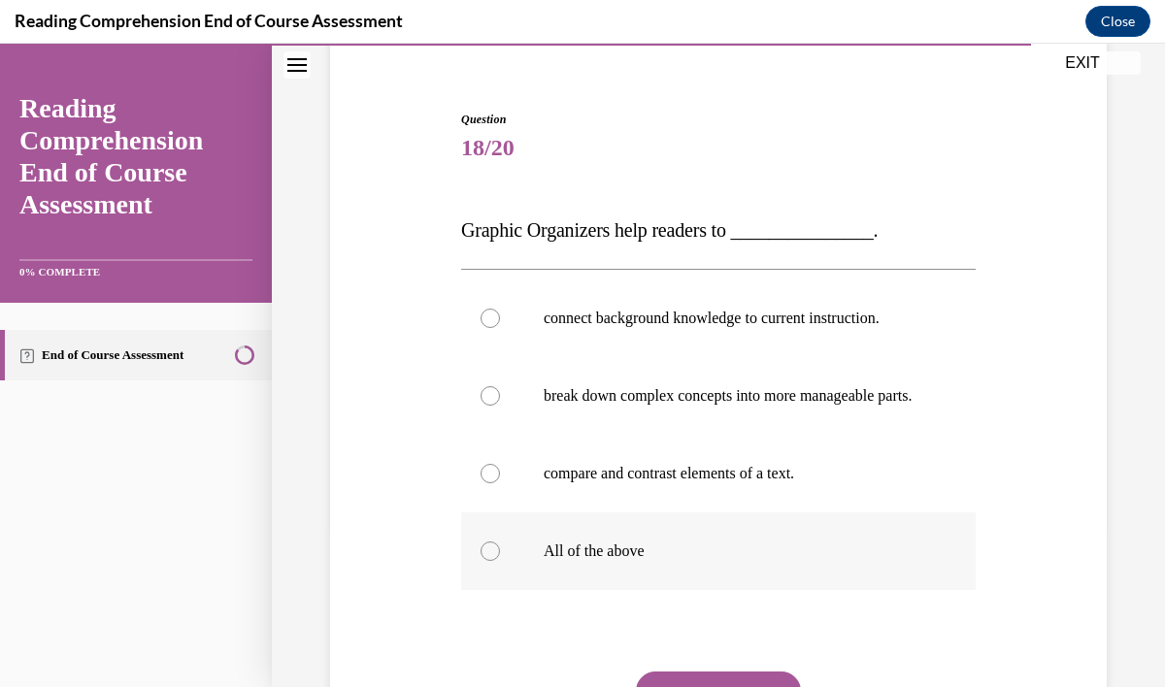
click at [659, 561] on p "All of the above" at bounding box center [734, 551] width 383 height 19
click at [500, 561] on input "All of the above" at bounding box center [489, 551] width 19 height 19
radio input "true"
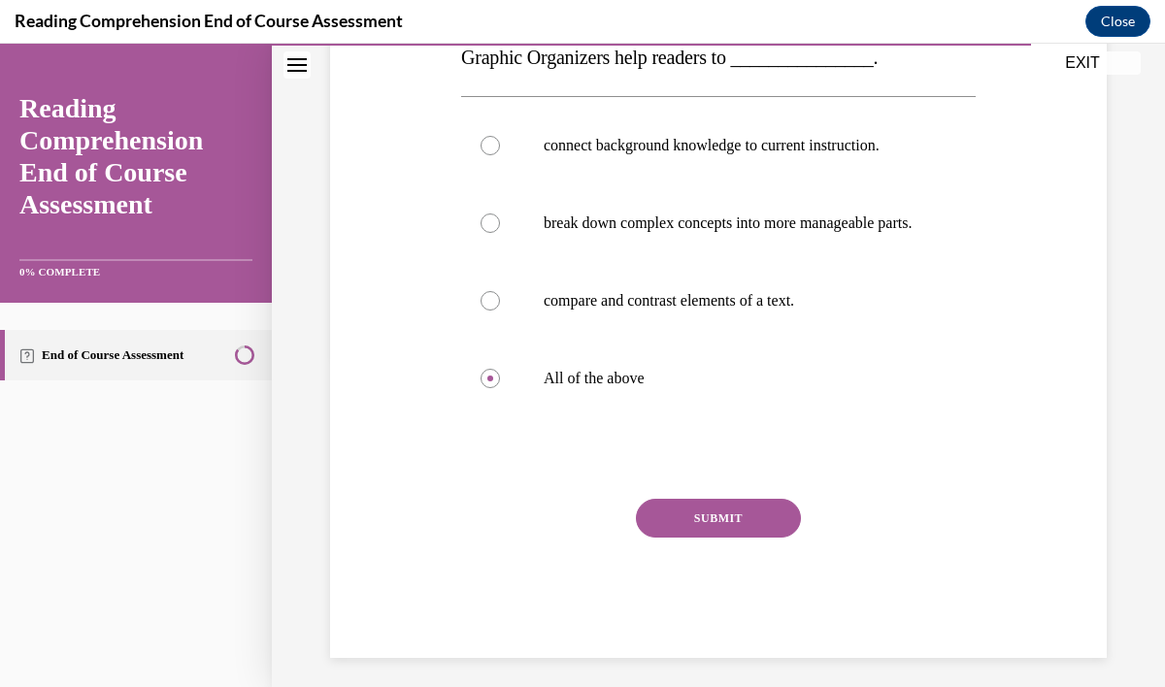
click at [715, 531] on button "SUBMIT" at bounding box center [718, 518] width 165 height 39
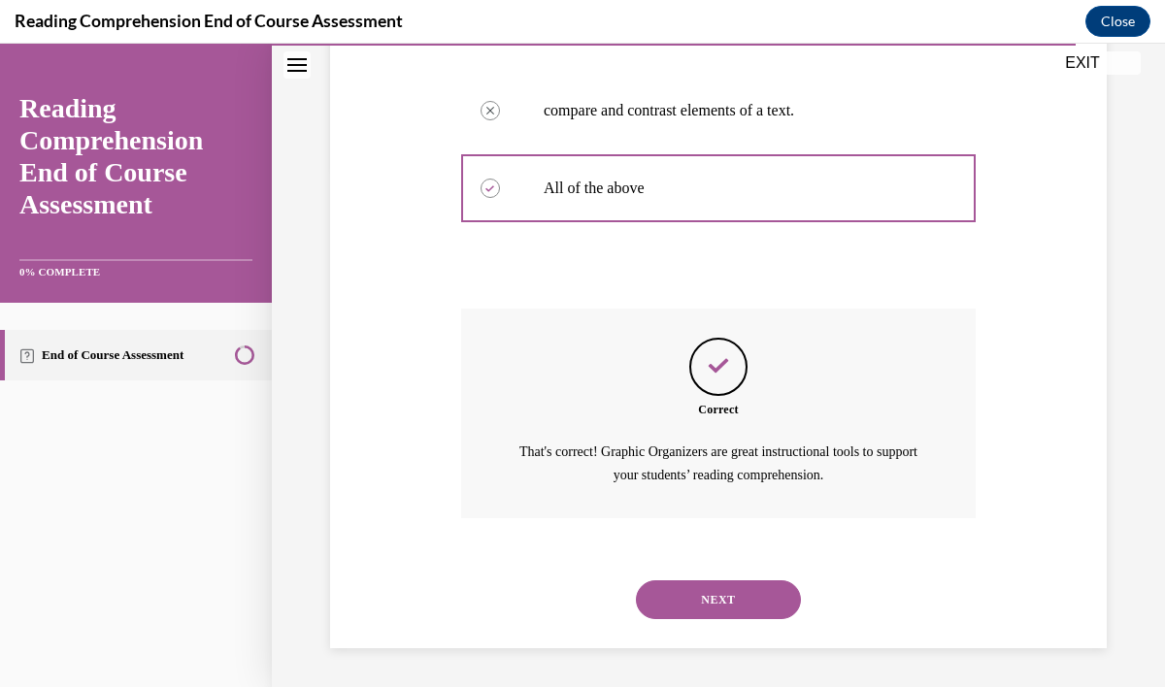
scroll to position [541, 0]
click at [712, 599] on button "NEXT" at bounding box center [718, 599] width 165 height 39
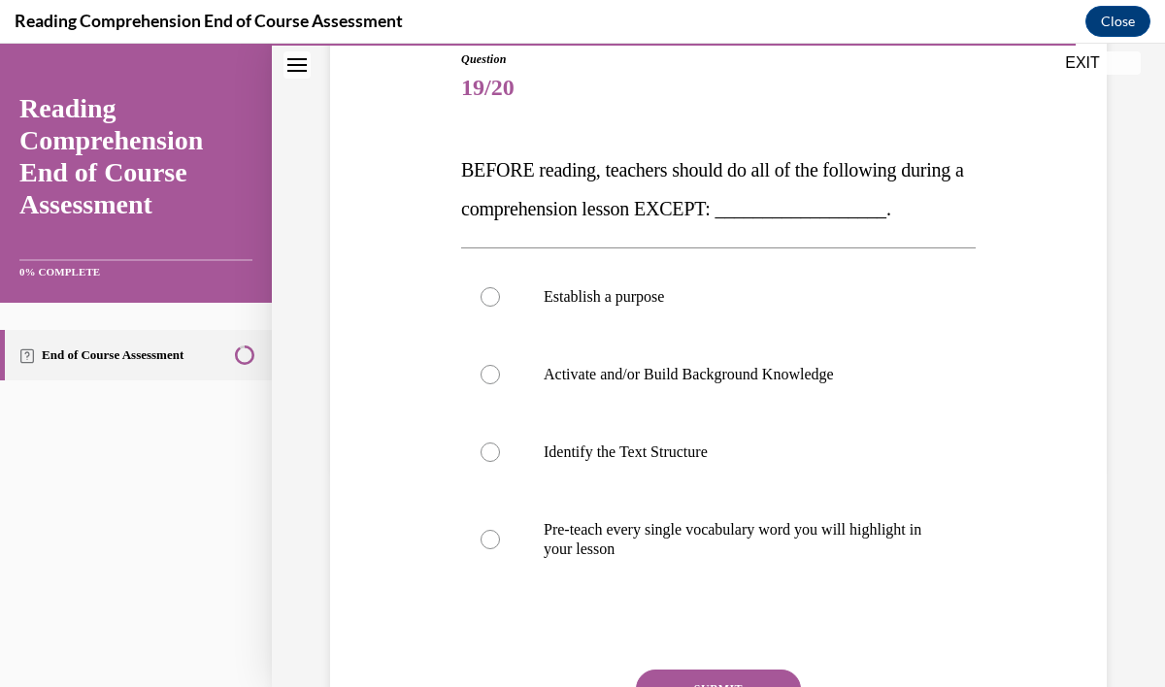
scroll to position [221, 0]
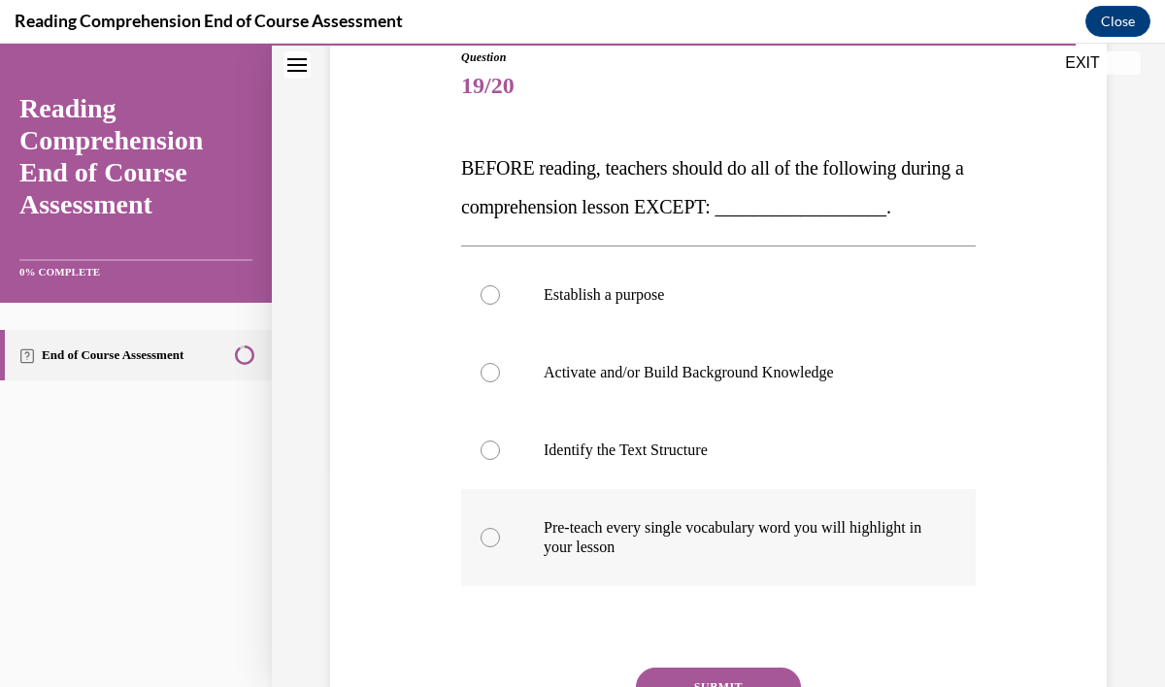
click at [806, 540] on p "Pre-teach every single vocabulary word you will highlight in your lesson" at bounding box center [734, 537] width 383 height 39
click at [500, 540] on input "Pre-teach every single vocabulary word you will highlight in your lesson" at bounding box center [489, 537] width 19 height 19
radio input "true"
click at [766, 672] on button "SUBMIT" at bounding box center [718, 687] width 165 height 39
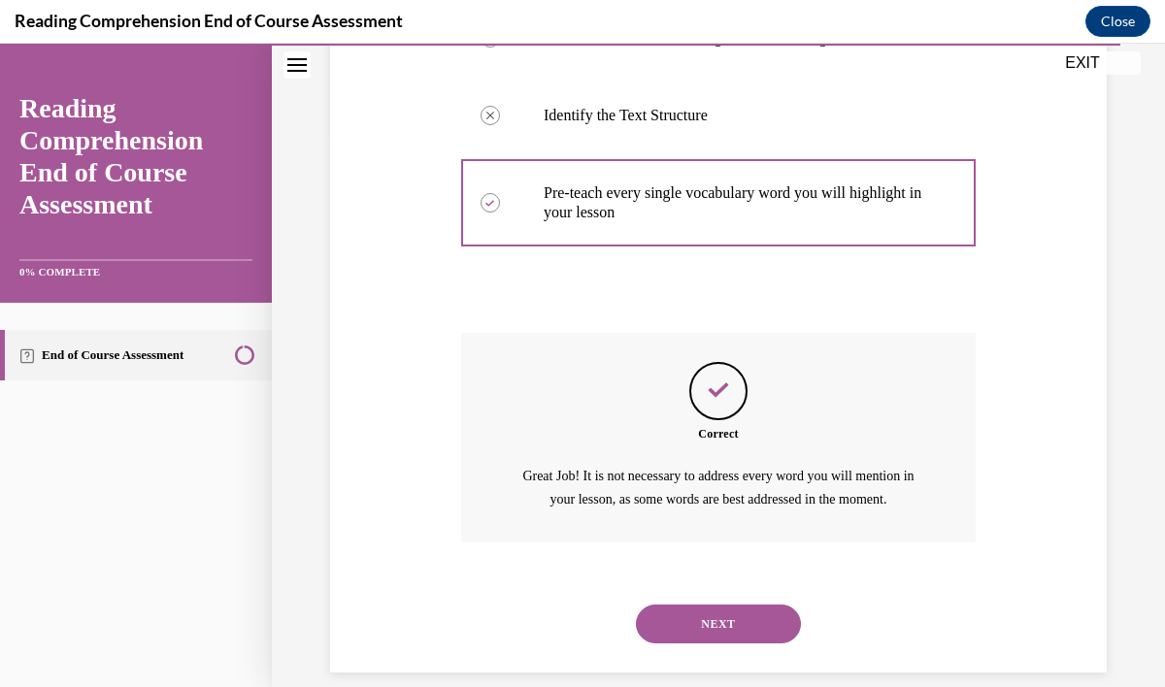
scroll to position [603, 0]
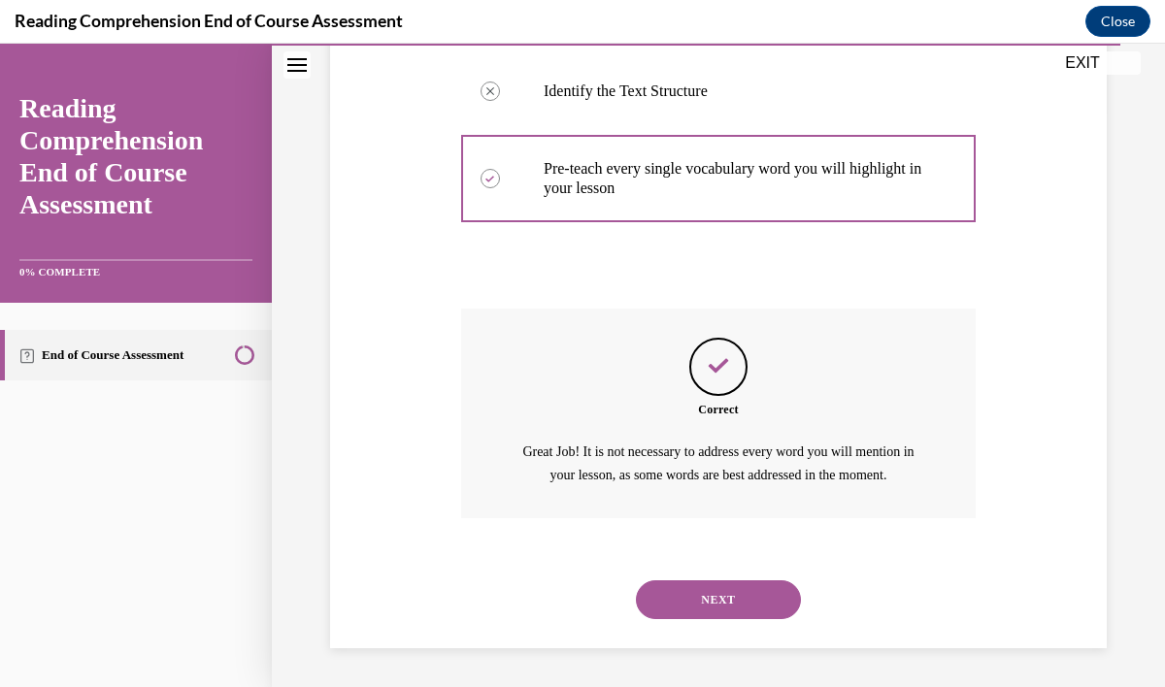
click at [722, 608] on button "NEXT" at bounding box center [718, 599] width 165 height 39
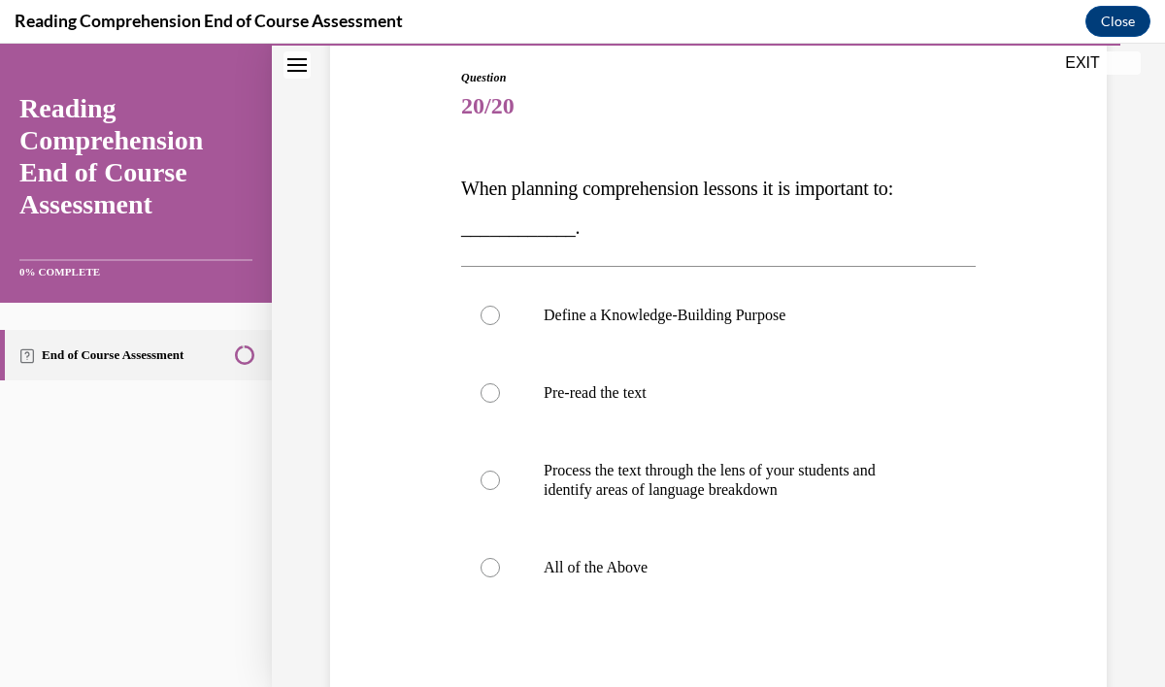
scroll to position [214, 0]
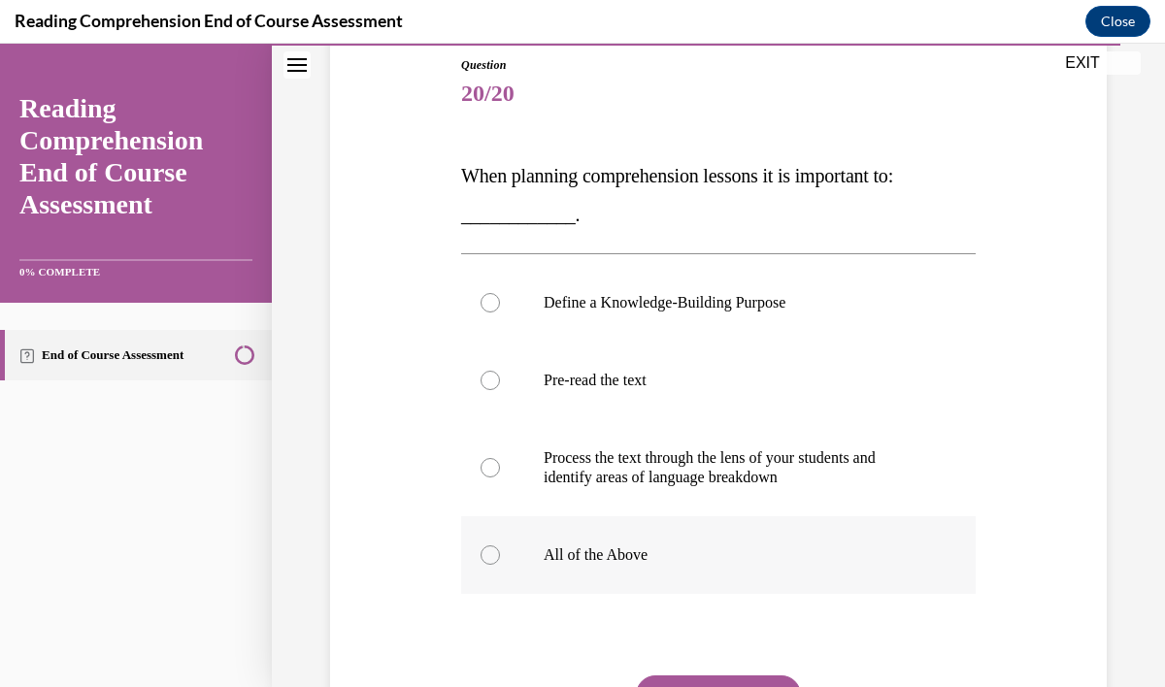
click at [654, 565] on label "All of the Above" at bounding box center [718, 555] width 514 height 78
click at [500, 565] on input "All of the Above" at bounding box center [489, 554] width 19 height 19
radio input "true"
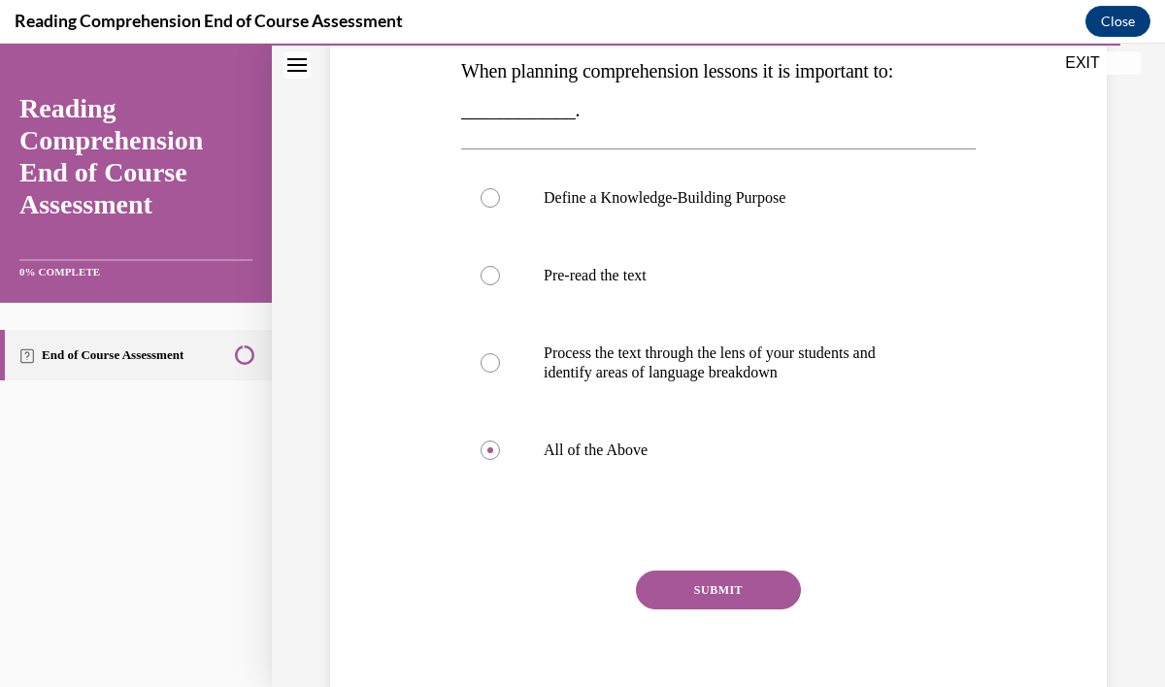
click at [677, 600] on button "SUBMIT" at bounding box center [718, 590] width 165 height 39
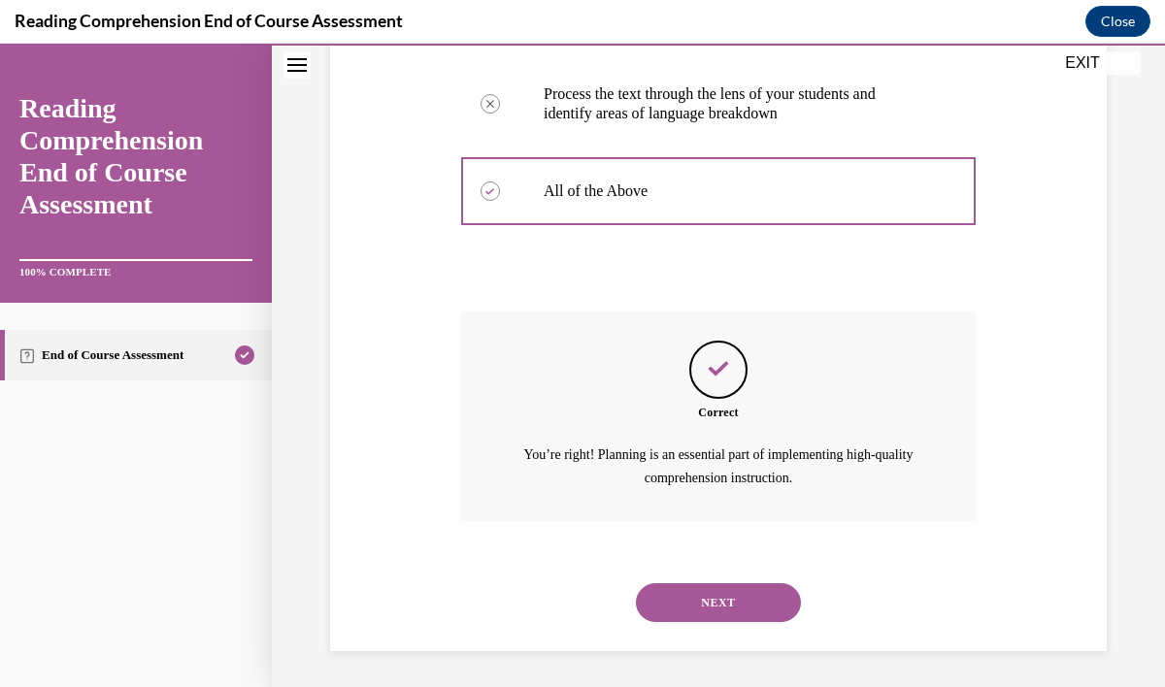
scroll to position [579, 0]
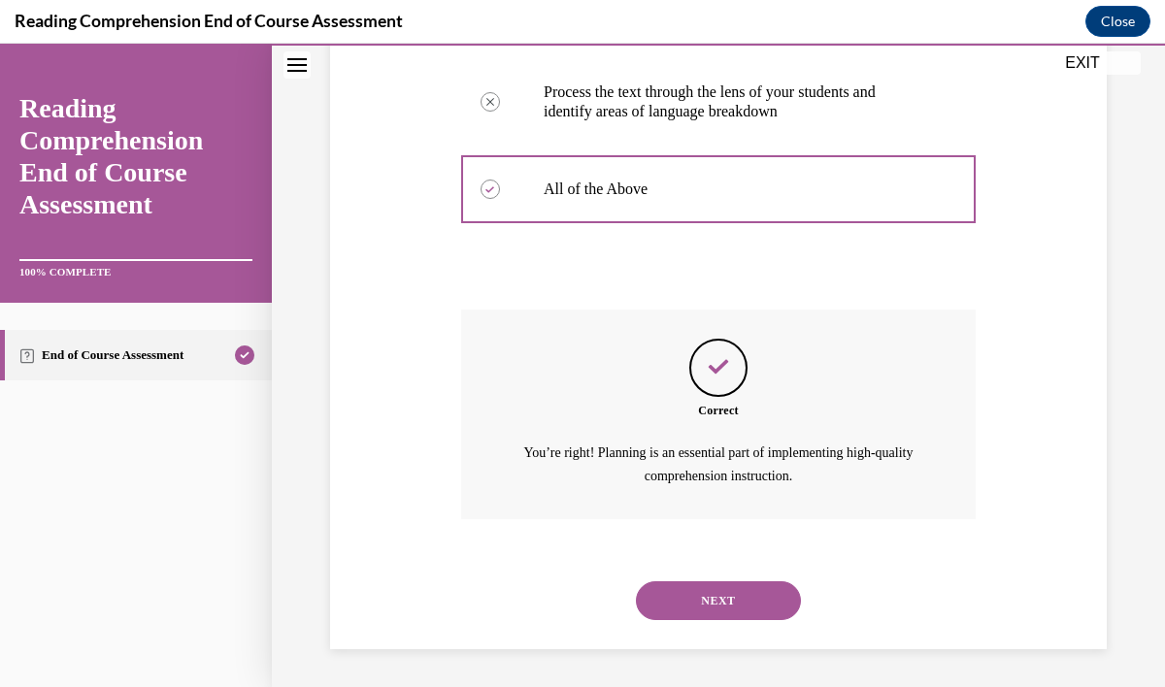
click at [685, 608] on button "NEXT" at bounding box center [718, 600] width 165 height 39
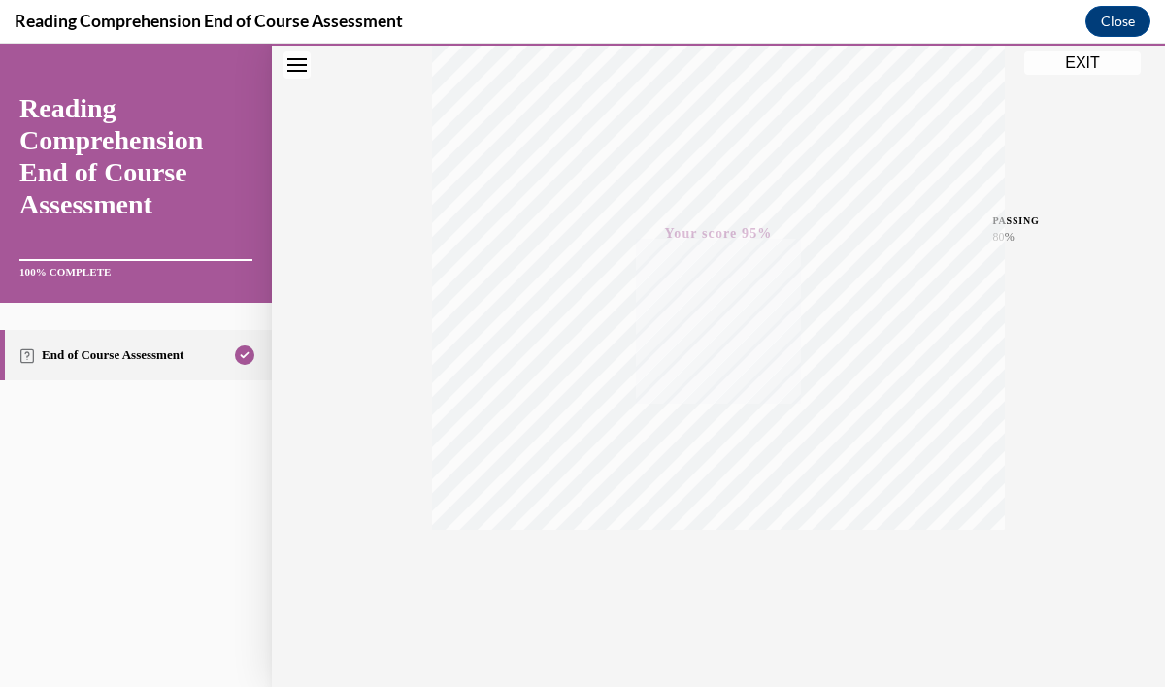
scroll to position [351, 0]
click at [1100, 65] on button "EXIT" at bounding box center [1082, 62] width 116 height 23
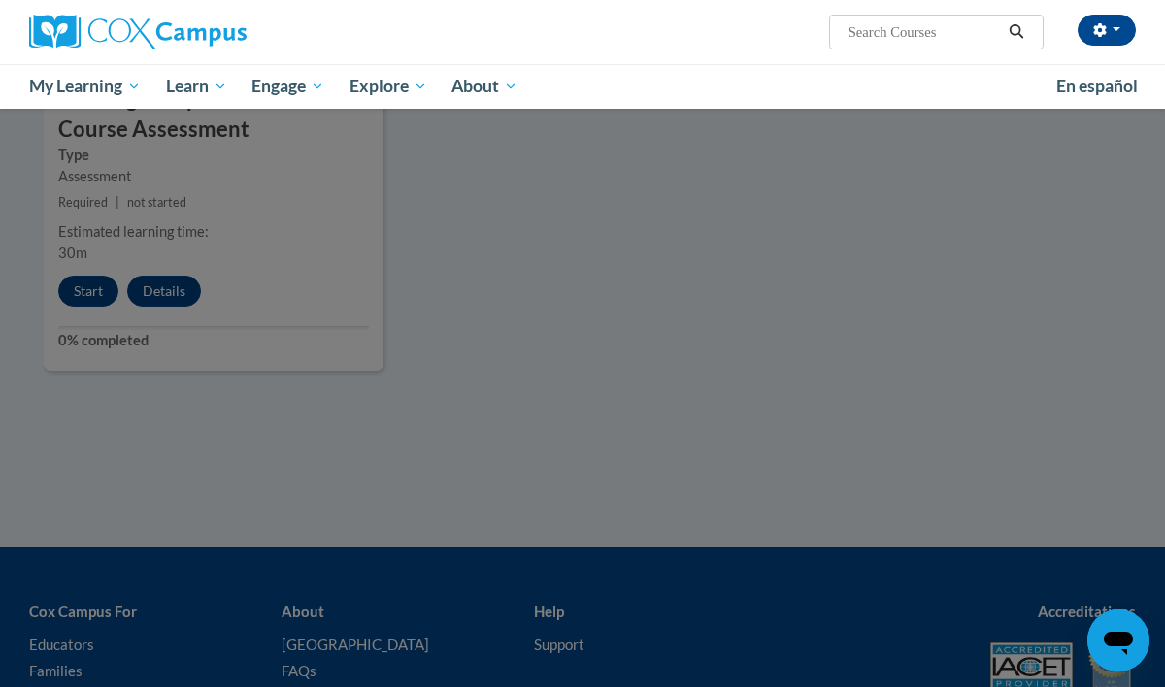
scroll to position [2279, 0]
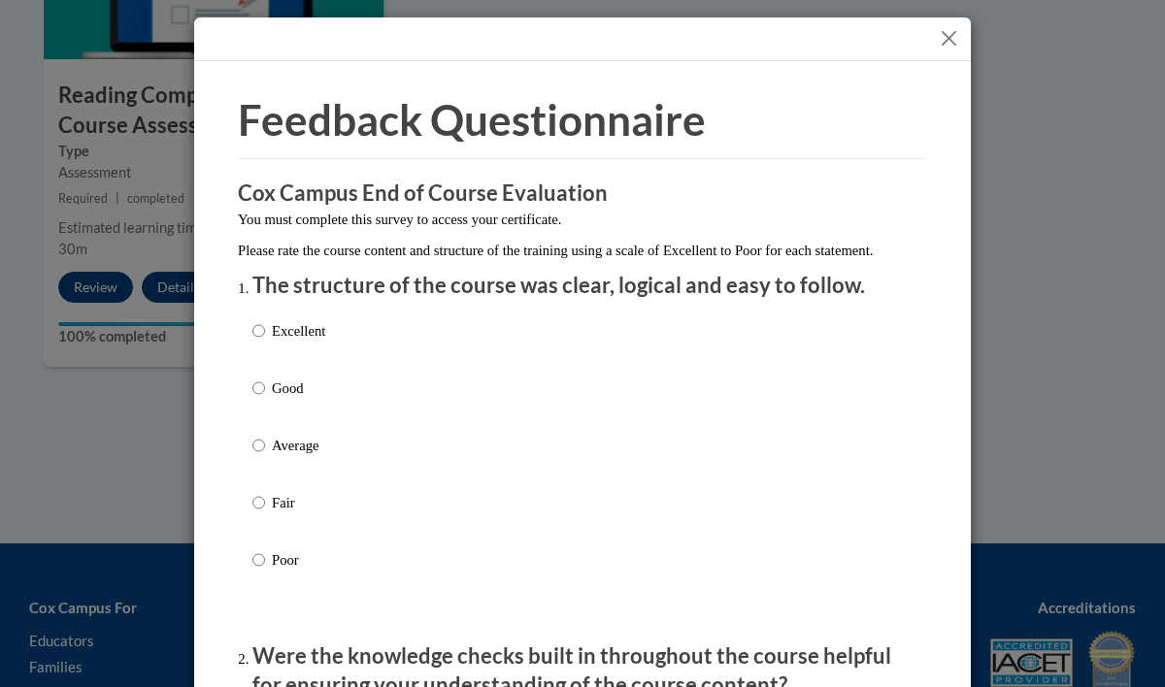
click at [264, 373] on label "Excellent" at bounding box center [288, 346] width 73 height 52
click at [264, 342] on input "Excellent" at bounding box center [258, 330] width 13 height 21
radio input "true"
click at [267, 411] on label "Good" at bounding box center [288, 404] width 73 height 52
click at [265, 399] on input "Good" at bounding box center [258, 388] width 13 height 21
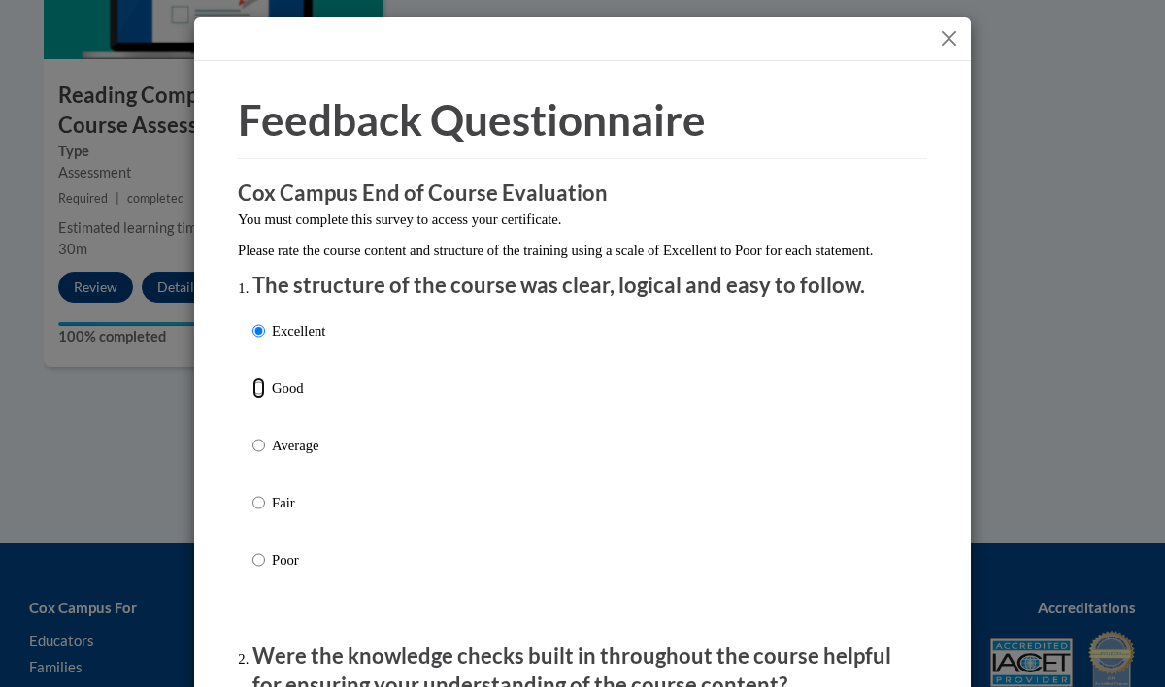
radio input "true"
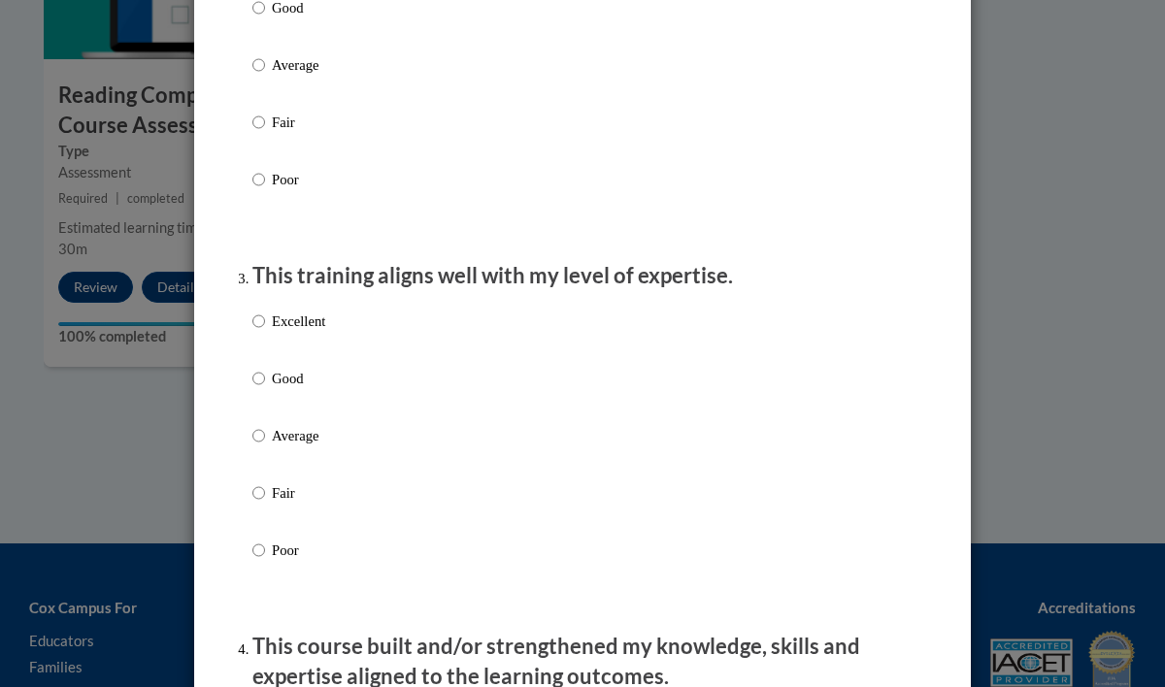
scroll to position [793, 0]
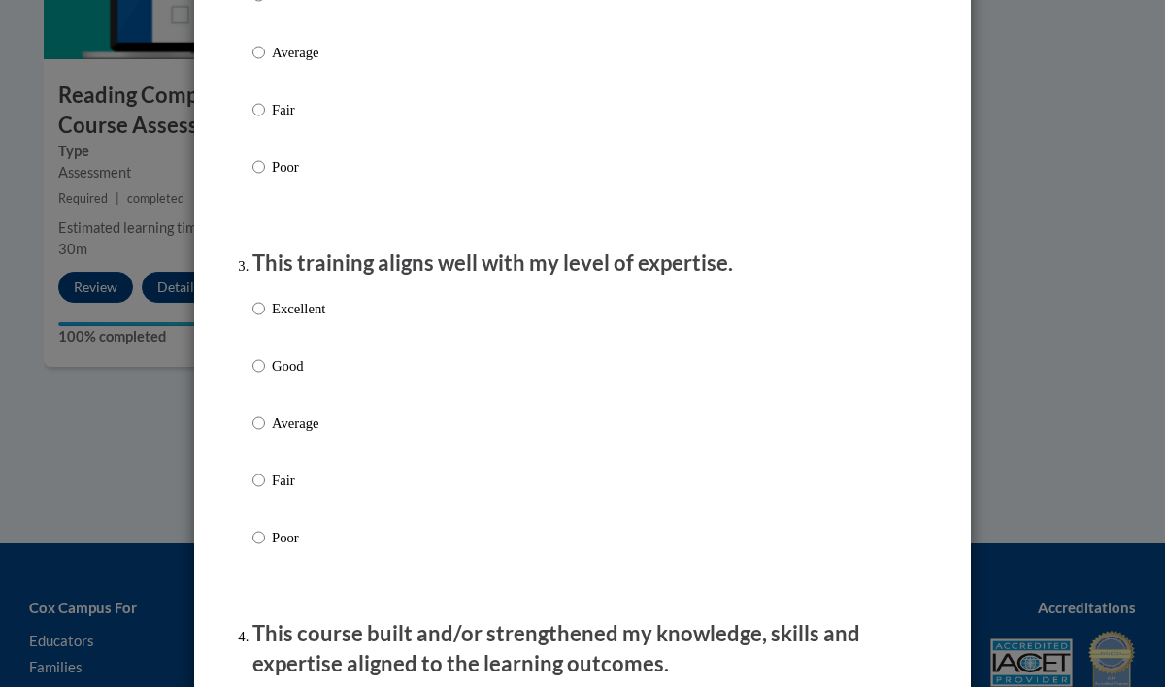
click at [266, 15] on label "Good" at bounding box center [288, 10] width 73 height 52
radio input "true"
click at [292, 377] on p "Good" at bounding box center [298, 365] width 53 height 21
click at [265, 377] on input "Good" at bounding box center [258, 365] width 13 height 21
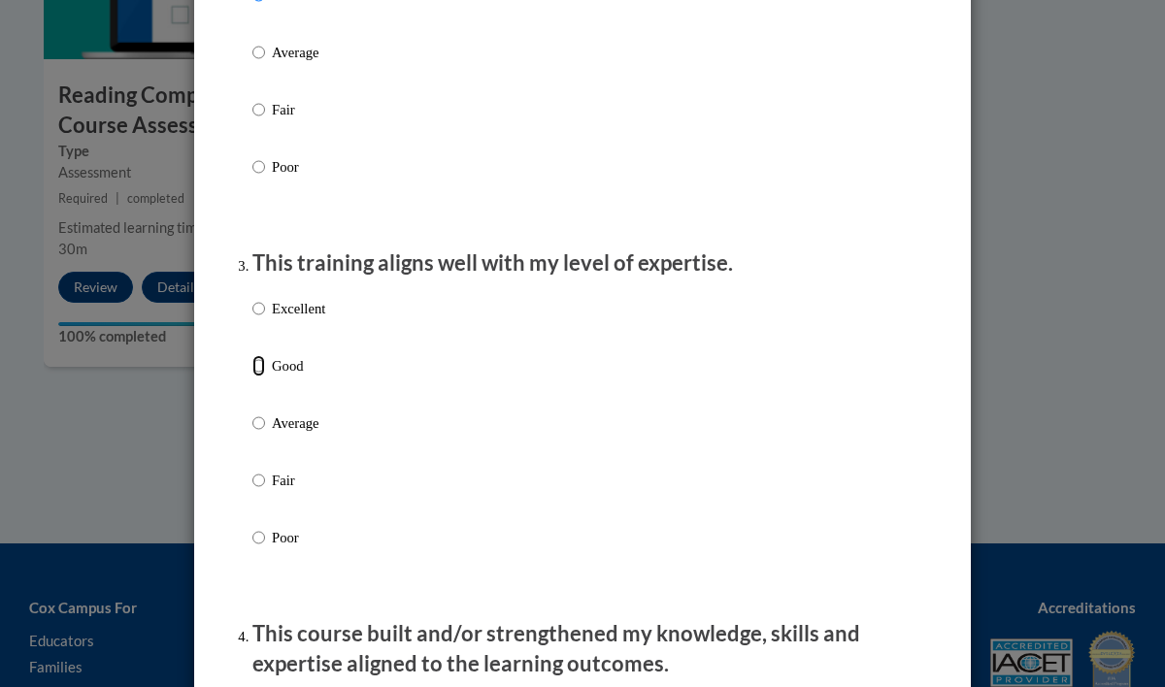
radio input "true"
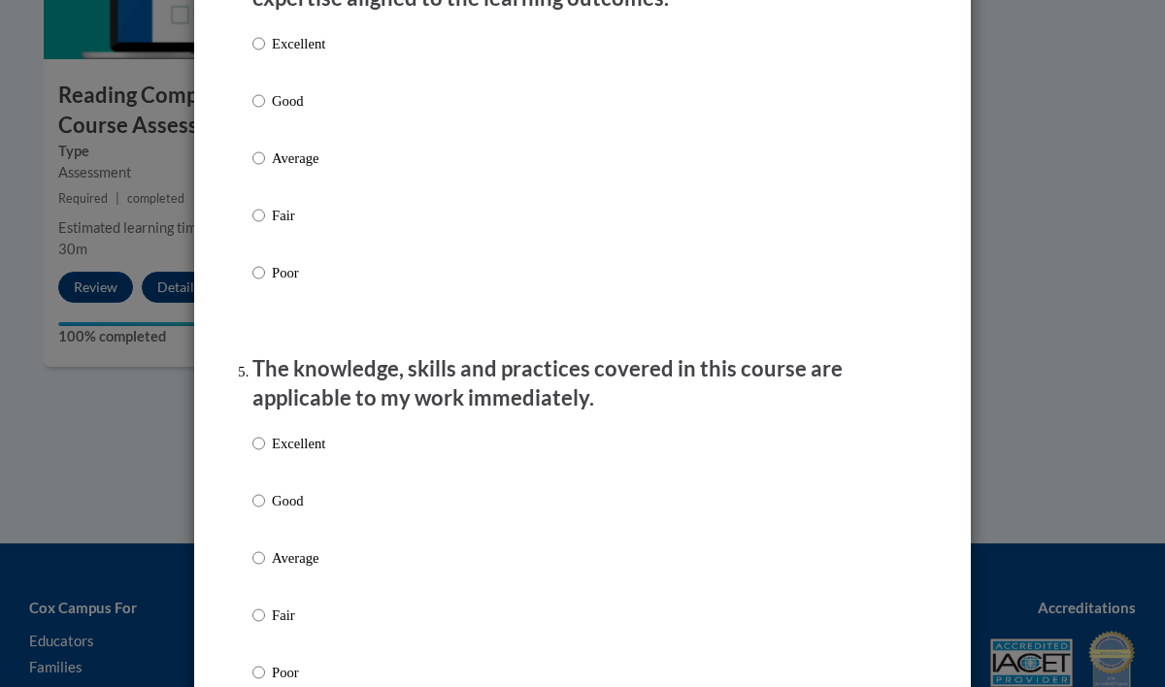
scroll to position [1473, 0]
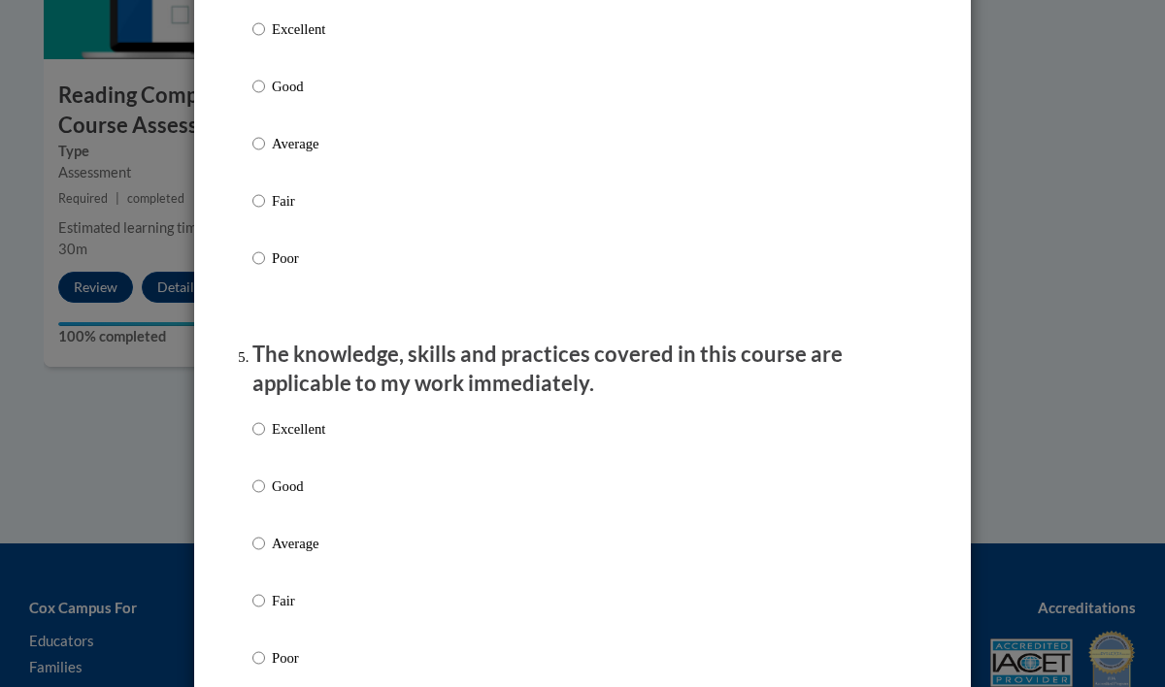
click at [266, 98] on label "Good" at bounding box center [288, 102] width 73 height 52
click at [265, 97] on input "Good" at bounding box center [258, 86] width 13 height 21
radio input "true"
click at [299, 497] on p "Good" at bounding box center [298, 486] width 53 height 21
click at [265, 497] on input "Good" at bounding box center [258, 486] width 13 height 21
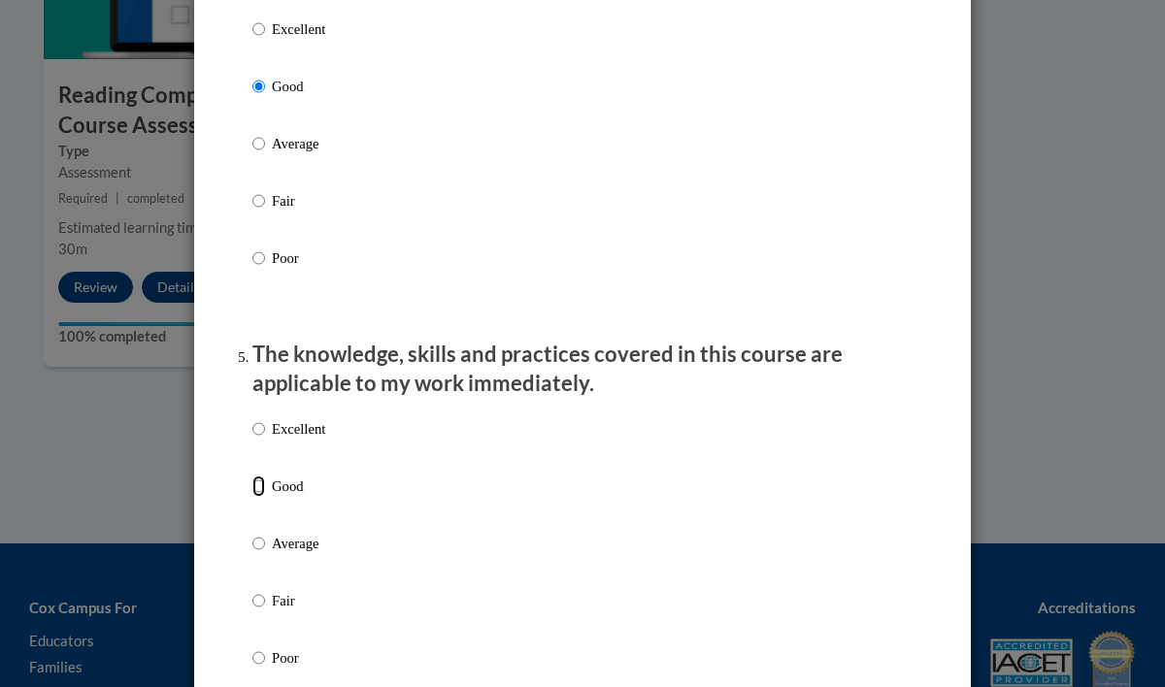
radio input "true"
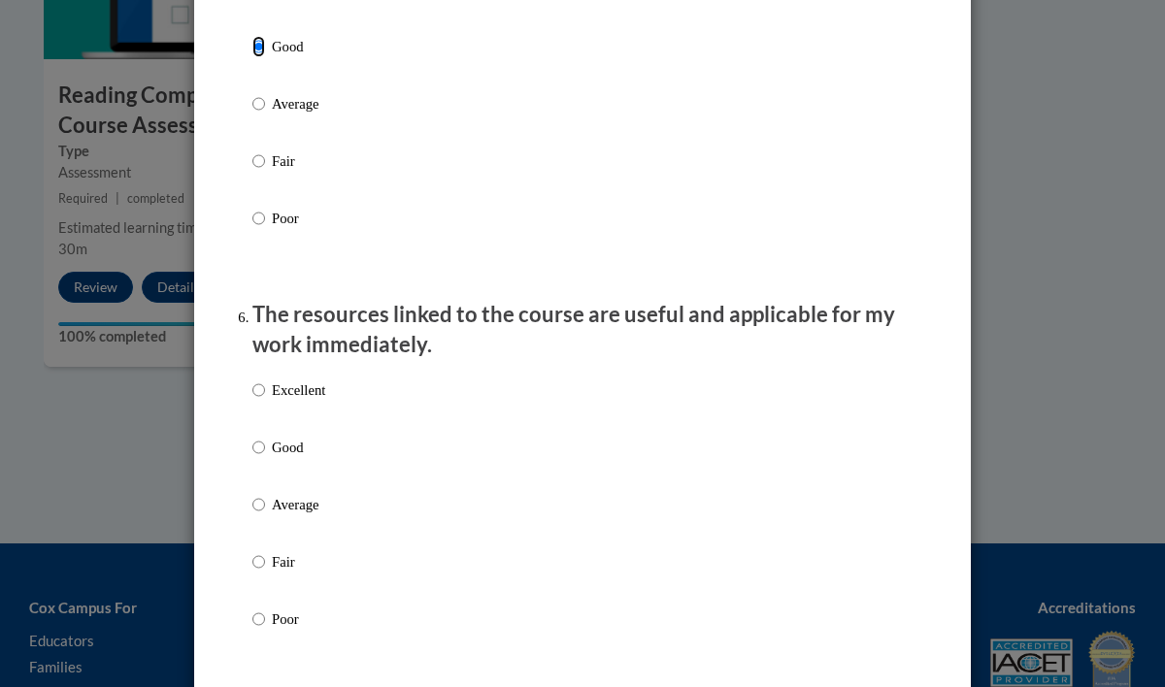
scroll to position [1929, 0]
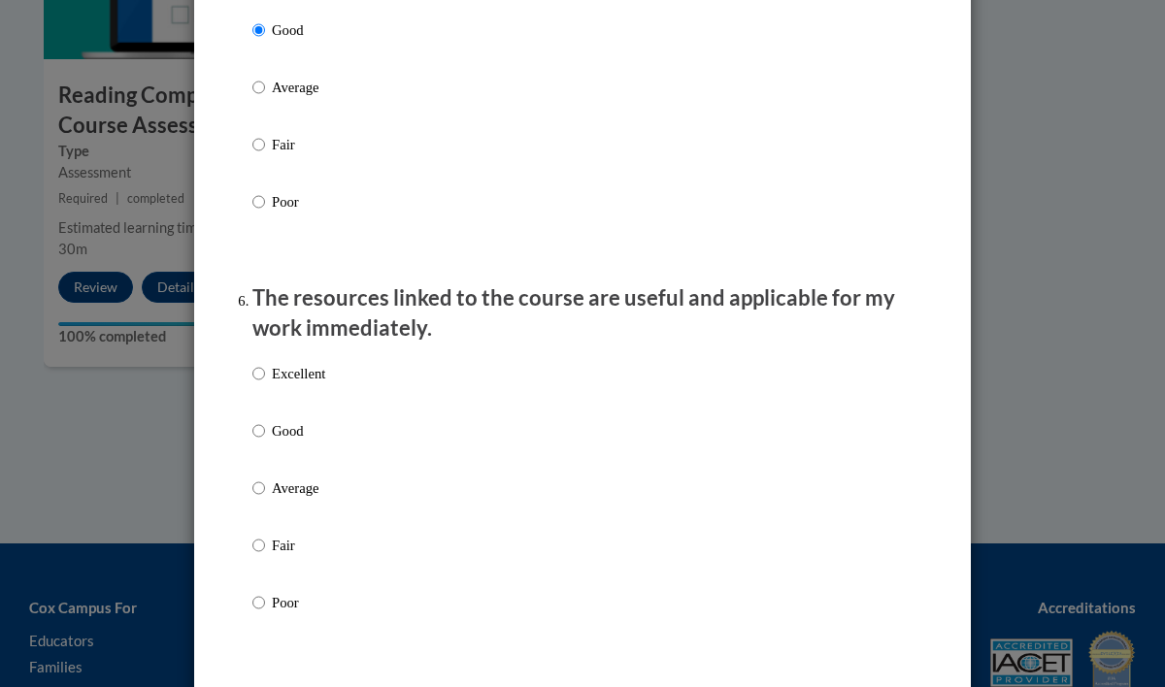
click at [295, 437] on div "Excellent Good Average Fair Poor" at bounding box center [288, 503] width 73 height 301
click at [293, 442] on p "Good" at bounding box center [298, 430] width 53 height 21
click at [265, 442] on input "Good" at bounding box center [258, 430] width 13 height 21
radio input "true"
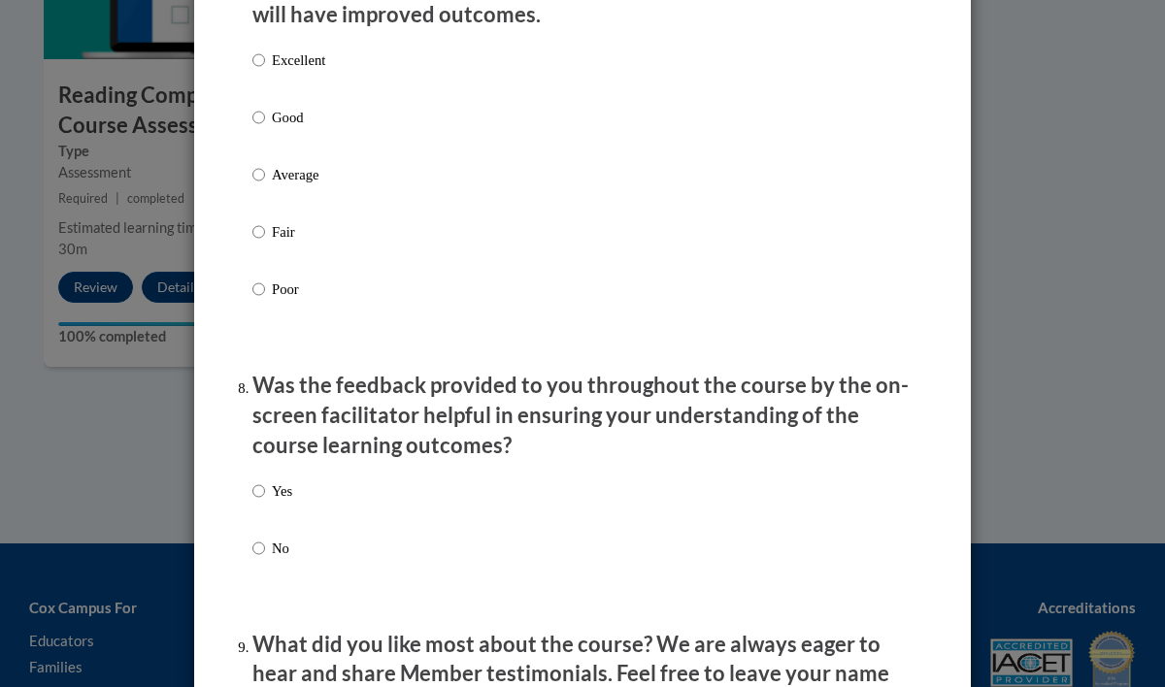
scroll to position [2670, 0]
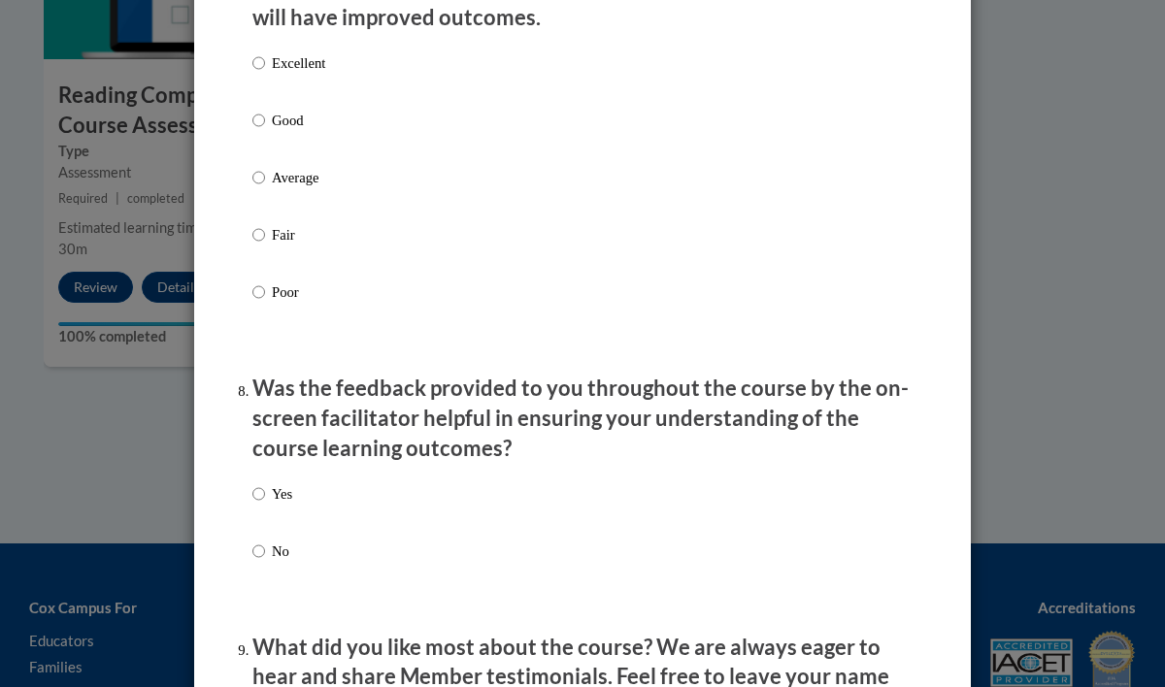
click at [277, 131] on p "Good" at bounding box center [298, 120] width 53 height 21
click at [265, 131] on input "Good" at bounding box center [258, 120] width 13 height 21
radio input "true"
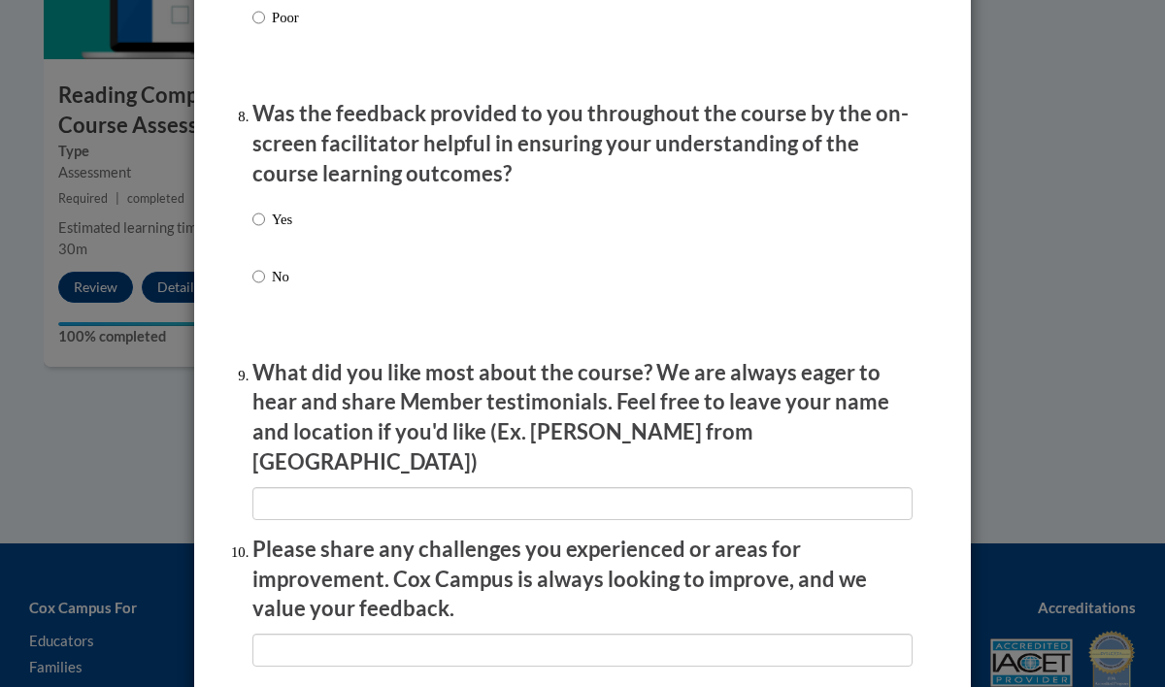
scroll to position [2945, 0]
click at [269, 240] on label "Yes" at bounding box center [272, 234] width 40 height 52
click at [265, 229] on input "Yes" at bounding box center [258, 218] width 13 height 21
radio input "true"
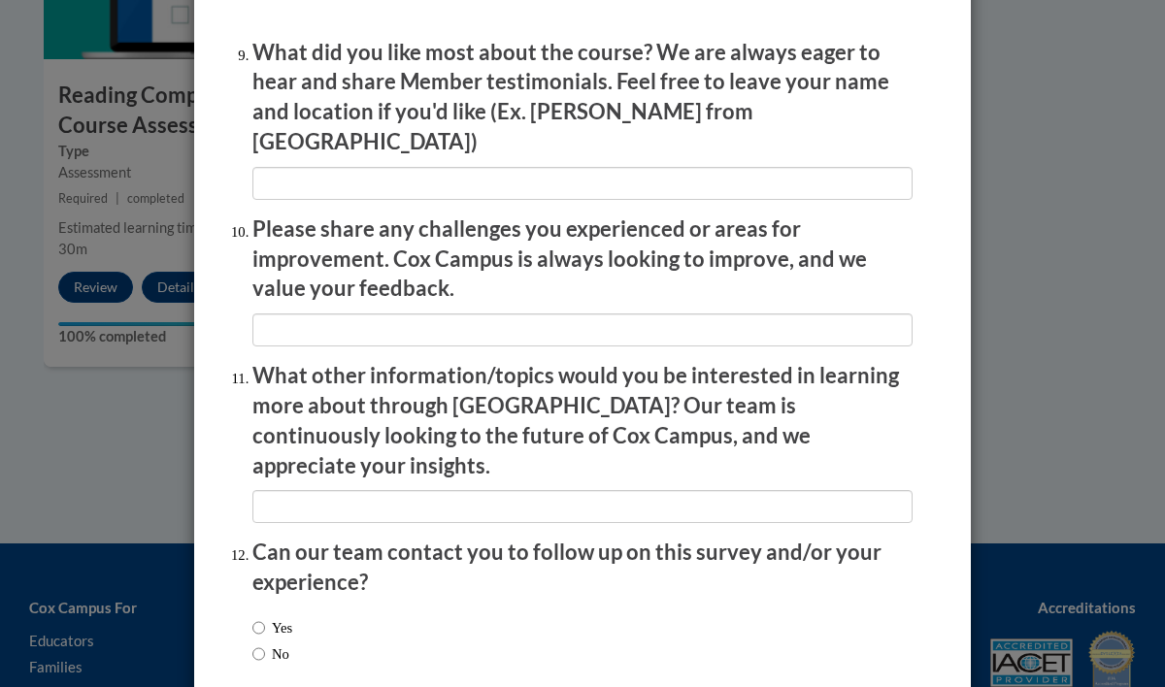
scroll to position [3350, 0]
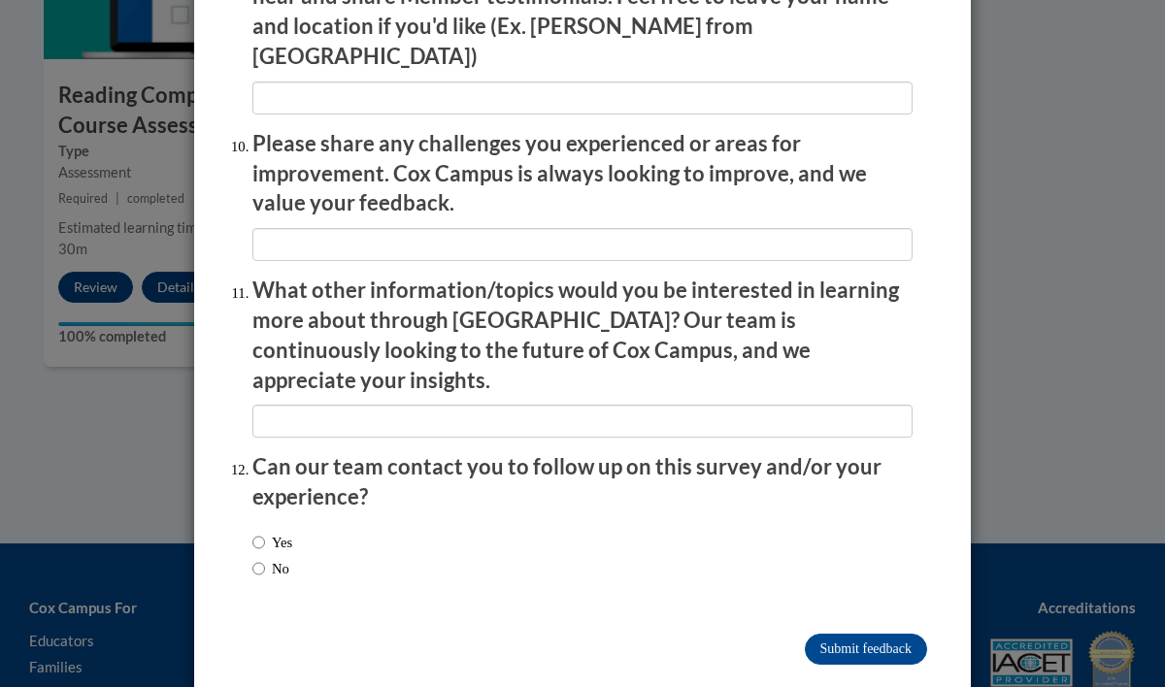
click at [277, 558] on label "No" at bounding box center [270, 568] width 37 height 21
click at [265, 558] on input "No" at bounding box center [258, 568] width 13 height 21
radio input "true"
click at [858, 634] on input "Submit feedback" at bounding box center [866, 649] width 122 height 31
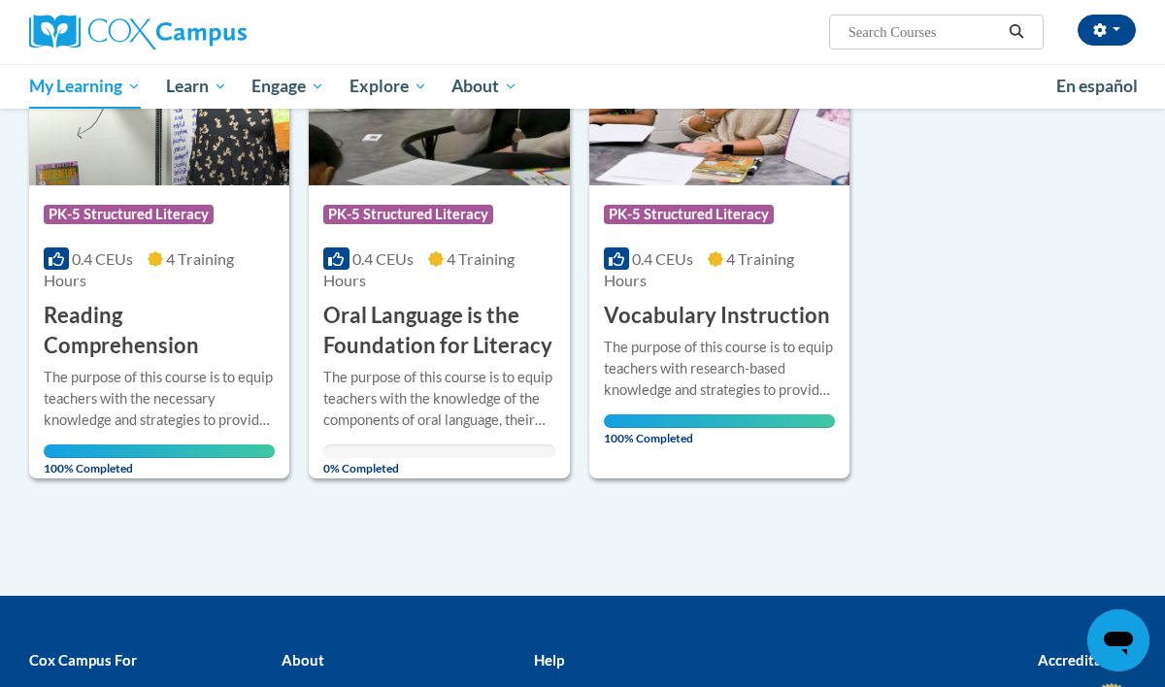
scroll to position [368, 0]
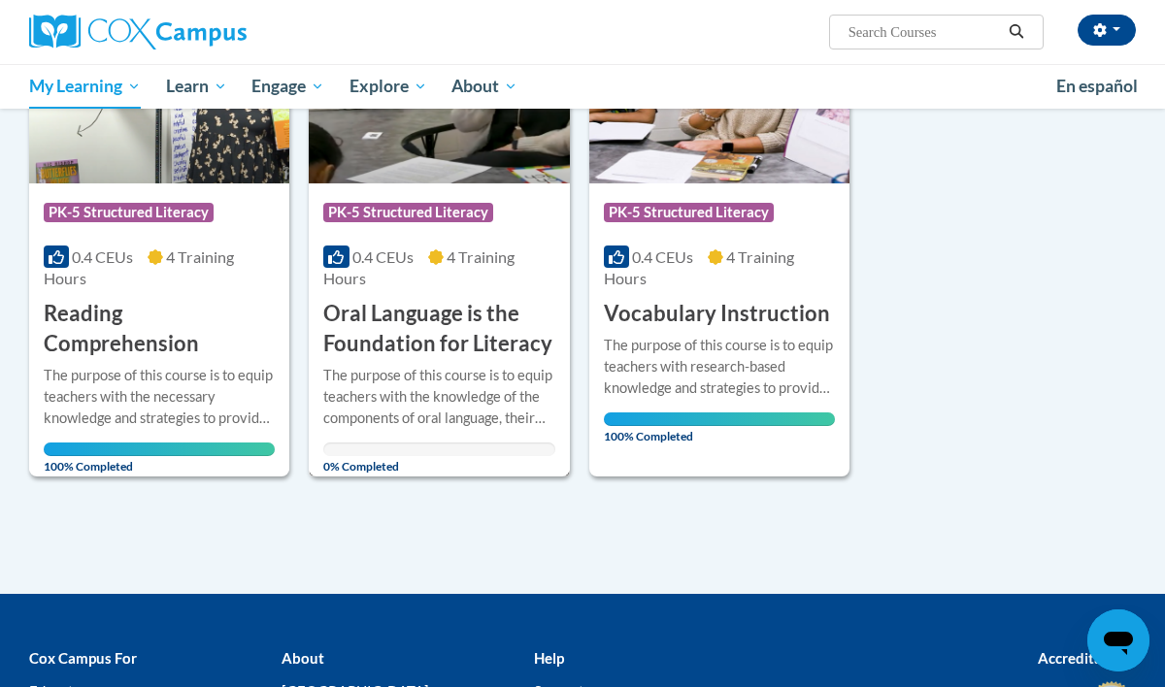
click at [462, 138] on img at bounding box center [439, 84] width 260 height 198
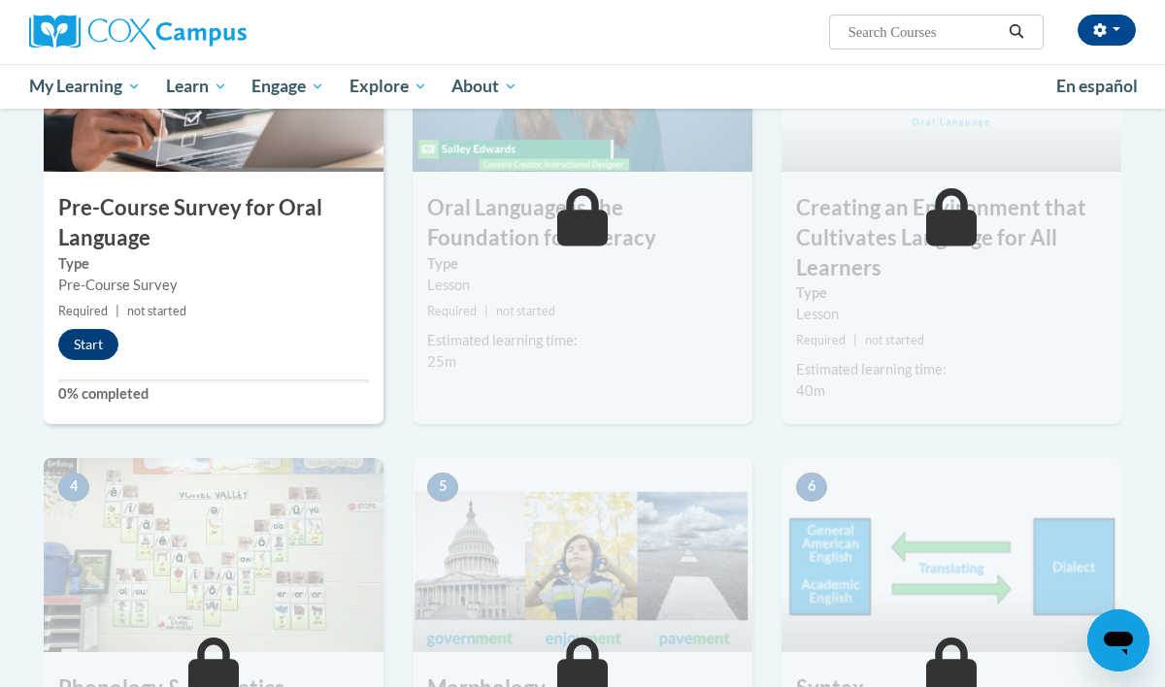
scroll to position [562, 0]
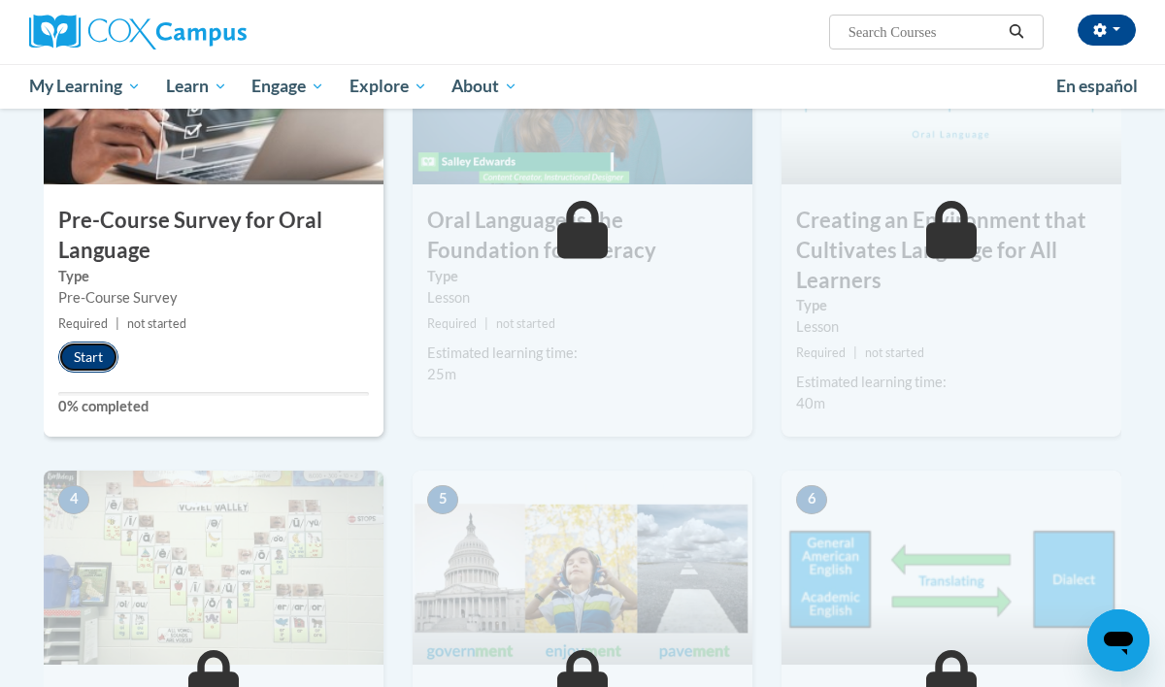
click at [99, 359] on button "Start" at bounding box center [88, 357] width 60 height 31
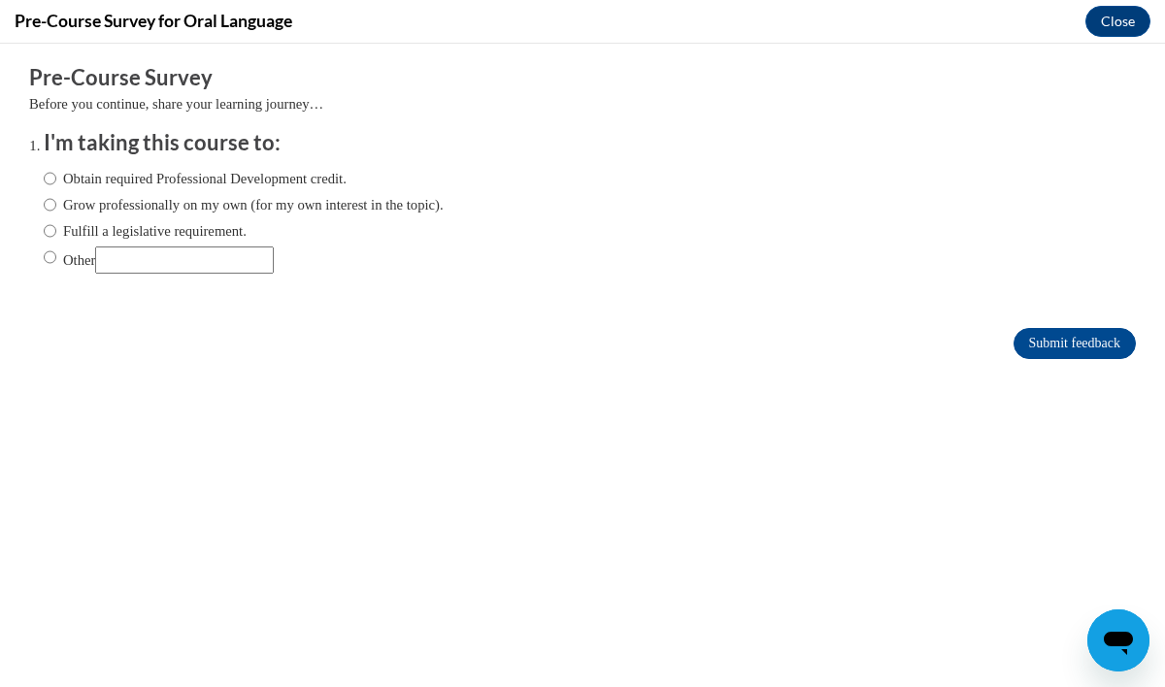
scroll to position [0, 0]
click at [83, 265] on label "Other" at bounding box center [159, 259] width 230 height 27
click at [56, 265] on input "Other" at bounding box center [50, 256] width 13 height 21
radio input "true"
click at [1035, 347] on input "Submit feedback" at bounding box center [1074, 343] width 122 height 31
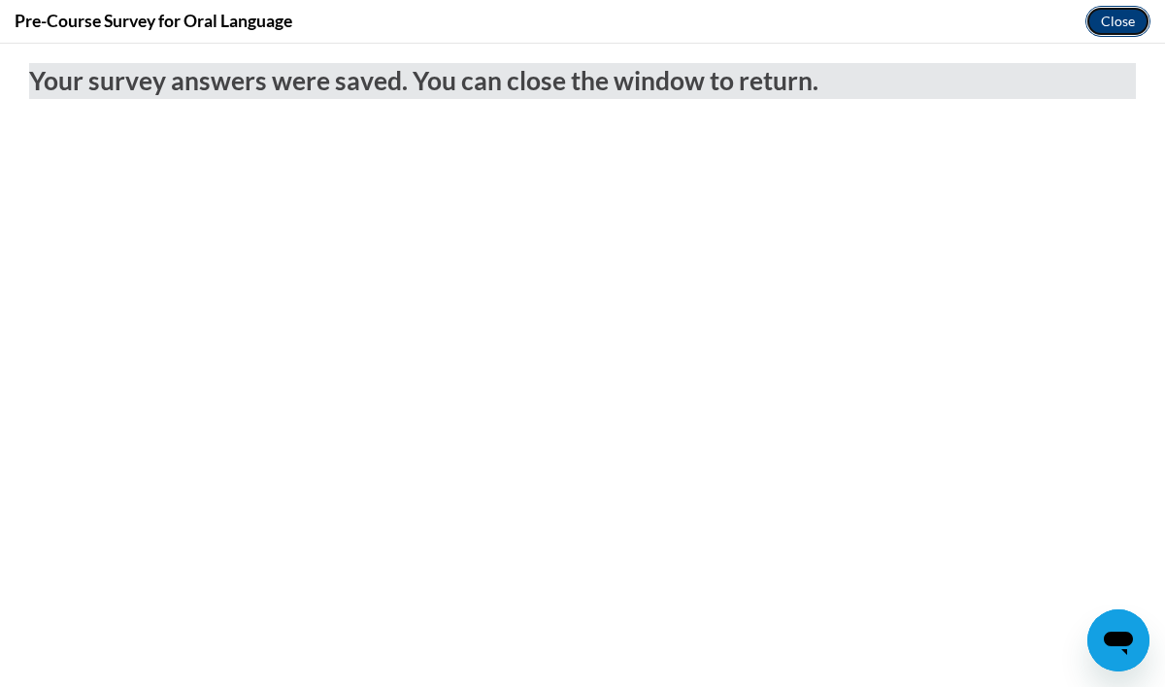
click at [1107, 33] on button "Close" at bounding box center [1117, 21] width 65 height 31
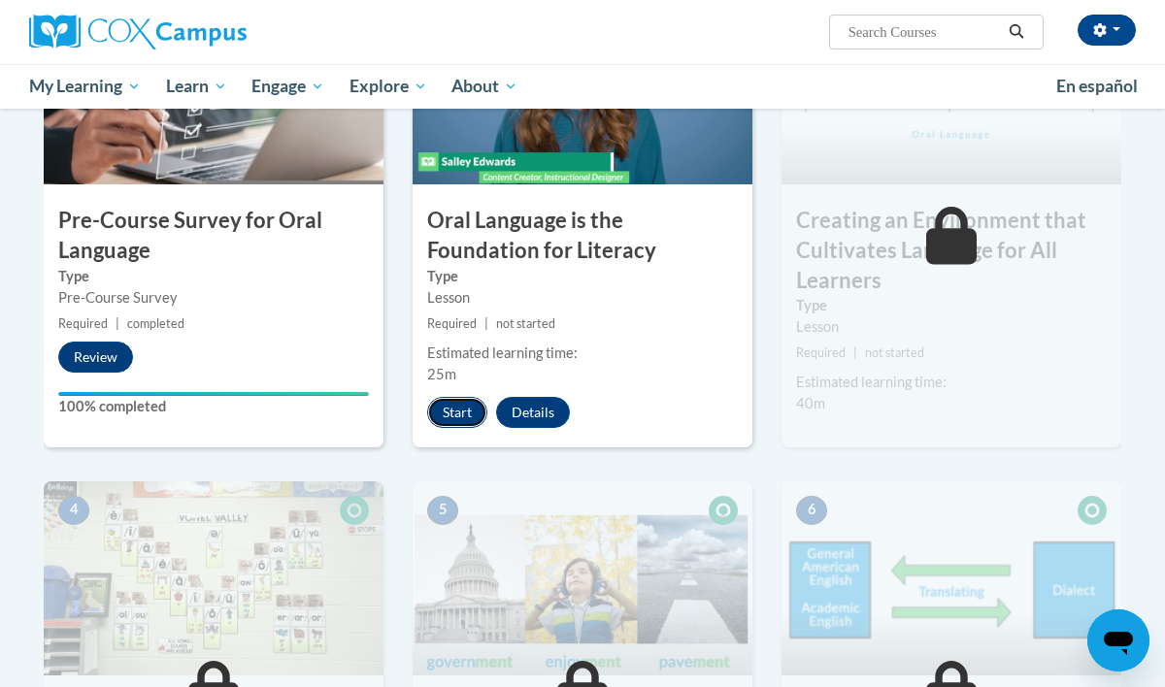
click at [447, 414] on button "Start" at bounding box center [457, 412] width 60 height 31
